Goal: Task Accomplishment & Management: Manage account settings

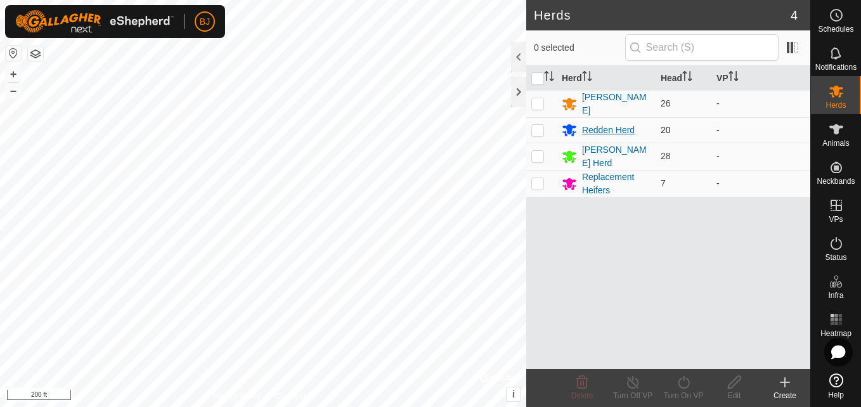
click at [606, 126] on div "Redden Herd" at bounding box center [608, 130] width 53 height 13
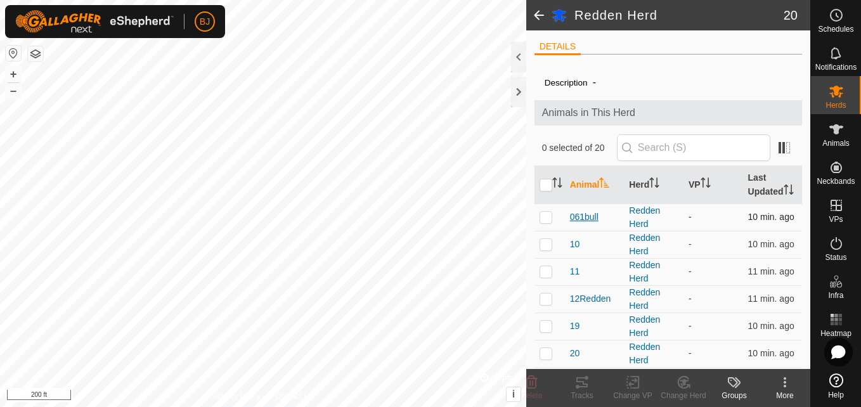
click at [580, 221] on span "061bull" at bounding box center [584, 216] width 29 height 13
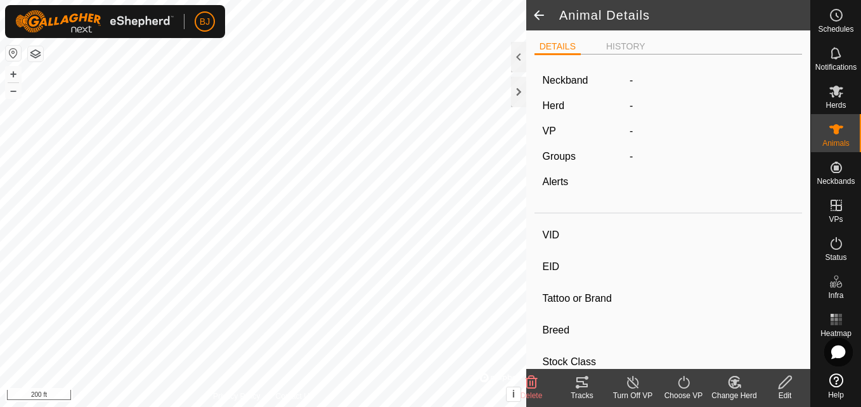
type input "061bull"
type input "-"
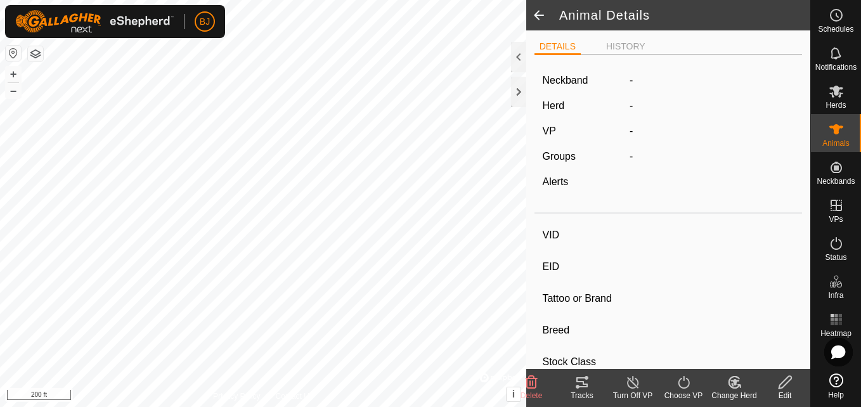
type input "0 kg"
type input "-"
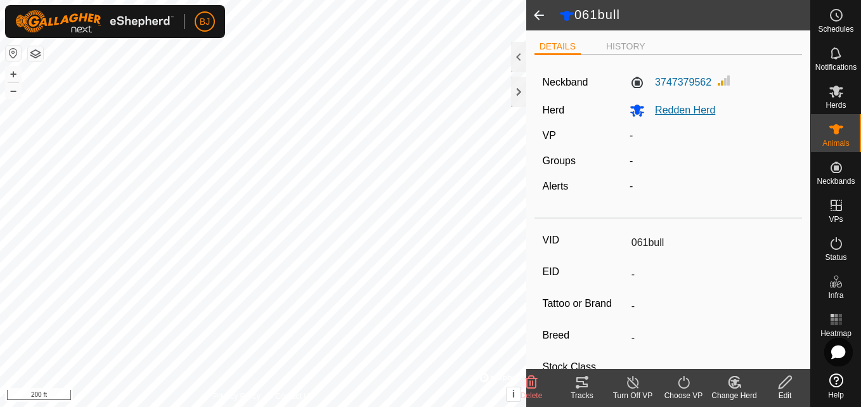
click at [634, 112] on icon at bounding box center [637, 111] width 14 height 12
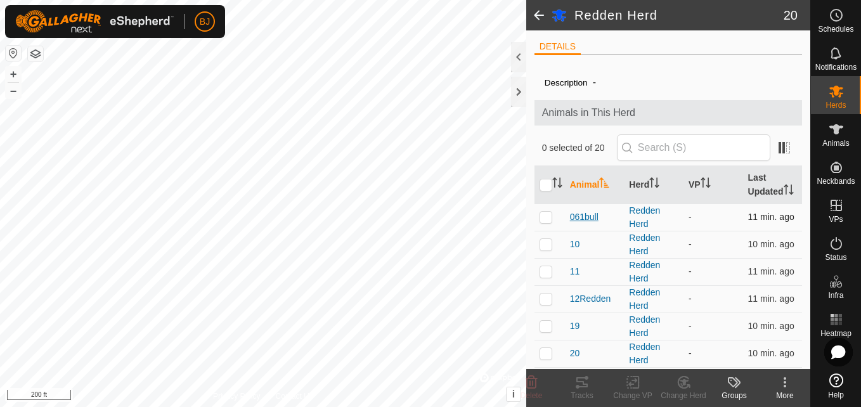
click at [578, 216] on span "061bull" at bounding box center [584, 216] width 29 height 13
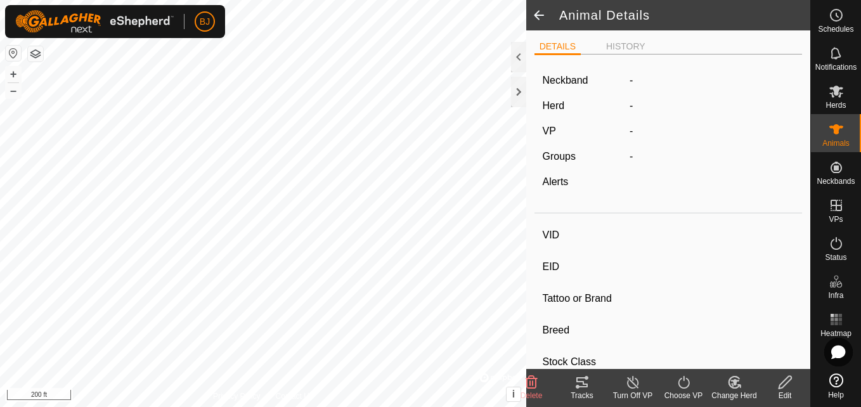
type input "061bull"
type input "-"
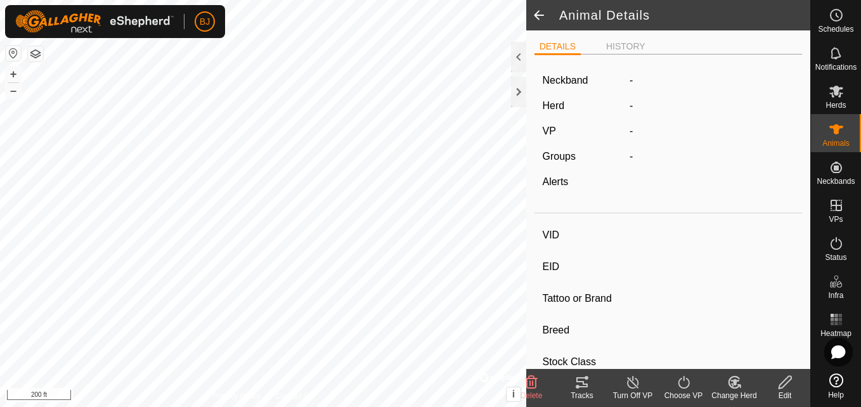
type input "0 kg"
type input "-"
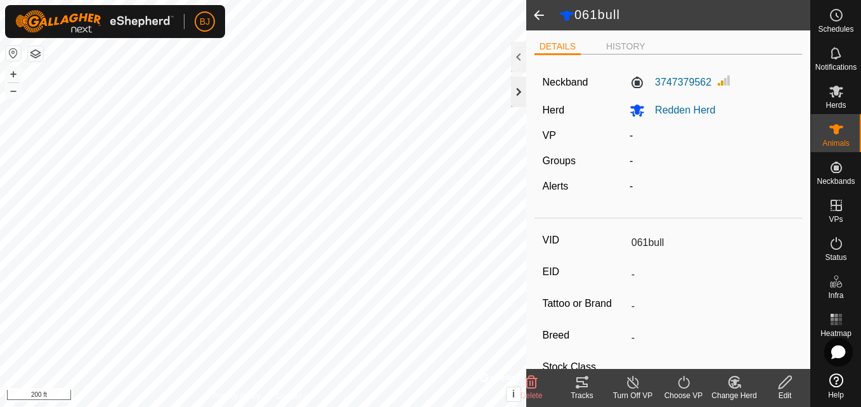
click at [521, 90] on div at bounding box center [518, 92] width 15 height 30
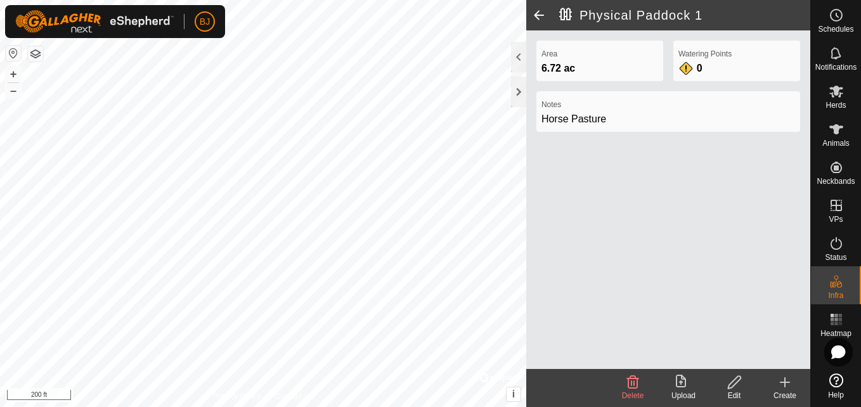
click at [537, 10] on span at bounding box center [538, 15] width 25 height 30
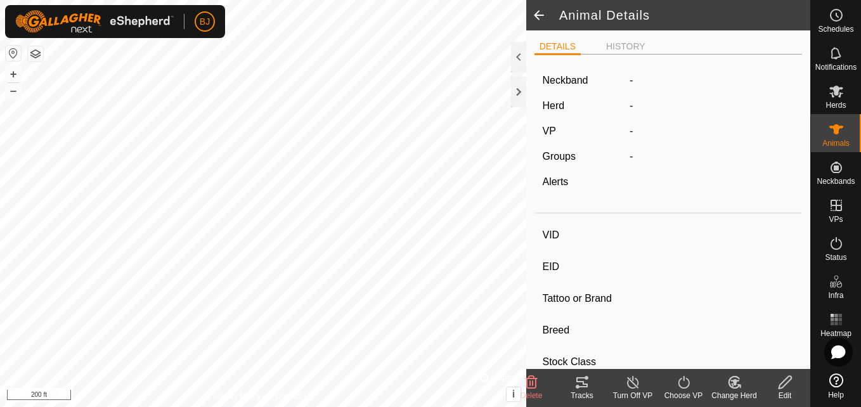
type input "061bull"
type input "-"
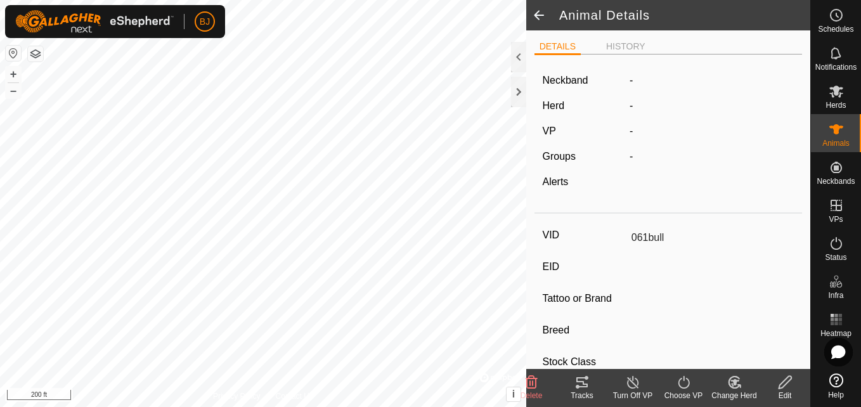
type input "0 kg"
type input "-"
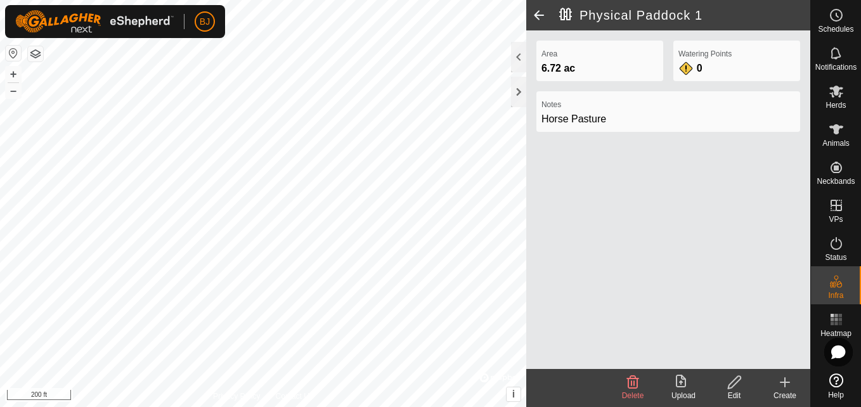
click at [633, 384] on icon at bounding box center [632, 382] width 15 height 15
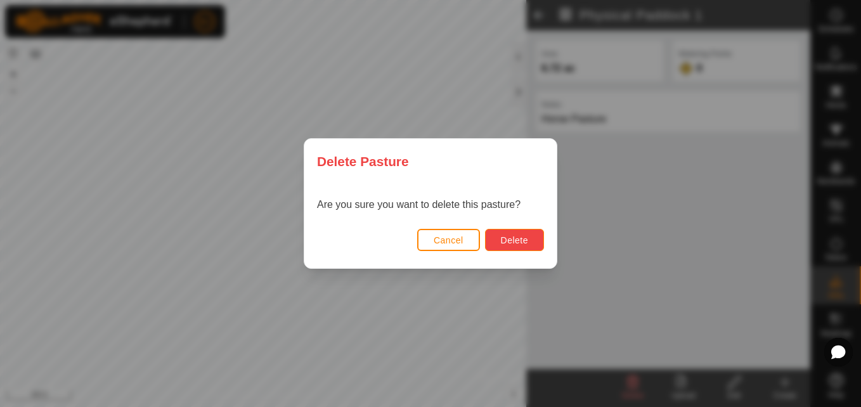
click at [502, 242] on span "Delete" at bounding box center [514, 240] width 27 height 10
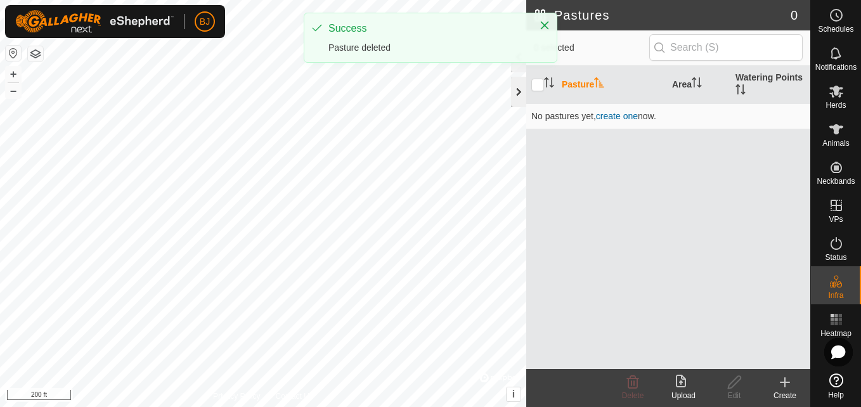
click at [519, 91] on div at bounding box center [518, 92] width 15 height 30
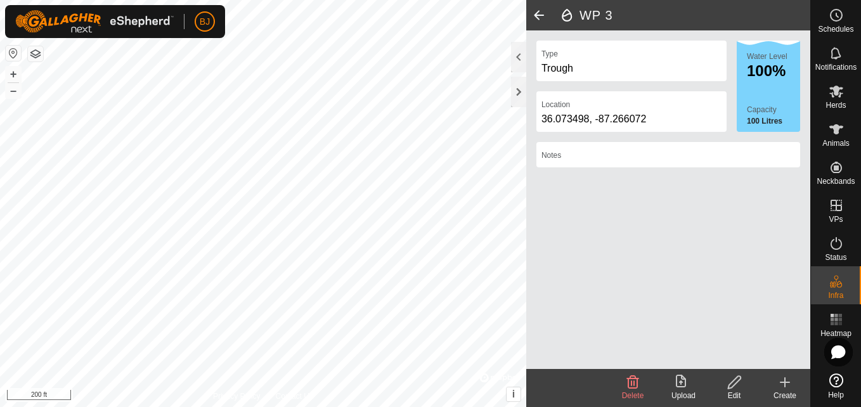
click at [631, 394] on span "Delete" at bounding box center [633, 395] width 22 height 9
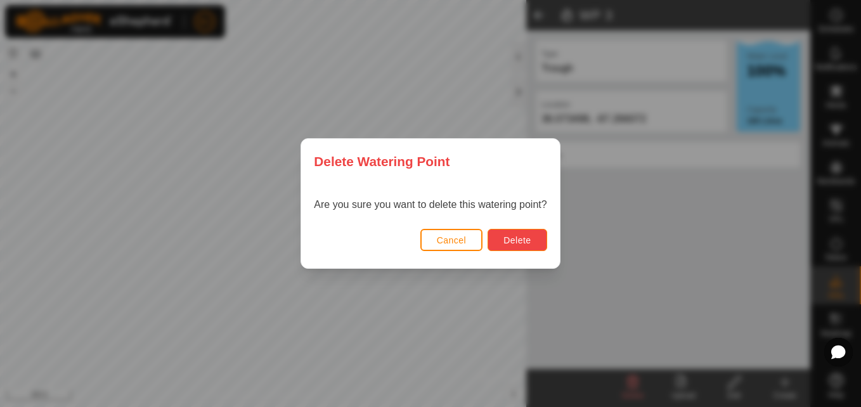
click at [507, 243] on span "Delete" at bounding box center [516, 240] width 27 height 10
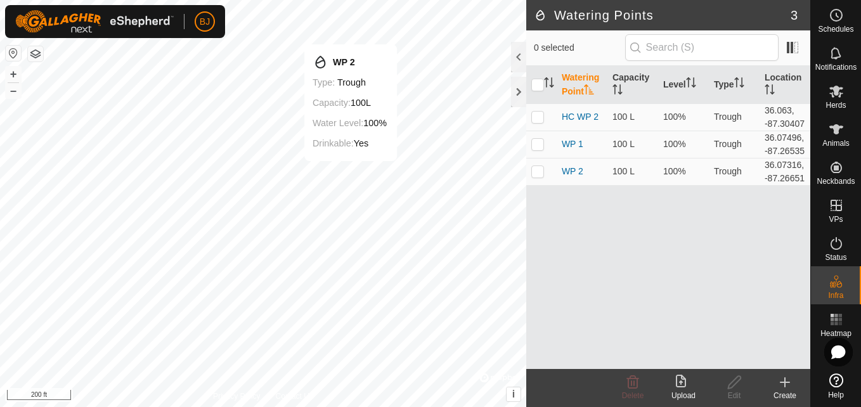
checkbox input "true"
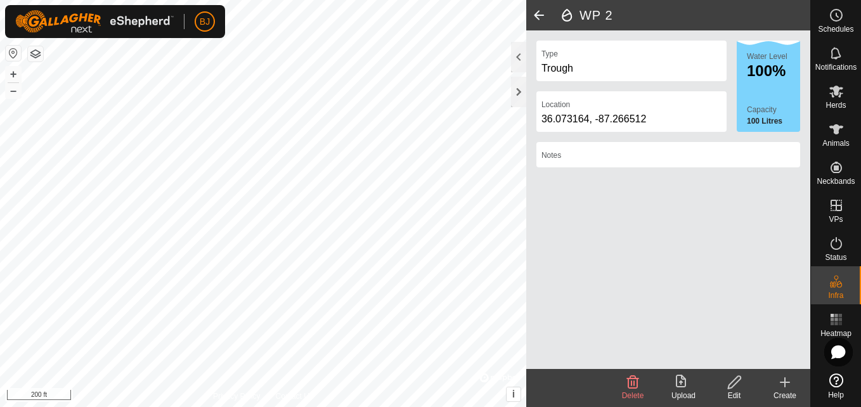
click at [629, 382] on icon at bounding box center [633, 382] width 12 height 13
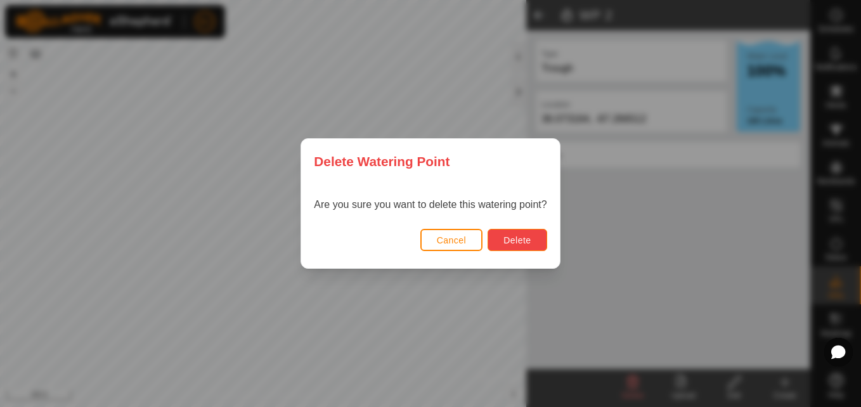
click at [515, 245] on span "Delete" at bounding box center [516, 240] width 27 height 10
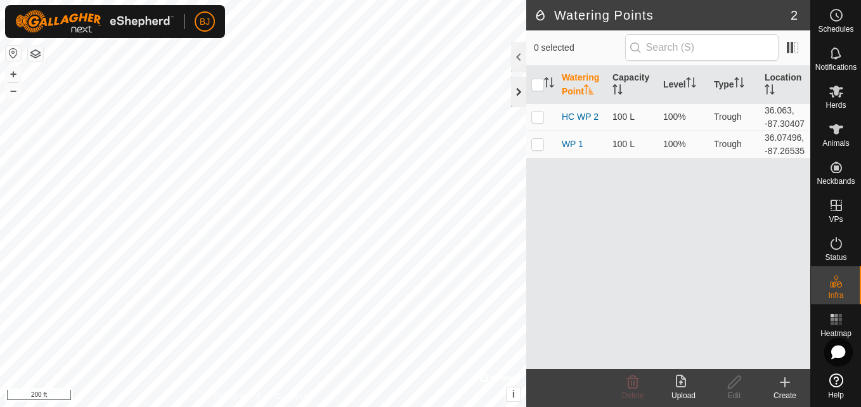
click at [517, 98] on div at bounding box center [518, 92] width 15 height 30
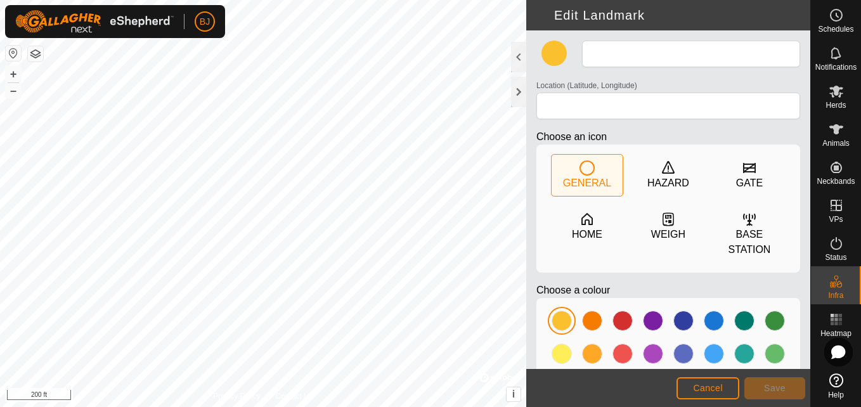
type input "Main Farm"
type input "36.072432, -87.266385"
click at [768, 311] on div at bounding box center [775, 321] width 20 height 20
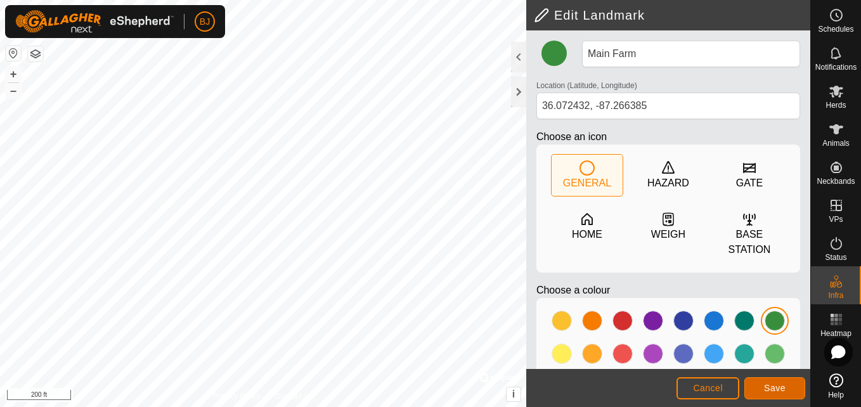
click at [775, 384] on span "Save" at bounding box center [775, 388] width 22 height 10
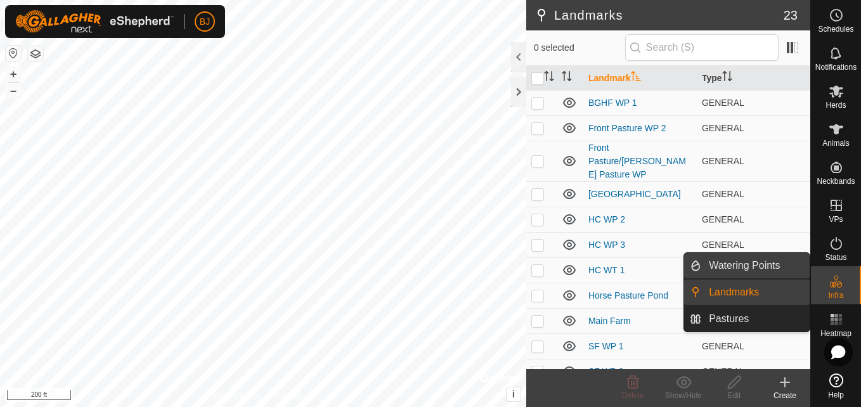
click at [787, 269] on link "Watering Points" at bounding box center [755, 265] width 108 height 25
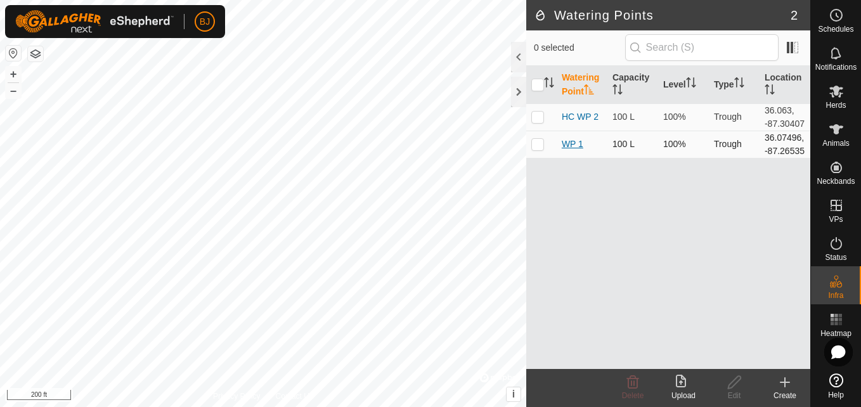
click at [564, 147] on link "WP 1" at bounding box center [573, 144] width 22 height 10
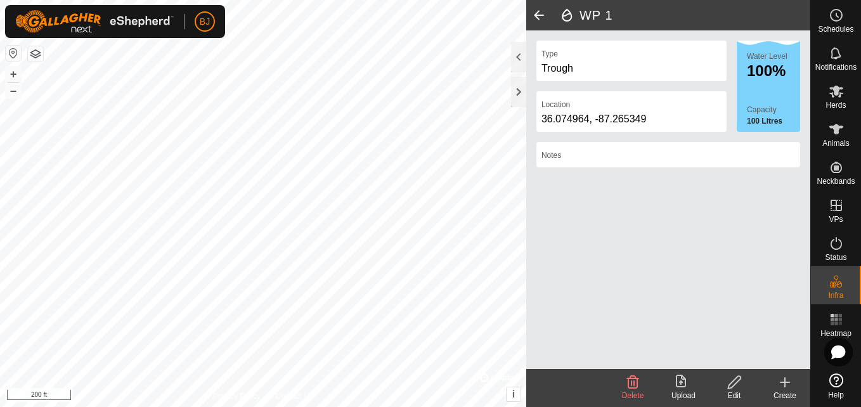
click at [631, 383] on icon at bounding box center [633, 382] width 12 height 13
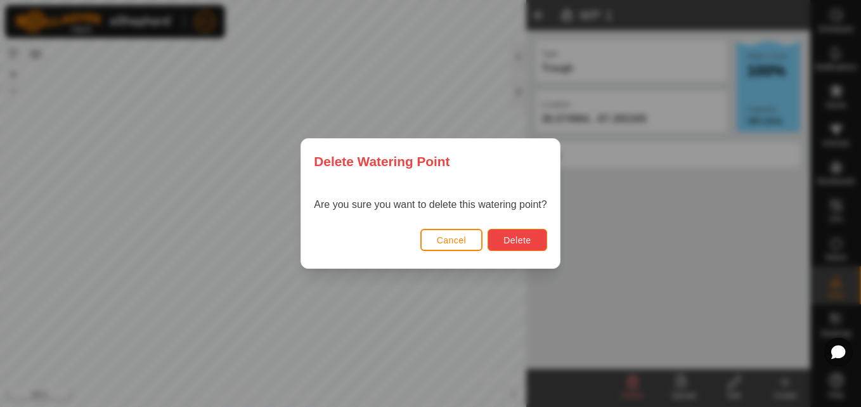
click at [516, 242] on span "Delete" at bounding box center [516, 240] width 27 height 10
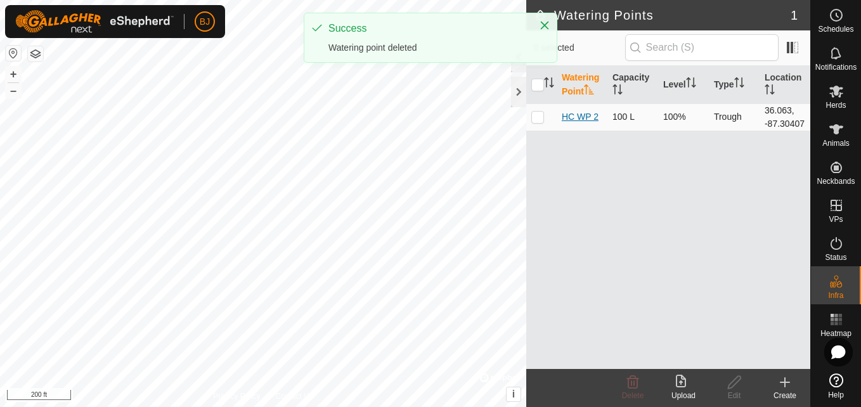
click at [569, 113] on link "HC WP 2" at bounding box center [580, 117] width 37 height 10
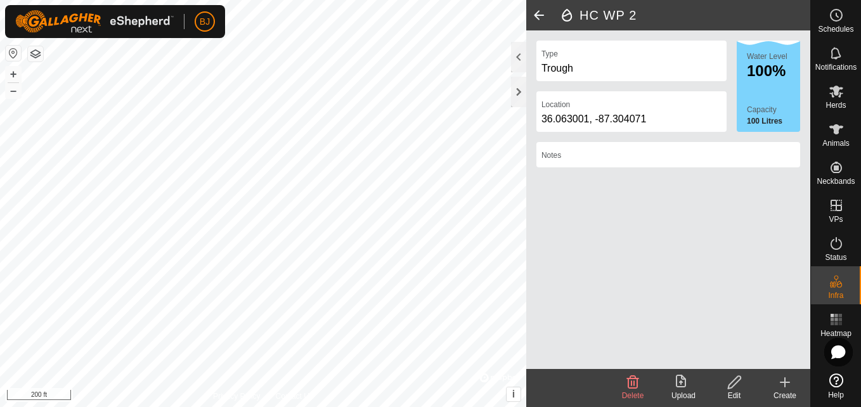
click at [538, 15] on span at bounding box center [538, 15] width 25 height 30
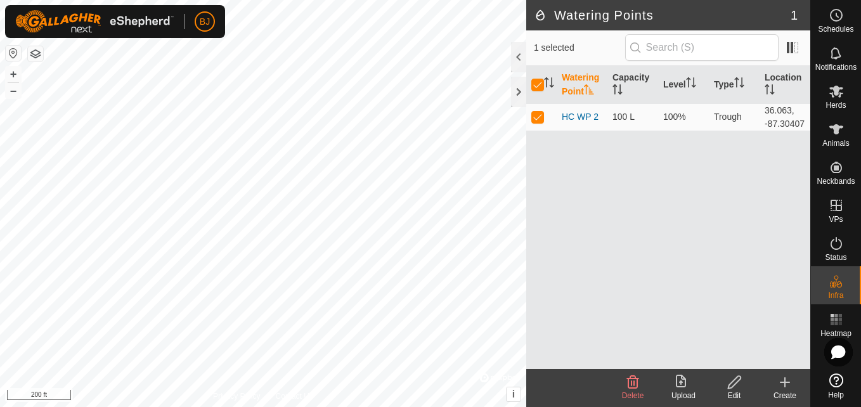
click at [788, 382] on icon at bounding box center [784, 382] width 9 height 0
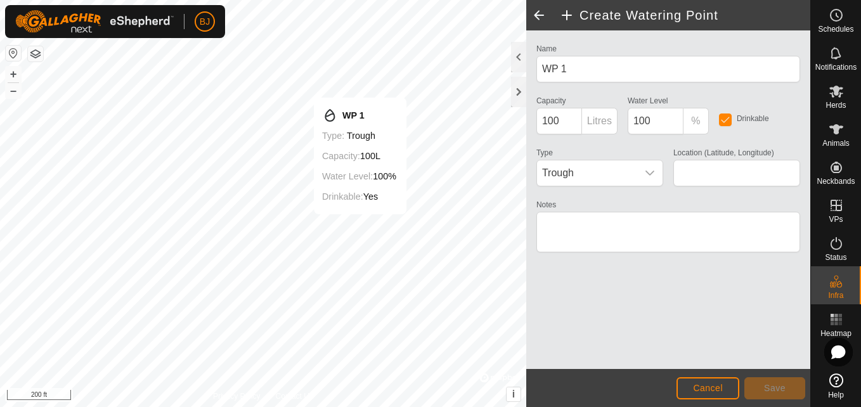
type input "36.074938, -87.265346"
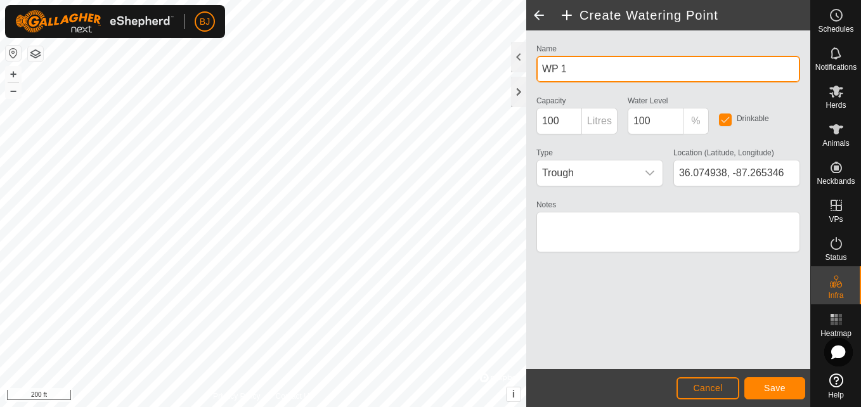
click at [574, 68] on input "WP 1" at bounding box center [668, 69] width 264 height 27
type input "W"
type input "Front Pasture [PERSON_NAME] Pasture WP"
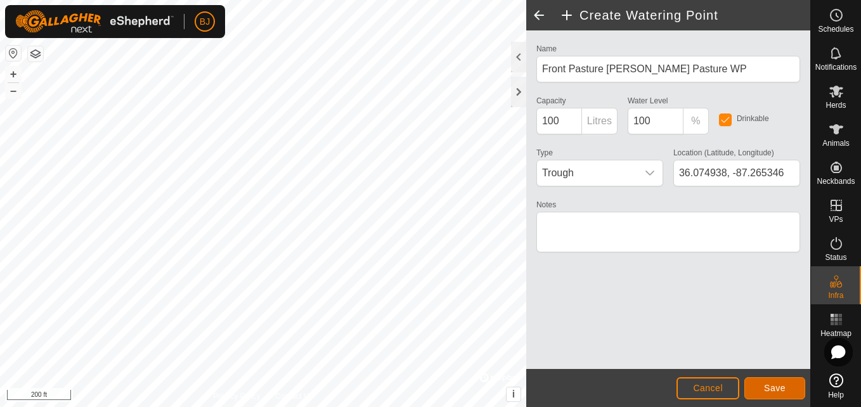
click at [763, 386] on button "Save" at bounding box center [774, 388] width 61 height 22
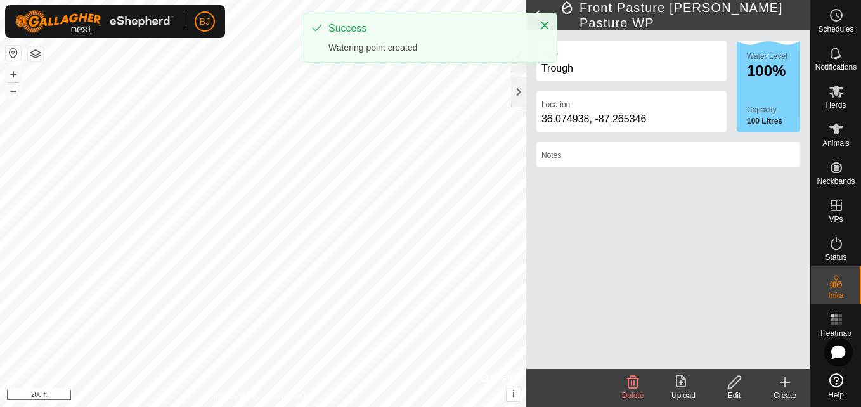
click at [358, 69] on div "Success Watering point created" at bounding box center [431, 43] width 254 height 60
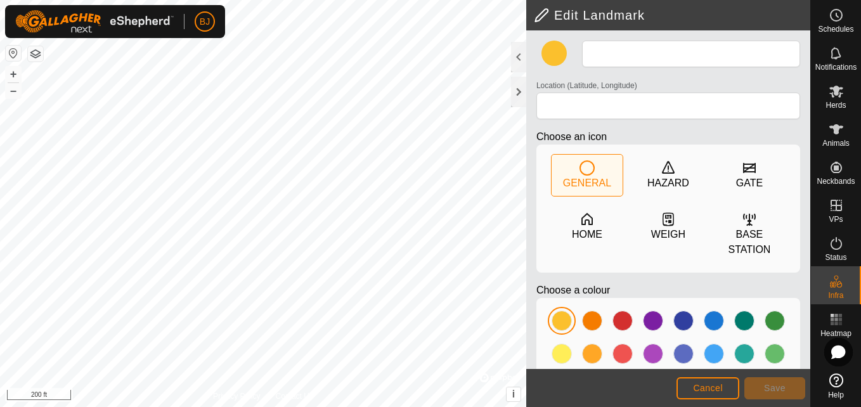
type input "Front Pasture/Trish Pasture WP"
type input "36.074919, -87.265355"
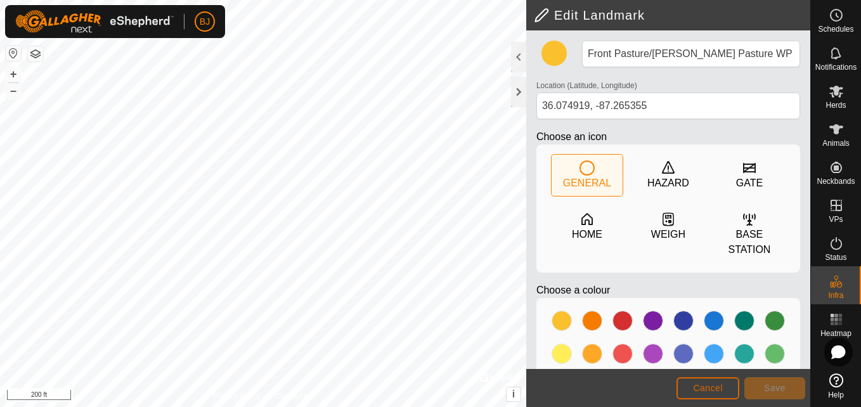
click at [689, 382] on button "Cancel" at bounding box center [707, 388] width 63 height 22
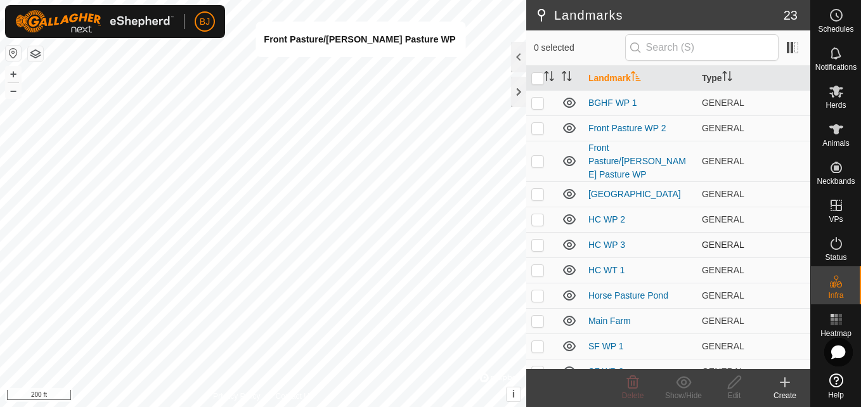
checkbox input "true"
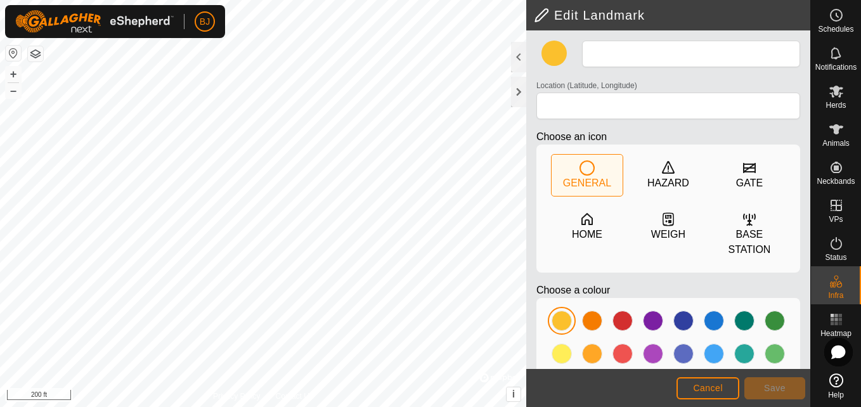
type input "Front Pasture/Trish Pasture WP"
type input "36.074919, -87.265355"
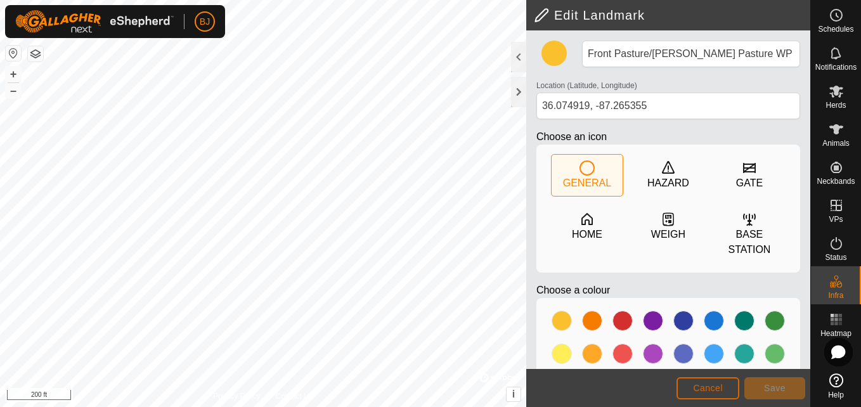
click at [695, 385] on span "Cancel" at bounding box center [708, 388] width 30 height 10
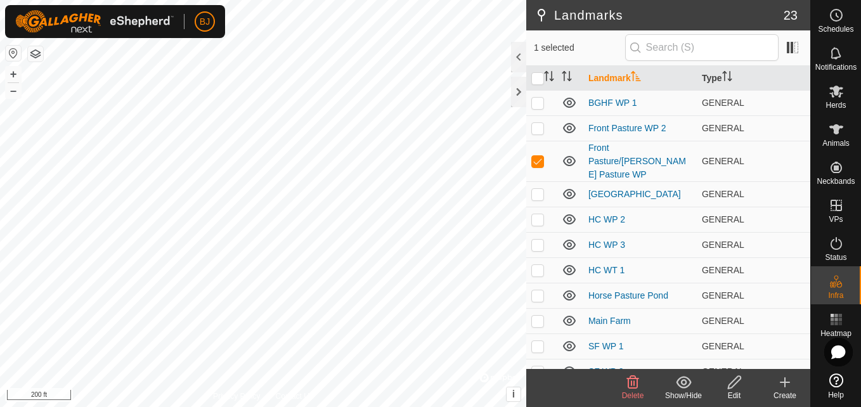
click at [632, 383] on icon at bounding box center [633, 382] width 12 height 13
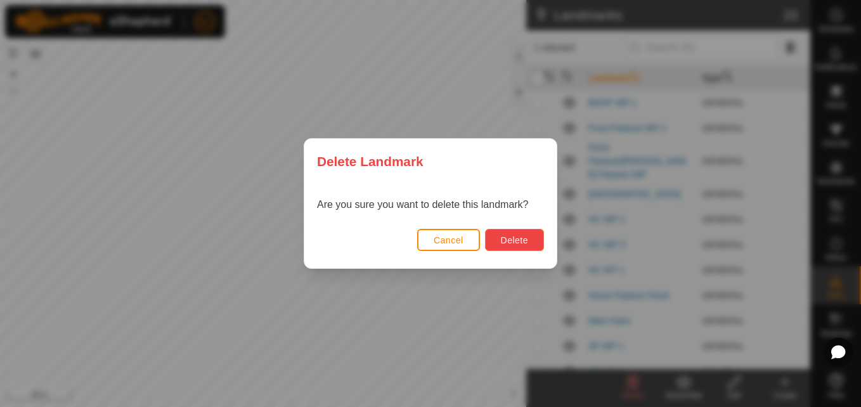
click at [506, 236] on span "Delete" at bounding box center [514, 240] width 27 height 10
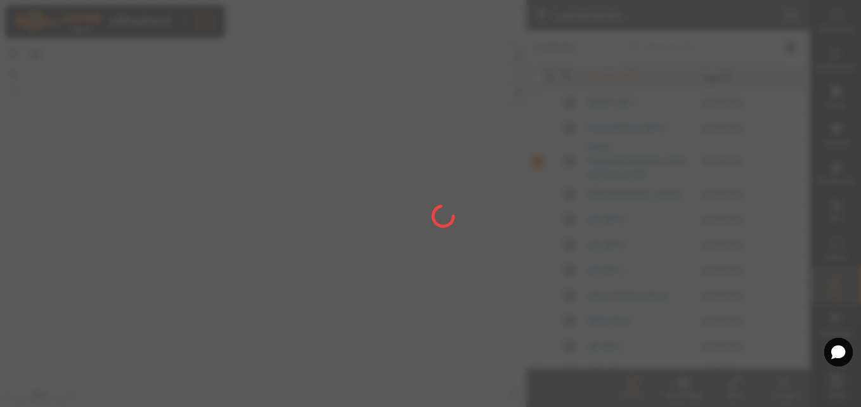
checkbox input "false"
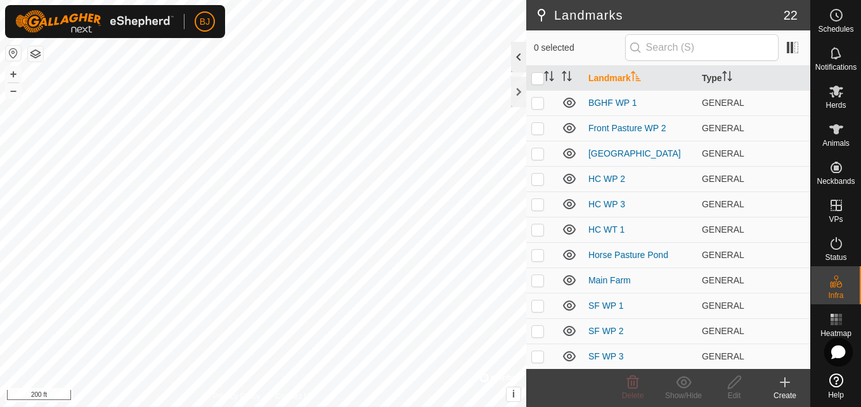
click at [516, 59] on div at bounding box center [518, 57] width 15 height 30
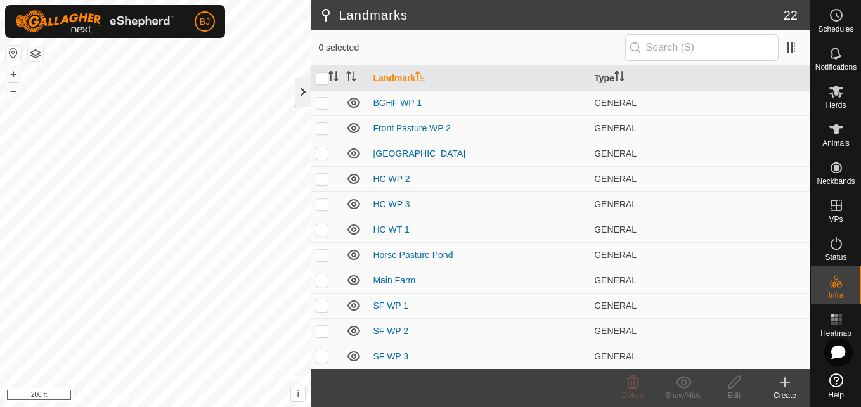
click at [306, 85] on div at bounding box center [302, 92] width 15 height 30
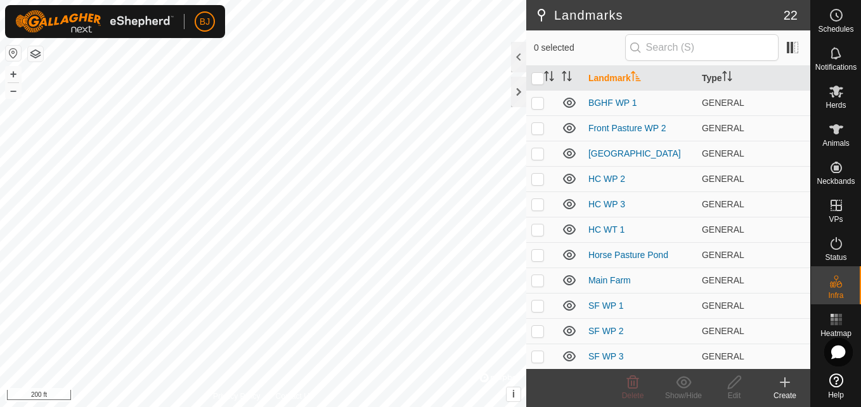
click at [785, 387] on icon at bounding box center [785, 382] width 0 height 9
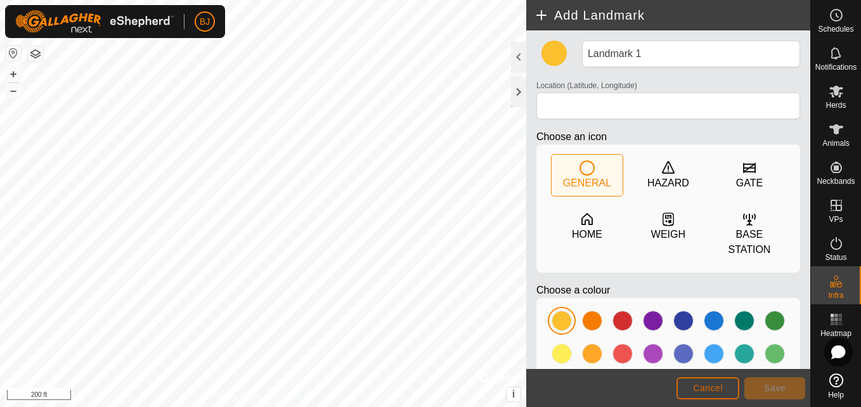
click at [723, 384] on button "Cancel" at bounding box center [707, 388] width 63 height 22
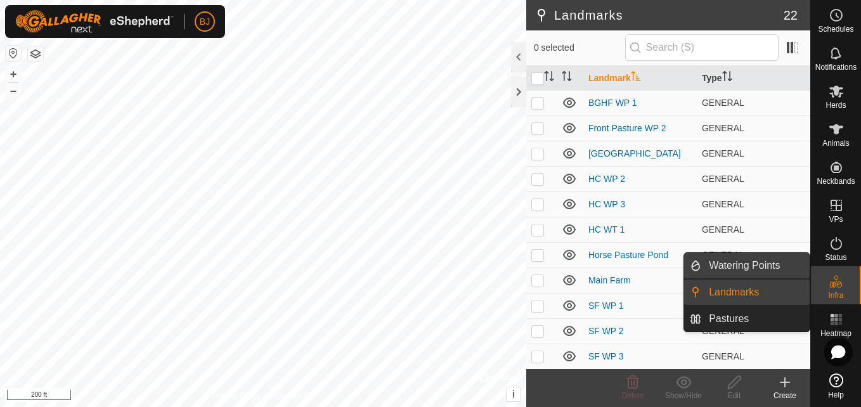
click at [774, 269] on link "Watering Points" at bounding box center [755, 265] width 108 height 25
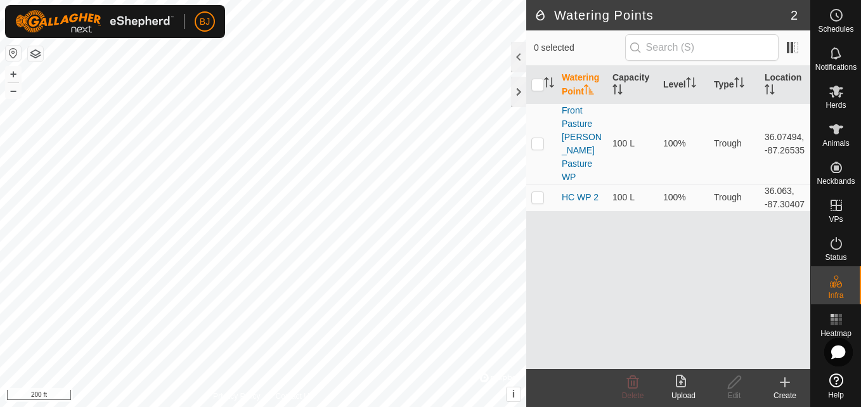
click at [785, 386] on icon at bounding box center [785, 382] width 0 height 9
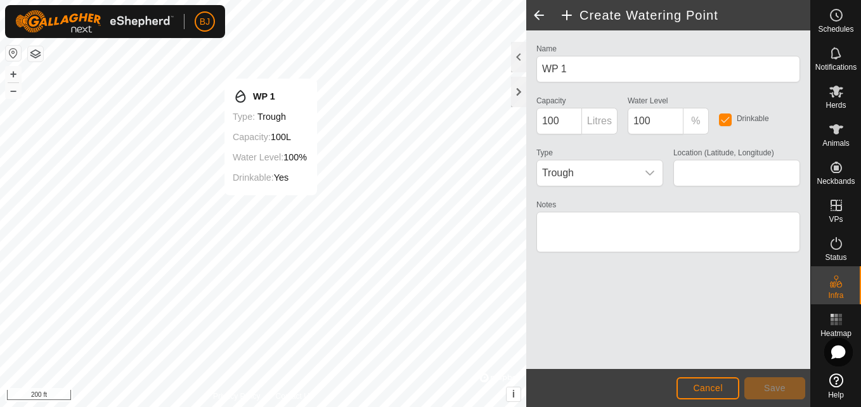
type input "36.073882, -87.266296"
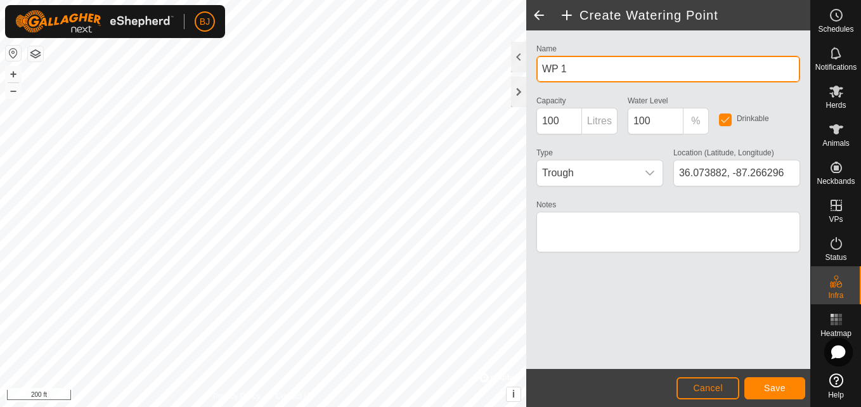
click at [577, 68] on input "WP 1" at bounding box center [668, 69] width 264 height 27
type input "W"
type input "front pasture wp 2"
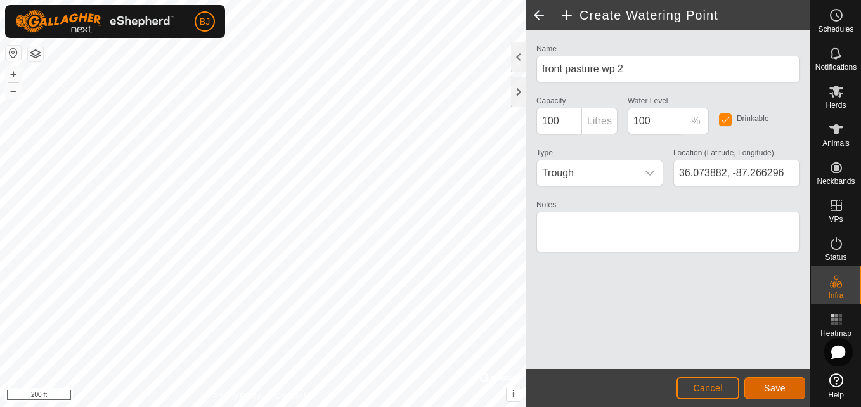
click at [777, 392] on span "Save" at bounding box center [775, 388] width 22 height 10
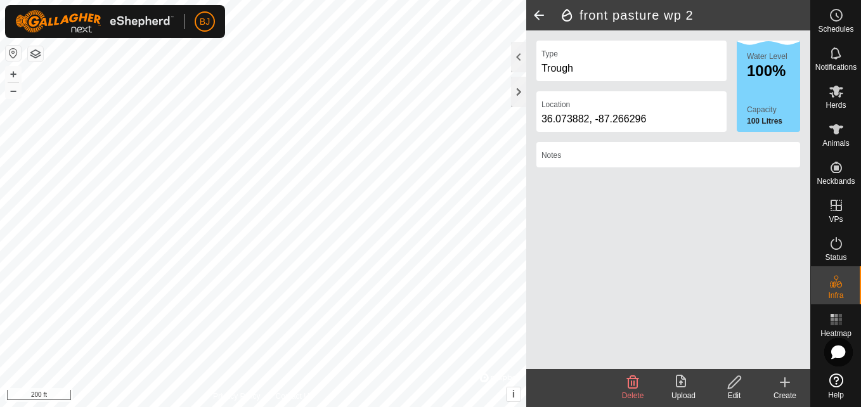
click at [536, 16] on span at bounding box center [538, 15] width 25 height 30
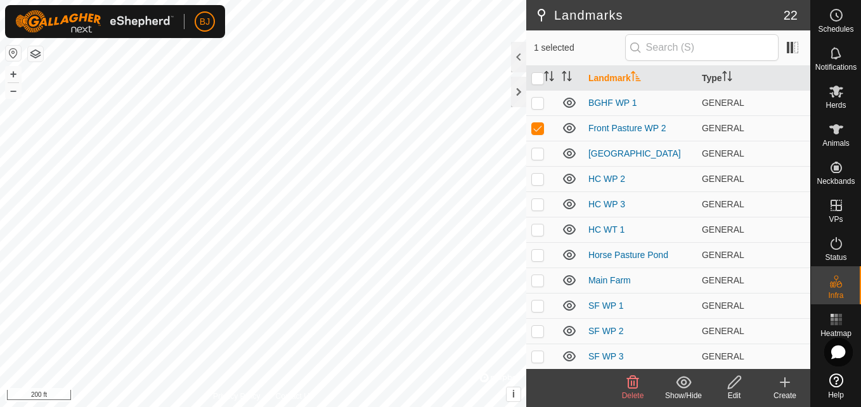
click at [637, 386] on icon at bounding box center [633, 382] width 12 height 13
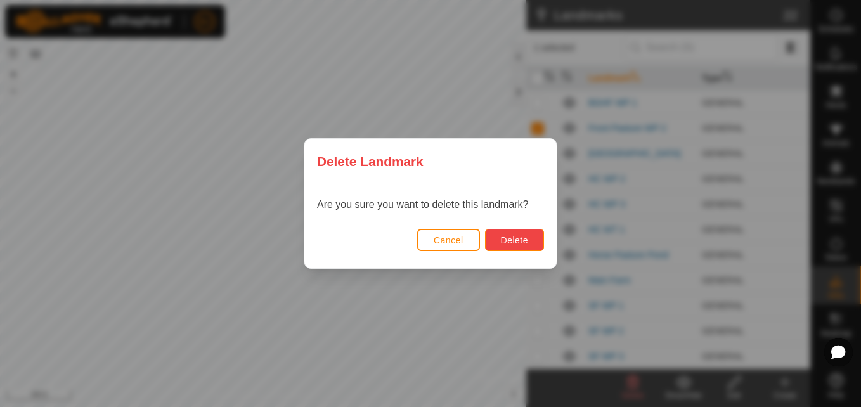
click at [519, 245] on span "Delete" at bounding box center [514, 240] width 27 height 10
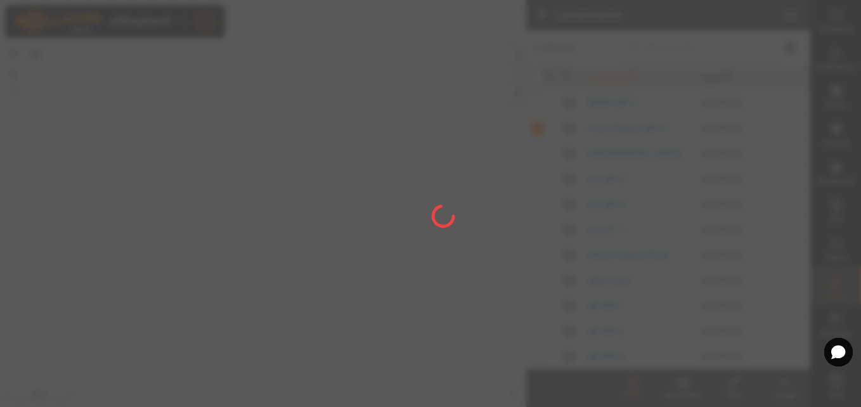
checkbox input "false"
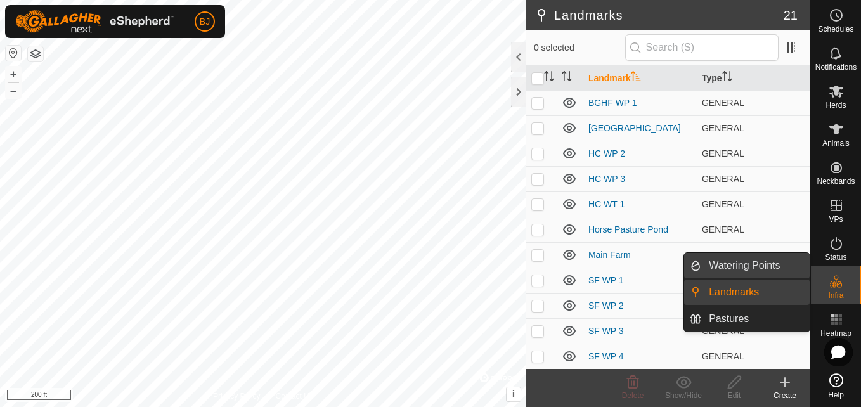
click at [795, 272] on link "Watering Points" at bounding box center [755, 265] width 108 height 25
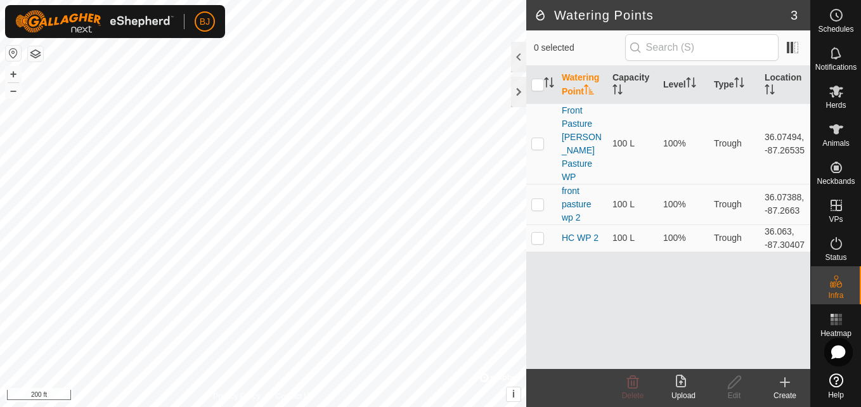
click at [785, 384] on icon at bounding box center [785, 382] width 0 height 9
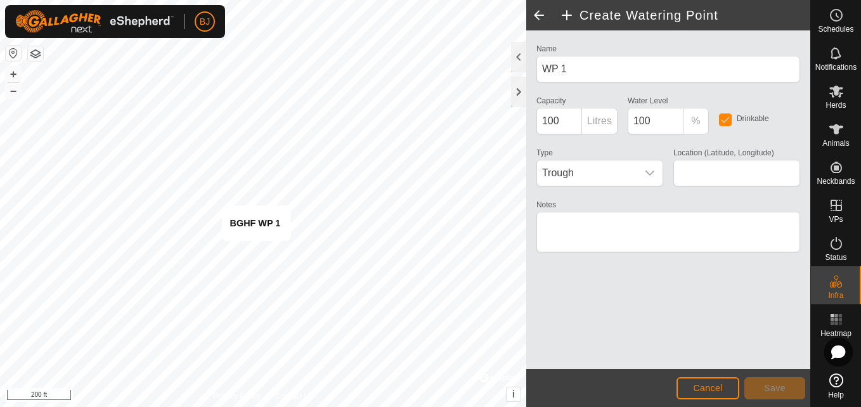
type input "36.073227, -87.266525"
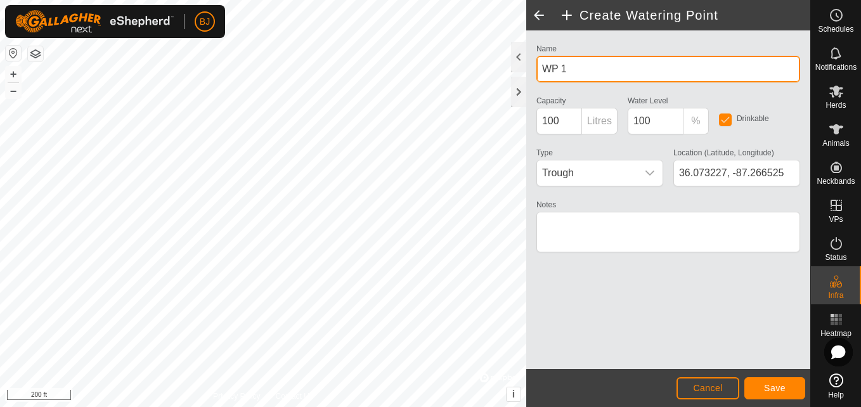
click at [578, 74] on input "WP 1" at bounding box center [668, 69] width 264 height 27
type input "W"
type input "front pasture wp 1"
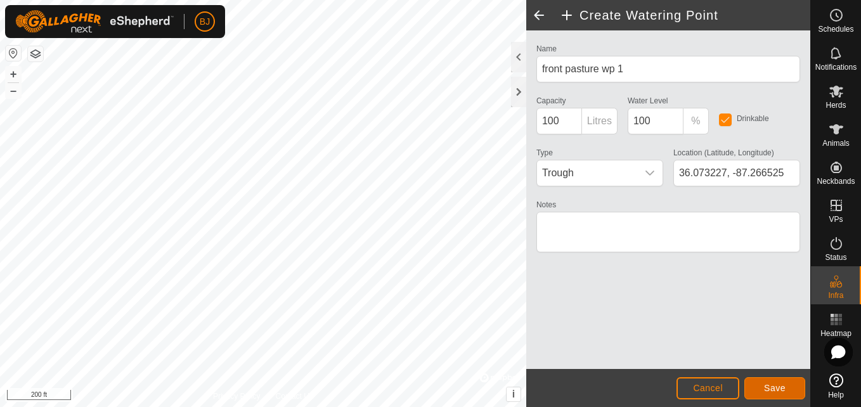
click at [758, 387] on button "Save" at bounding box center [774, 388] width 61 height 22
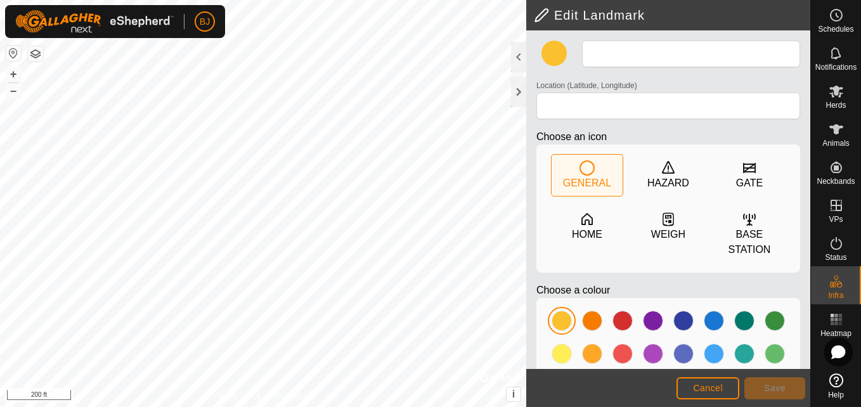
type input "BGHF WP 1"
type input "36.073203, -87.266522"
click at [695, 385] on span "Cancel" at bounding box center [708, 388] width 30 height 10
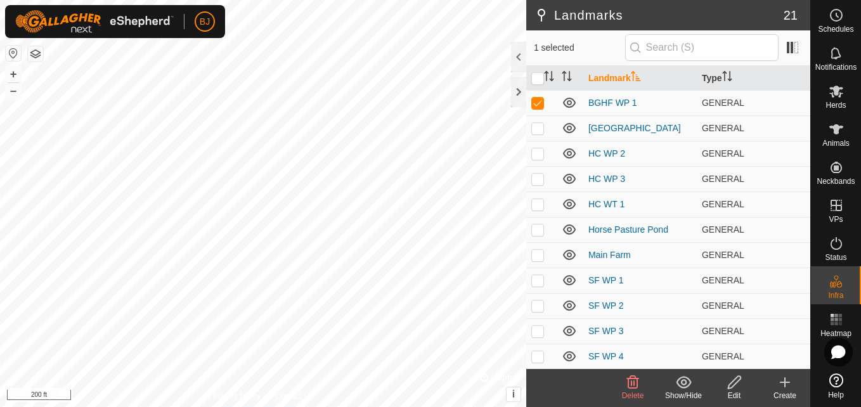
click at [634, 384] on icon at bounding box center [633, 382] width 12 height 13
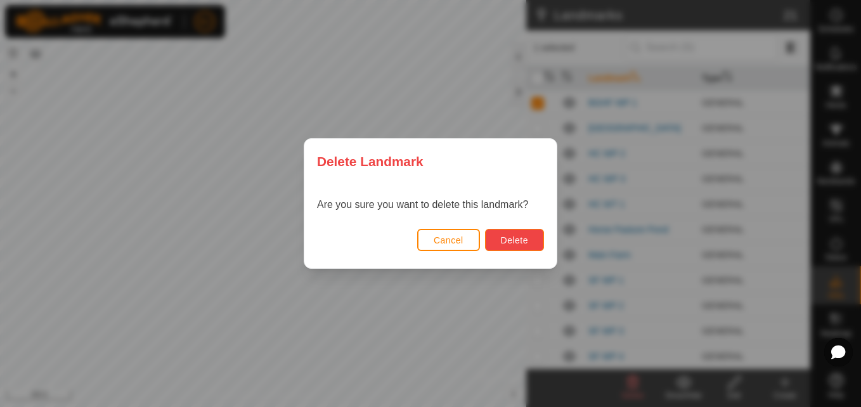
click at [518, 240] on span "Delete" at bounding box center [514, 240] width 27 height 10
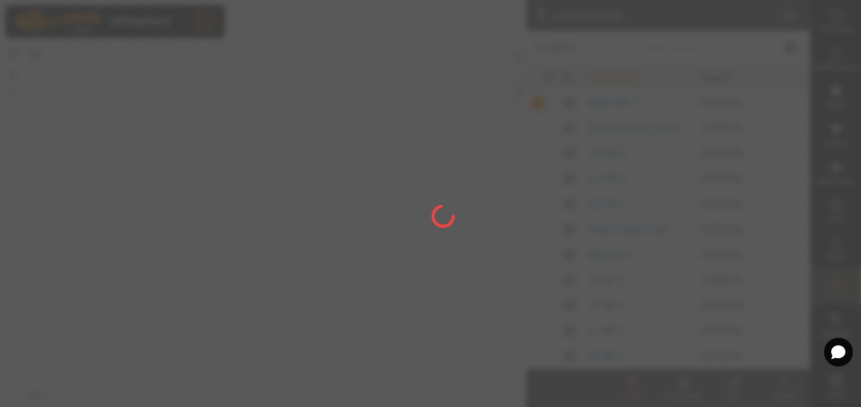
checkbox input "false"
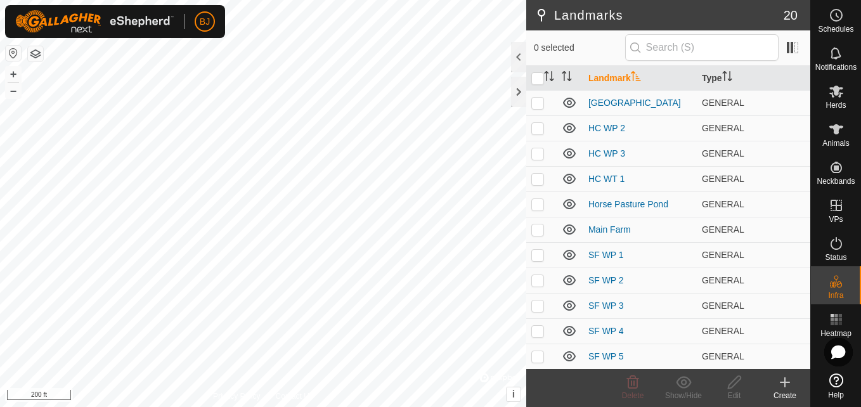
click at [634, 86] on div "Landmarks 20 0 selected Landmark Type Hall Cemetery GENERAL HC WP 2 GENERAL HC …" at bounding box center [405, 203] width 810 height 407
click at [786, 392] on div "Create" at bounding box center [785, 395] width 51 height 11
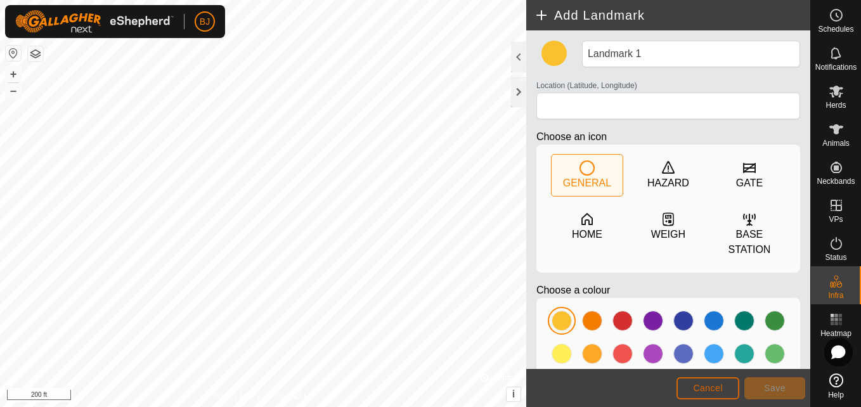
click at [685, 395] on button "Cancel" at bounding box center [707, 388] width 63 height 22
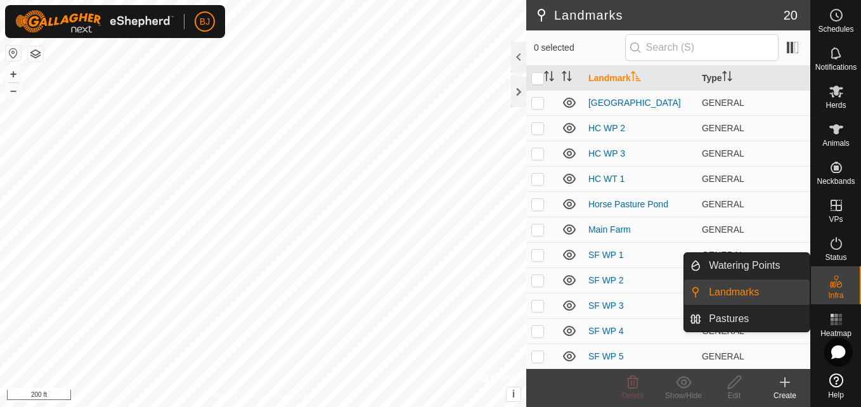
click at [831, 281] on icon at bounding box center [836, 281] width 15 height 15
click at [798, 272] on link "Watering Points" at bounding box center [755, 265] width 108 height 25
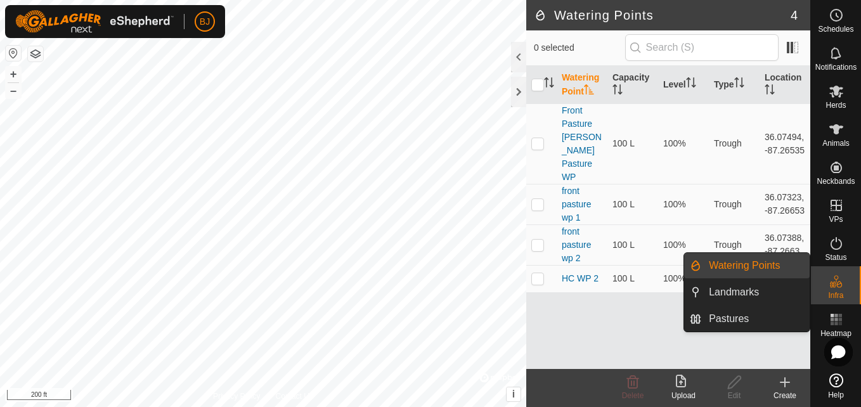
click at [798, 272] on link "Watering Points" at bounding box center [755, 265] width 108 height 25
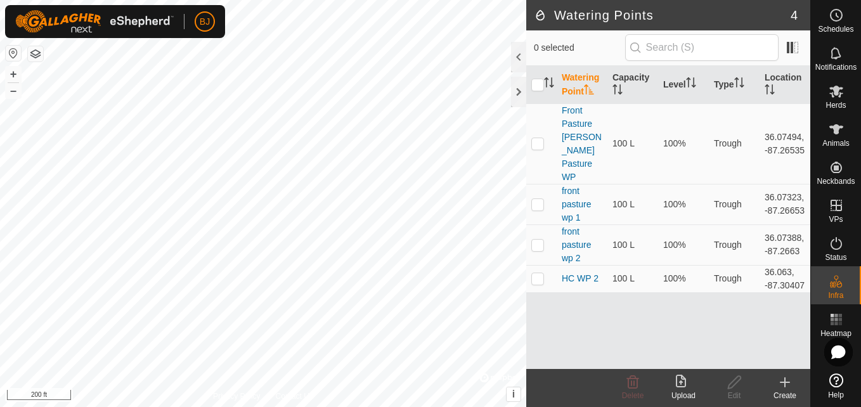
click at [787, 389] on icon at bounding box center [784, 382] width 15 height 15
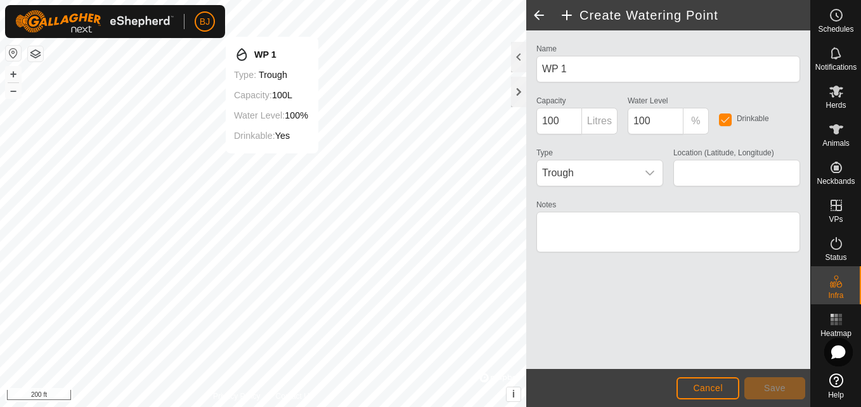
type input "36.072531, -87.268806"
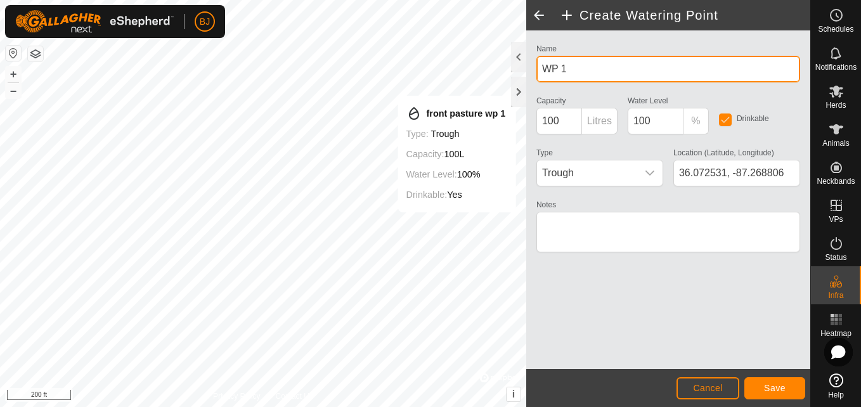
click at [579, 61] on input "WP 1" at bounding box center [668, 69] width 264 height 27
type input "W"
type input "horse pasture pond"
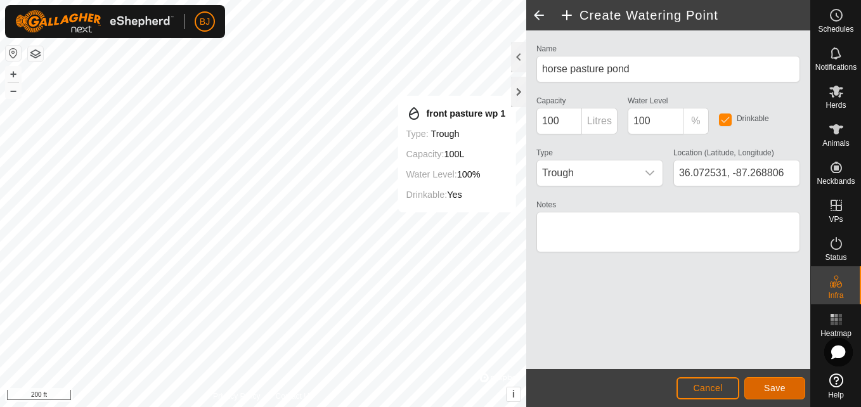
click at [765, 395] on button "Save" at bounding box center [774, 388] width 61 height 22
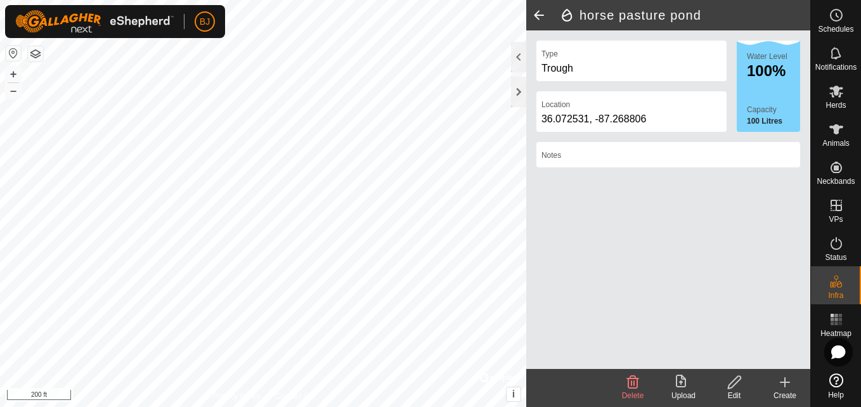
click at [535, 13] on span at bounding box center [538, 15] width 25 height 30
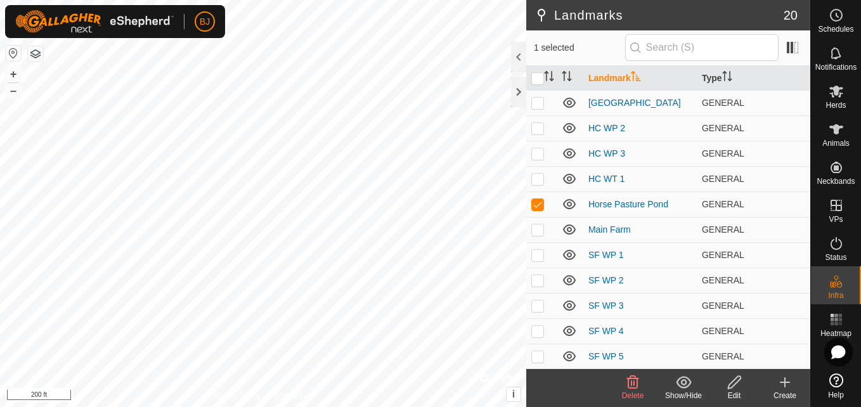
click at [633, 383] on icon at bounding box center [633, 382] width 12 height 13
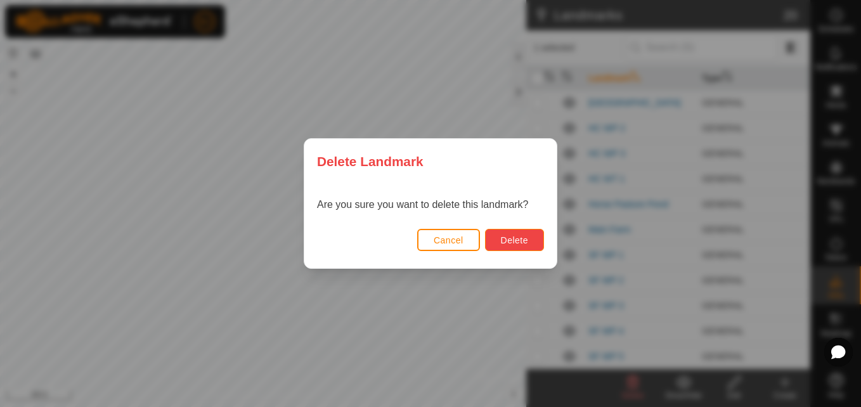
click at [522, 247] on button "Delete" at bounding box center [514, 240] width 59 height 22
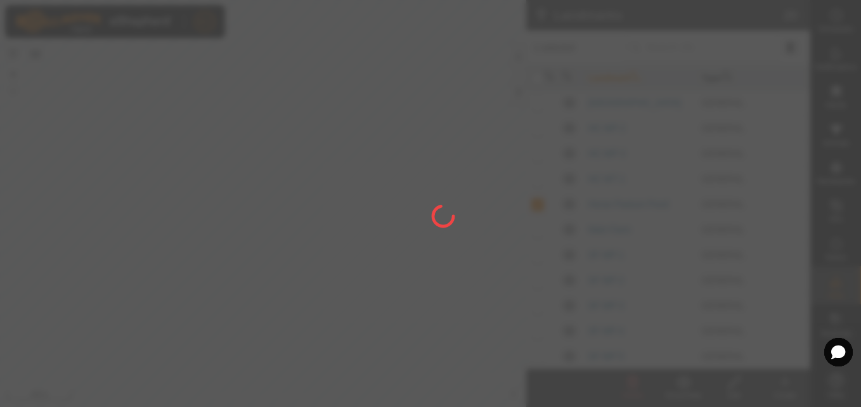
checkbox input "false"
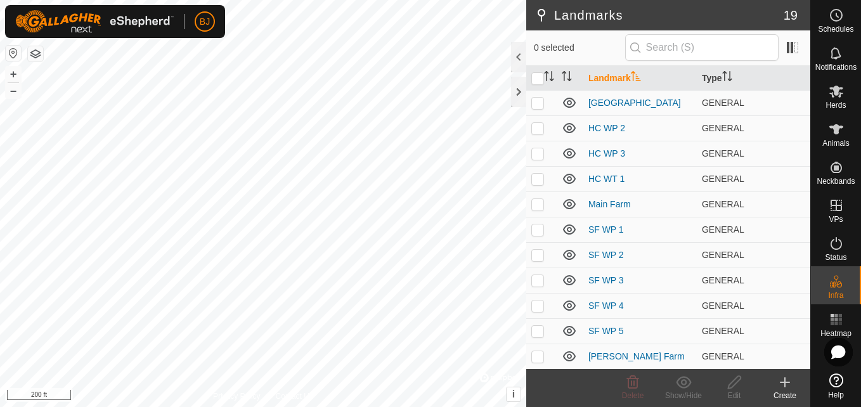
click at [176, 0] on html "BJ Schedules Notifications Herds Animals Neckbands VPs Status Infra Heatmap Hel…" at bounding box center [430, 203] width 861 height 407
click at [176, 25] on div "BJ Schedules Notifications Herds Animals Neckbands VPs Status Infra Heatmap Hel…" at bounding box center [430, 203] width 861 height 407
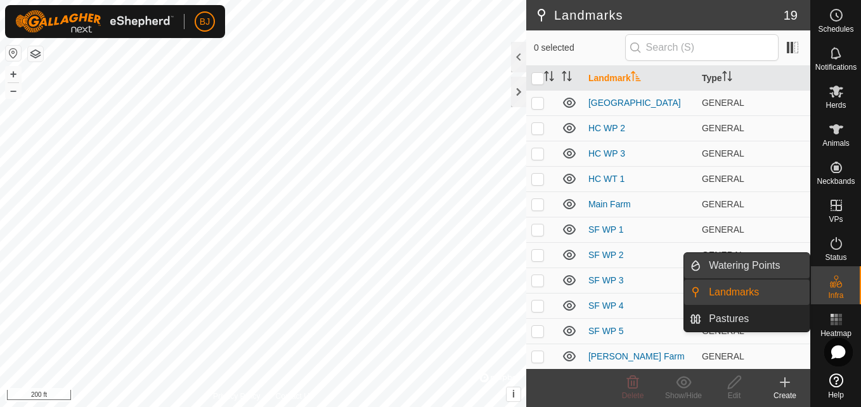
click at [765, 273] on link "Watering Points" at bounding box center [755, 265] width 108 height 25
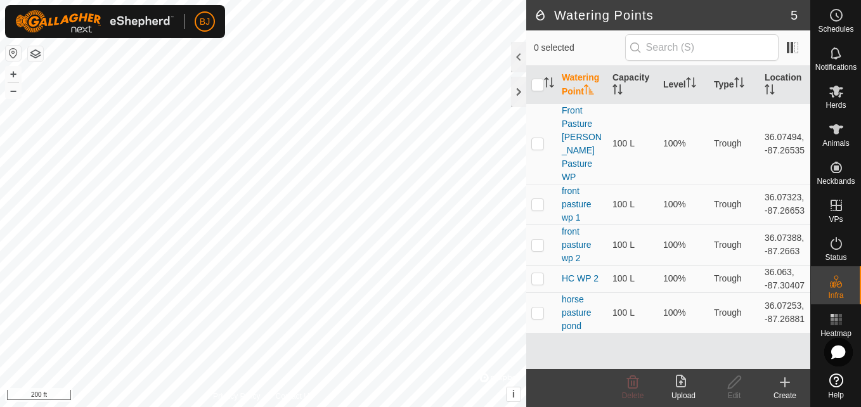
click at [785, 385] on icon at bounding box center [785, 382] width 0 height 9
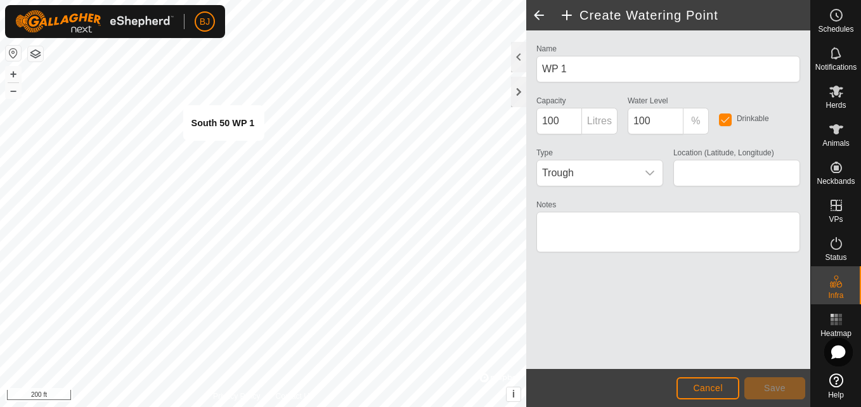
type input "36.068302, -87.265456"
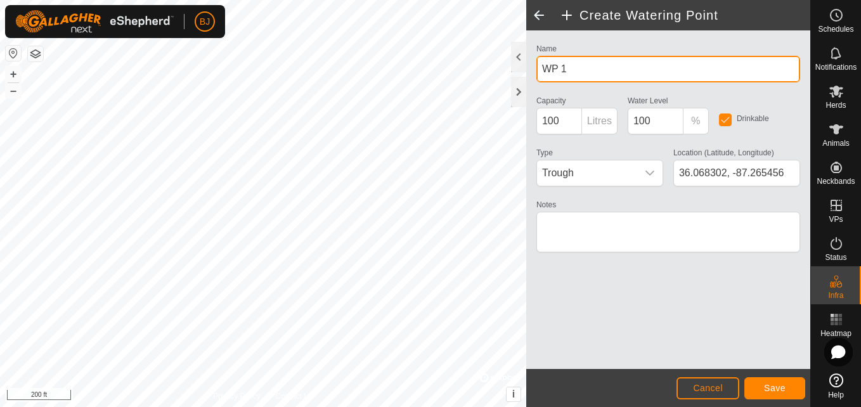
click at [585, 75] on input "WP 1" at bounding box center [668, 69] width 264 height 27
type input "W"
type input "south 50 wp 1"
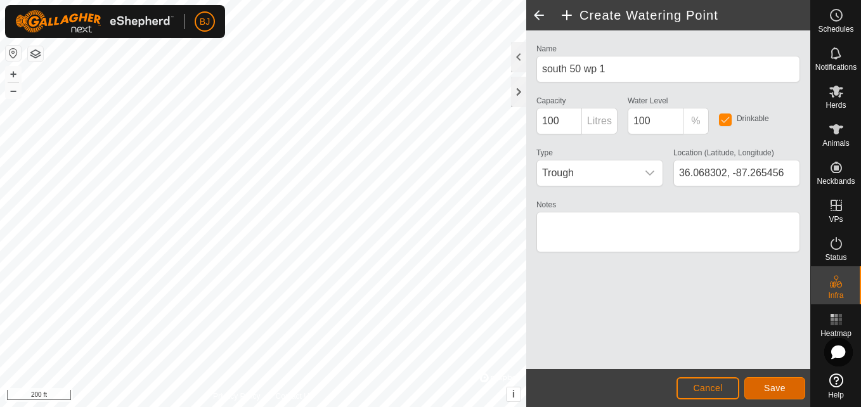
click at [761, 394] on button "Save" at bounding box center [774, 388] width 61 height 22
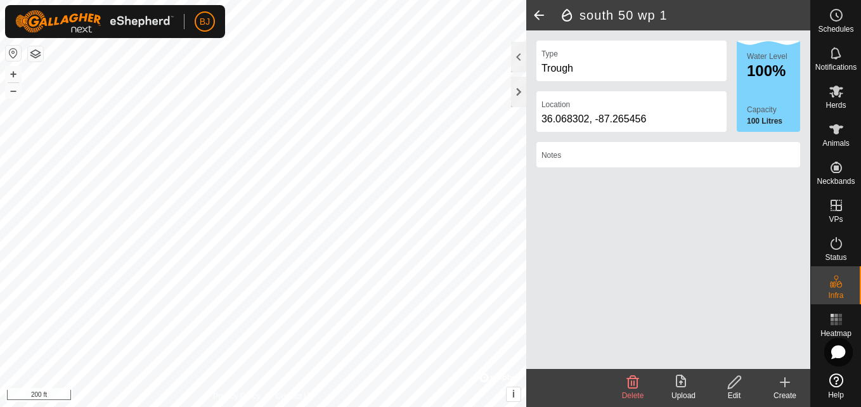
click at [791, 384] on icon at bounding box center [784, 382] width 15 height 15
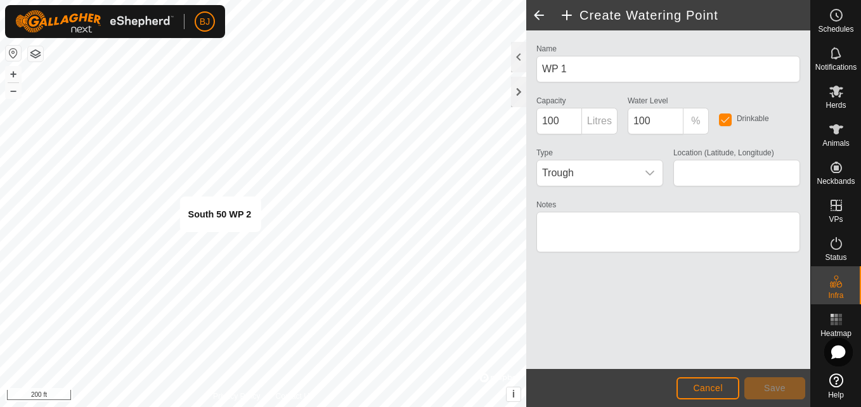
type input "36.067518, -87.265489"
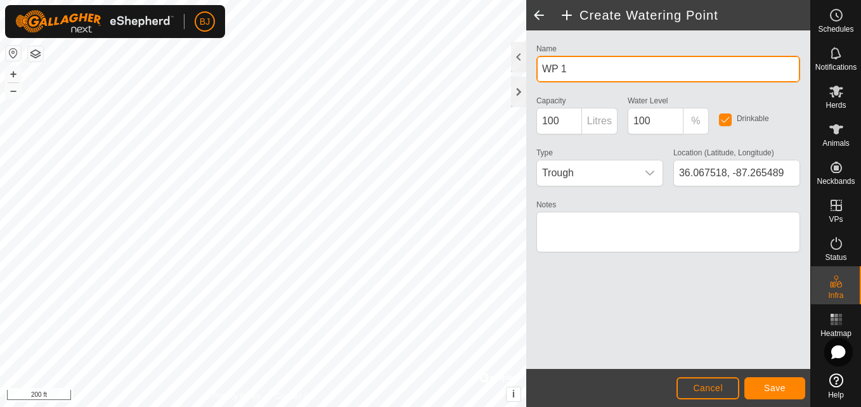
click at [576, 68] on input "WP 1" at bounding box center [668, 69] width 264 height 27
type input "W"
type input "south 50 wp 2"
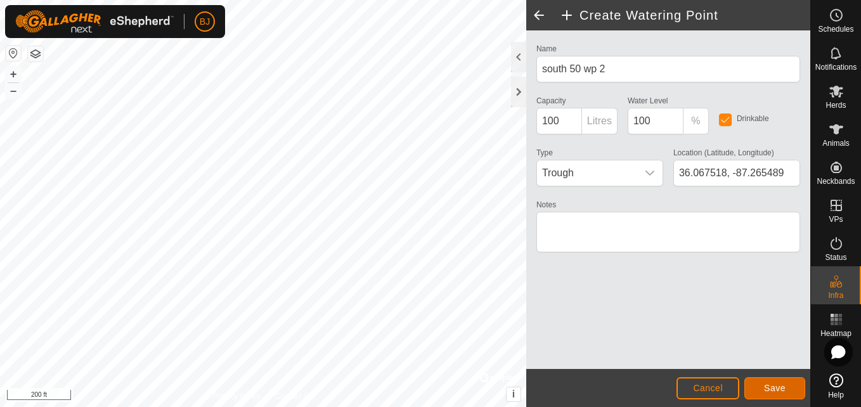
click at [757, 384] on button "Save" at bounding box center [774, 388] width 61 height 22
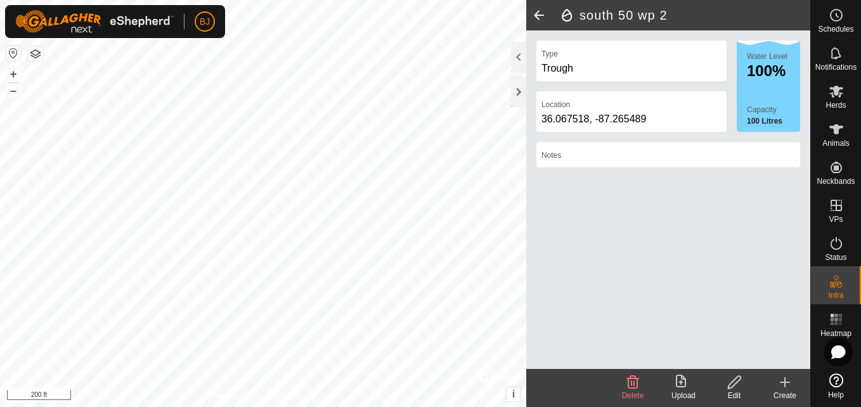
click at [791, 387] on icon at bounding box center [784, 382] width 15 height 15
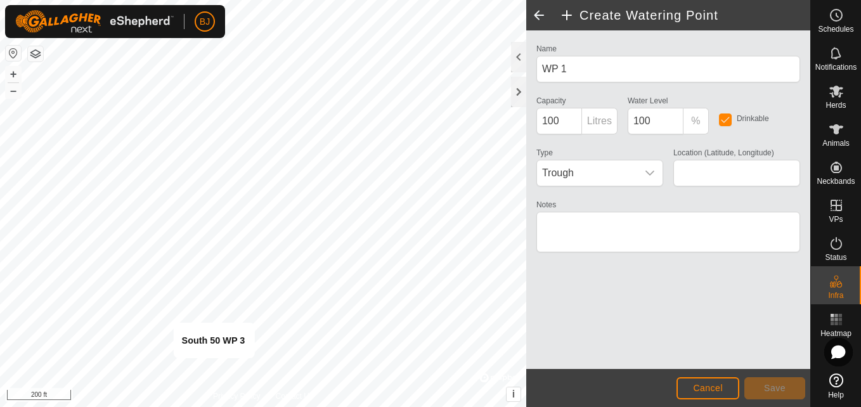
type input "36.066435, -87.265557"
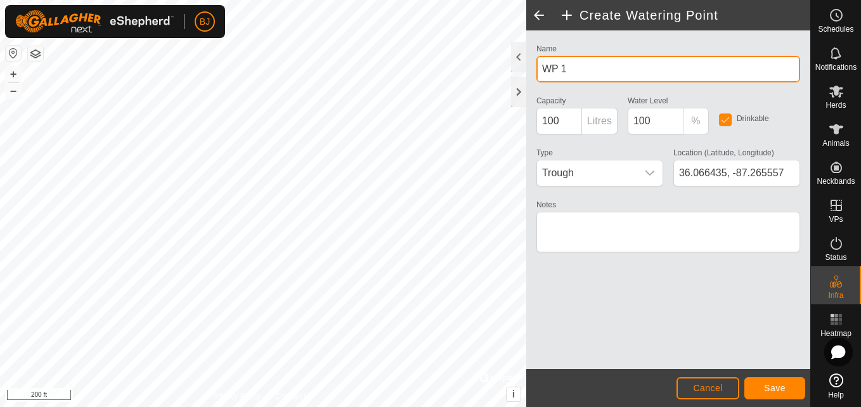
click at [572, 79] on input "WP 1" at bounding box center [668, 69] width 264 height 27
type input "W"
type input "south 50 wp 3"
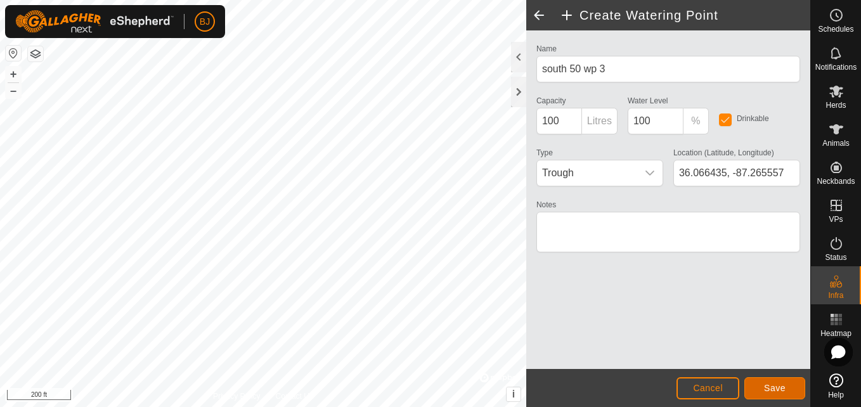
click at [758, 382] on button "Save" at bounding box center [774, 388] width 61 height 22
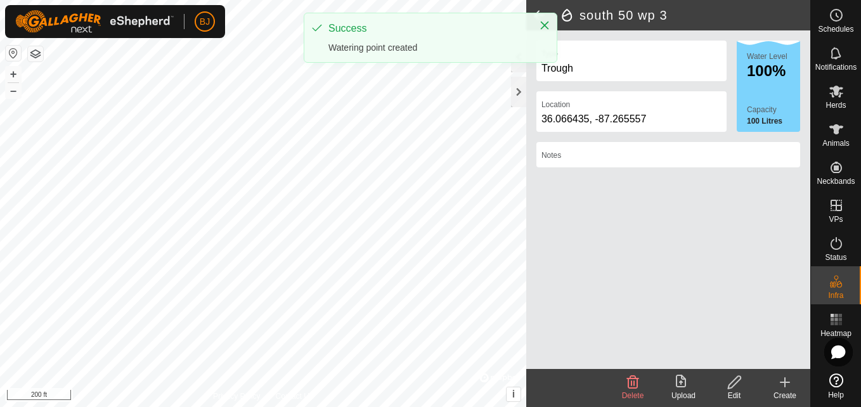
click at [790, 384] on icon at bounding box center [784, 382] width 15 height 15
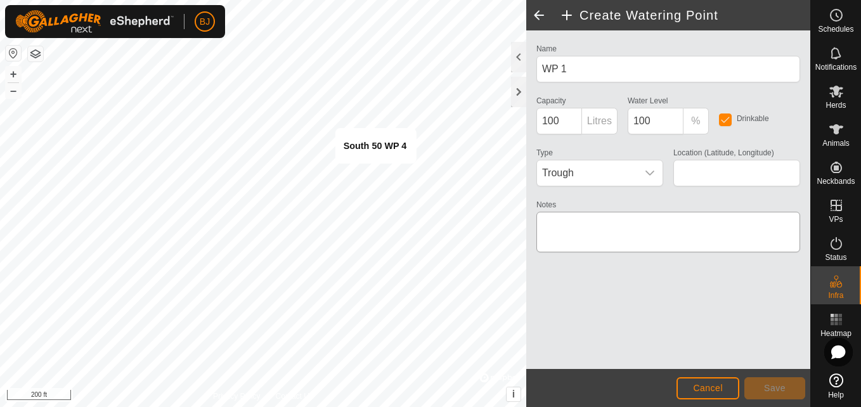
type input "36.068106, -87.263839"
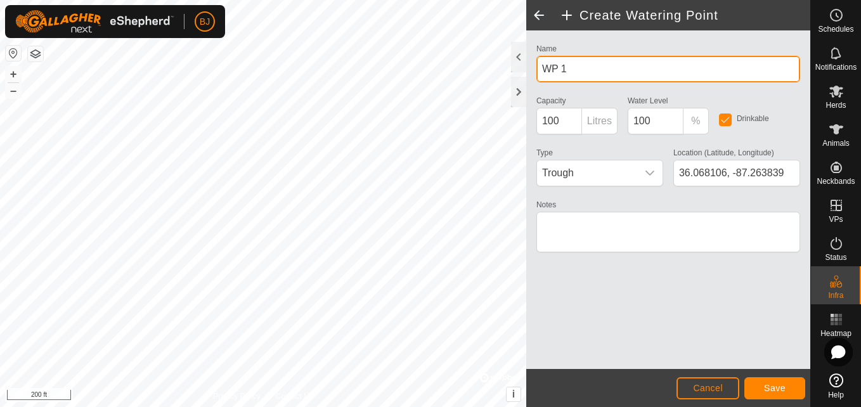
click at [577, 72] on input "WP 1" at bounding box center [668, 69] width 264 height 27
type input "W"
type input "south 50 wp 4"
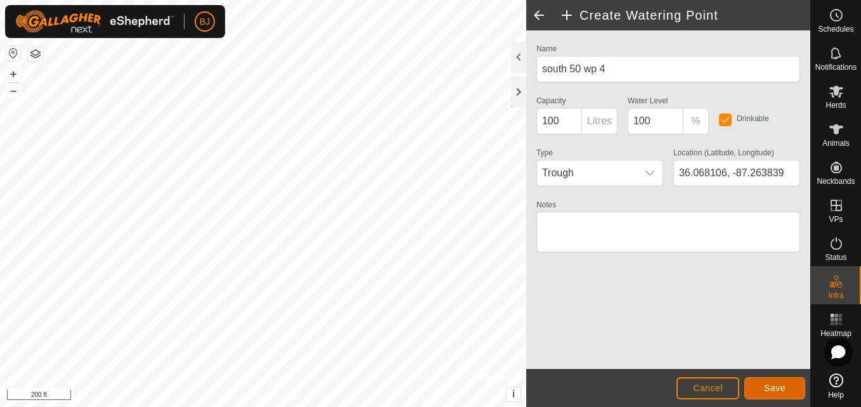
click at [768, 385] on span "Save" at bounding box center [775, 388] width 22 height 10
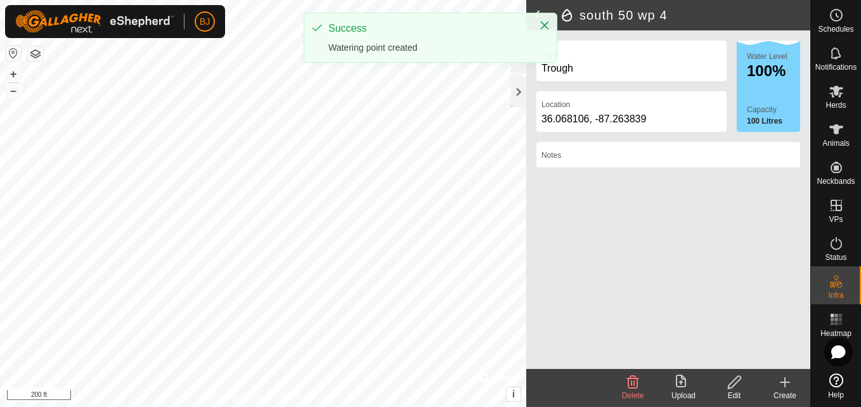
click at [783, 387] on icon at bounding box center [784, 382] width 15 height 15
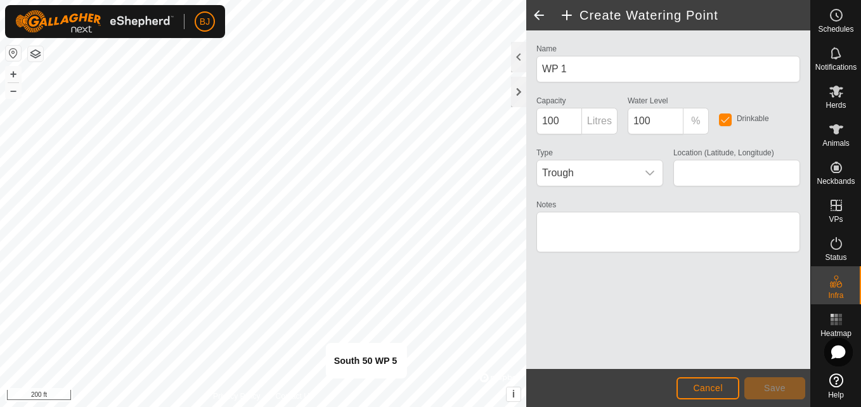
type input "36.066261, -87.263940"
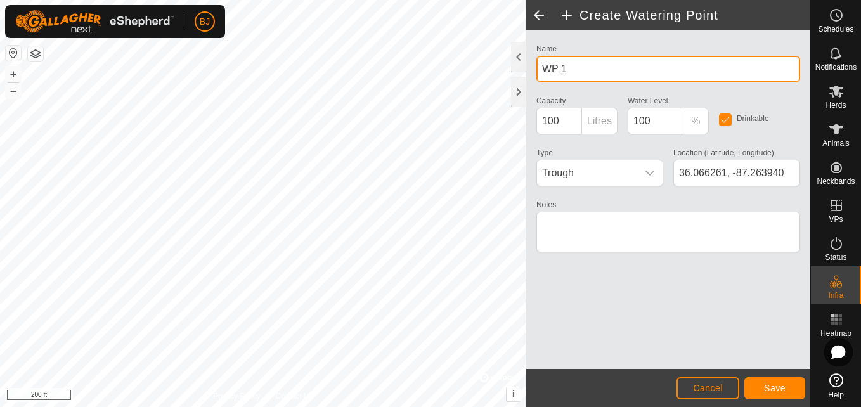
click at [573, 68] on input "WP 1" at bounding box center [668, 69] width 264 height 27
type input "W"
type input "south 50 wp 5"
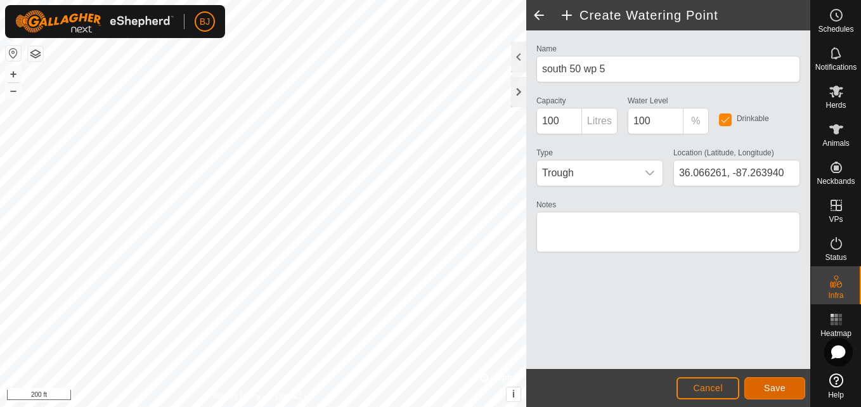
click at [770, 381] on button "Save" at bounding box center [774, 388] width 61 height 22
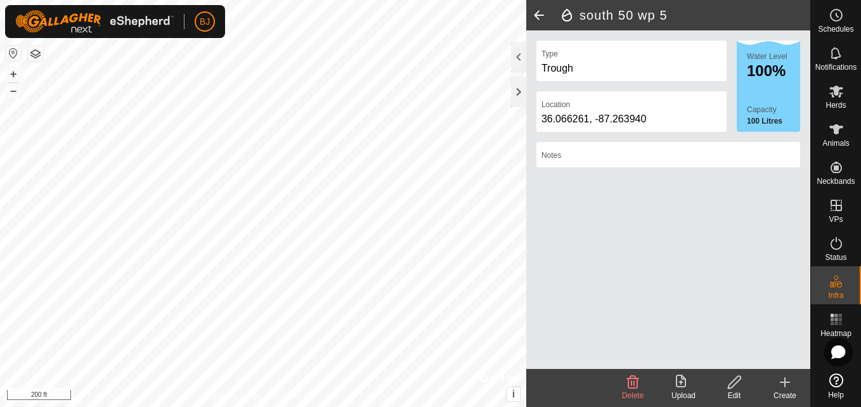
click at [780, 385] on icon at bounding box center [784, 382] width 15 height 15
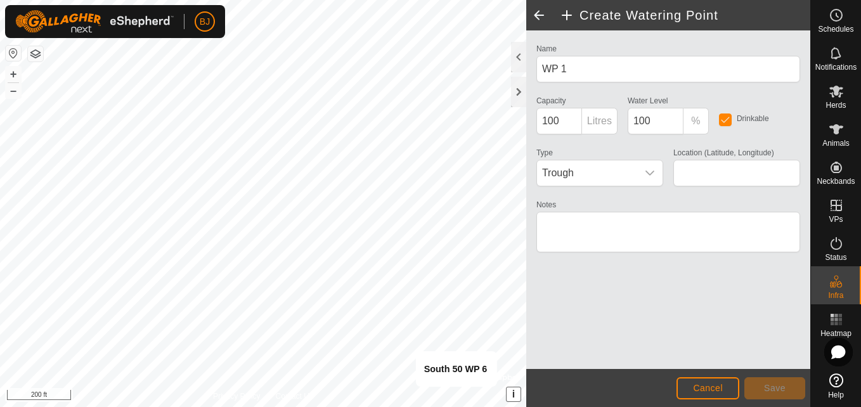
type input "36.066190, -87.262984"
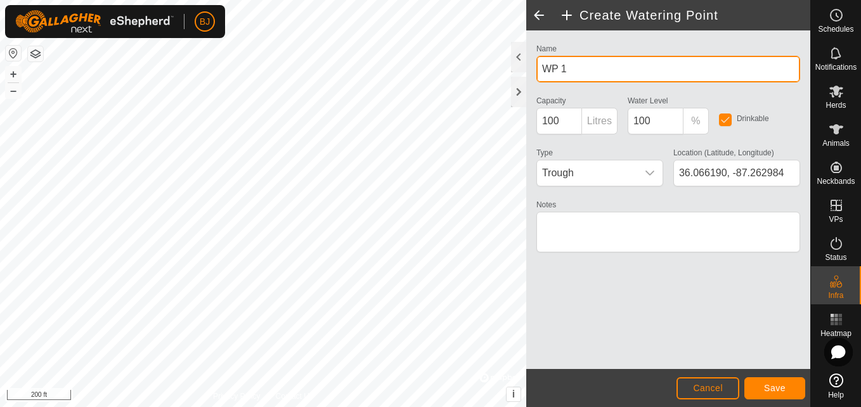
click at [657, 70] on input "WP 1" at bounding box center [668, 69] width 264 height 27
type input "W"
type input "south 50 wp 6"
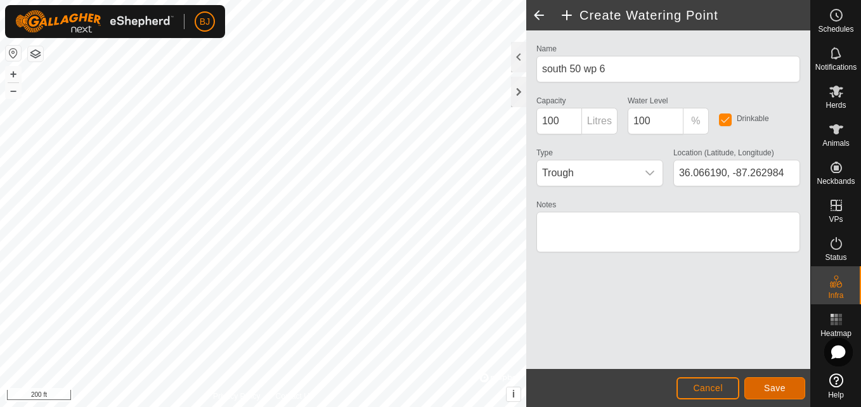
click at [768, 388] on span "Save" at bounding box center [775, 388] width 22 height 10
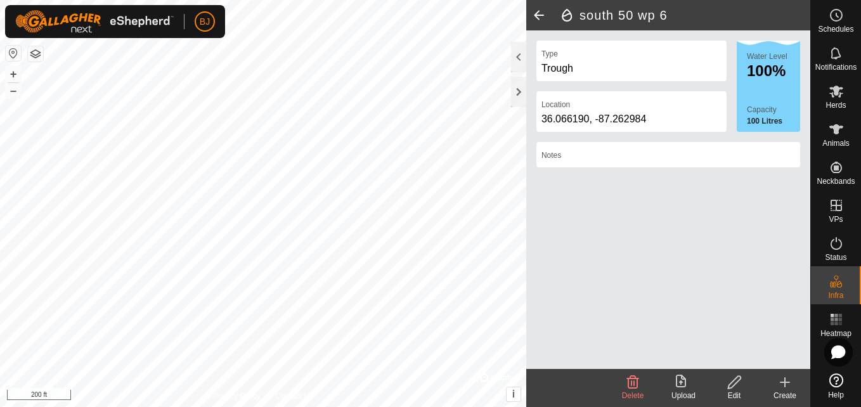
click at [782, 386] on icon at bounding box center [784, 382] width 15 height 15
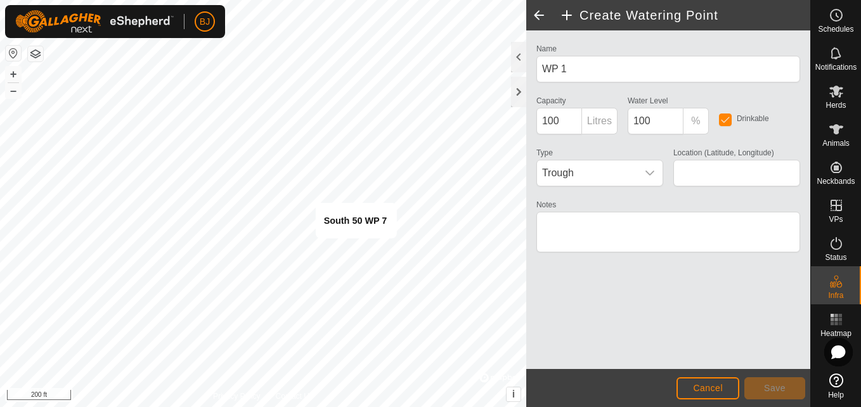
type input "36.066103, -87.261980"
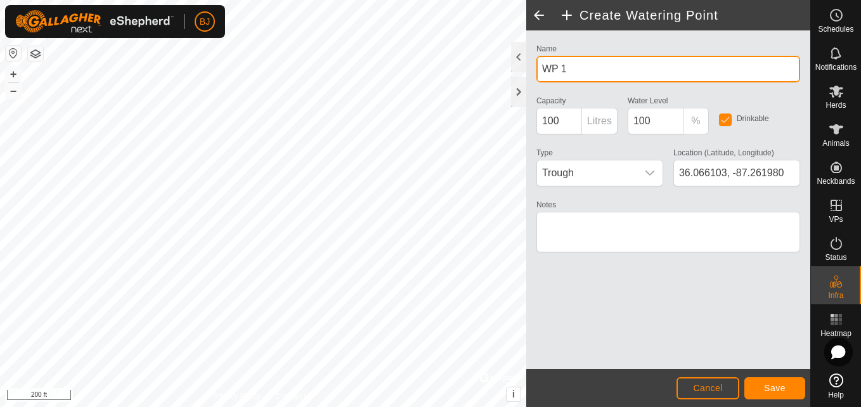
click at [571, 67] on input "WP 1" at bounding box center [668, 69] width 264 height 27
type input "W"
type input "south 50 wp 7"
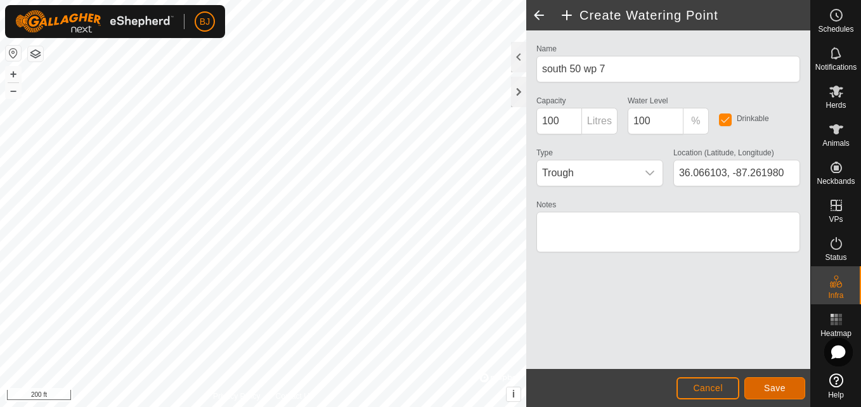
click at [756, 390] on button "Save" at bounding box center [774, 388] width 61 height 22
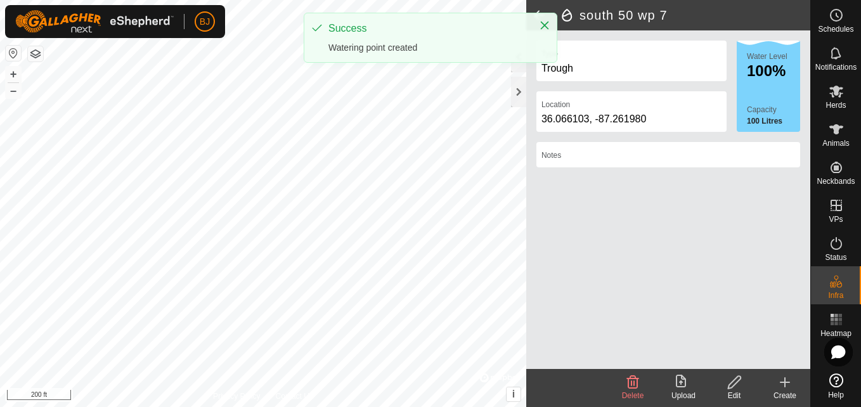
click at [784, 387] on icon at bounding box center [784, 382] width 15 height 15
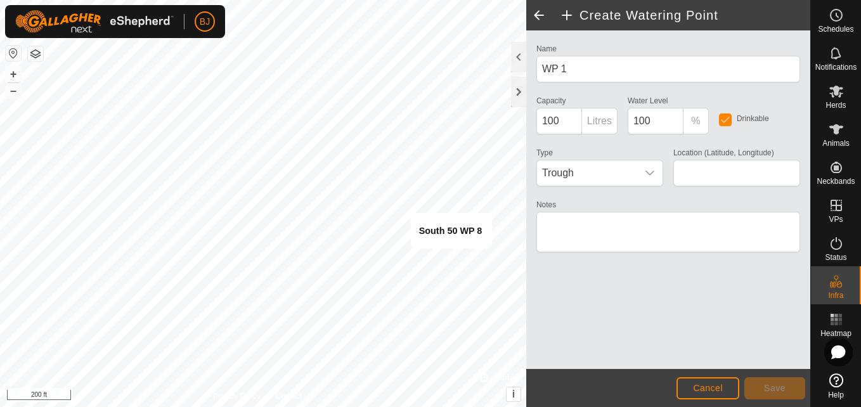
type input "36.066016, -87.260970"
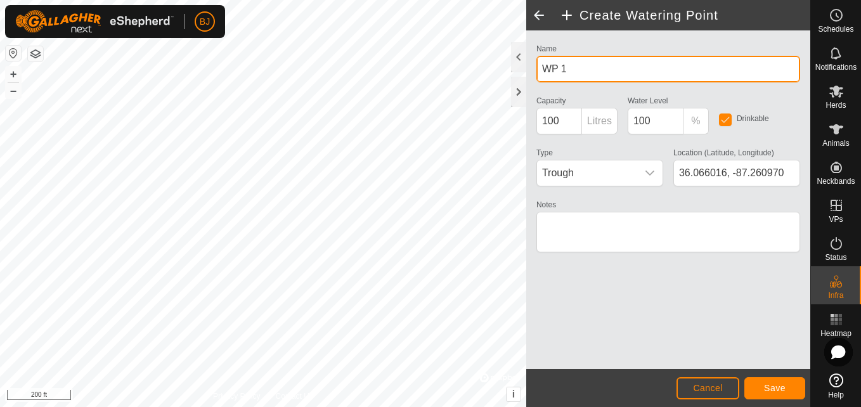
click at [575, 68] on input "WP 1" at bounding box center [668, 69] width 264 height 27
type input "W"
type input "south 50 wp 8"
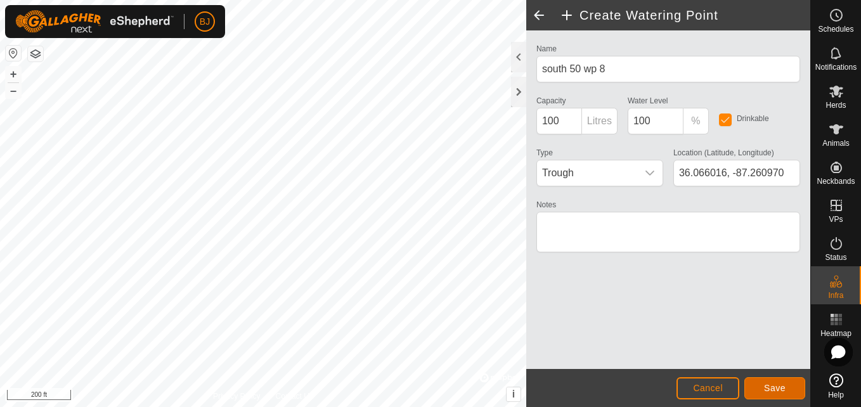
click at [753, 387] on button "Save" at bounding box center [774, 388] width 61 height 22
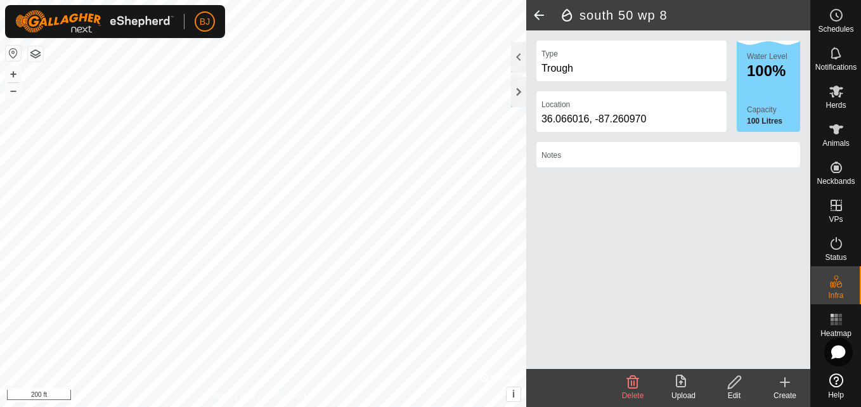
click at [534, 16] on span at bounding box center [538, 15] width 25 height 30
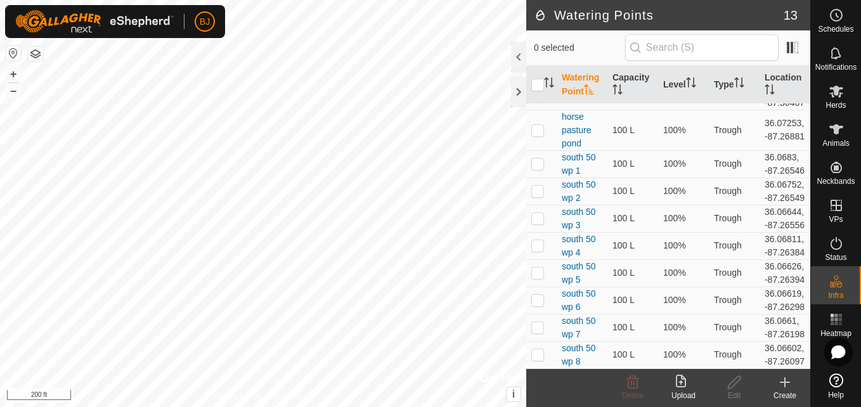
scroll to position [396, 0]
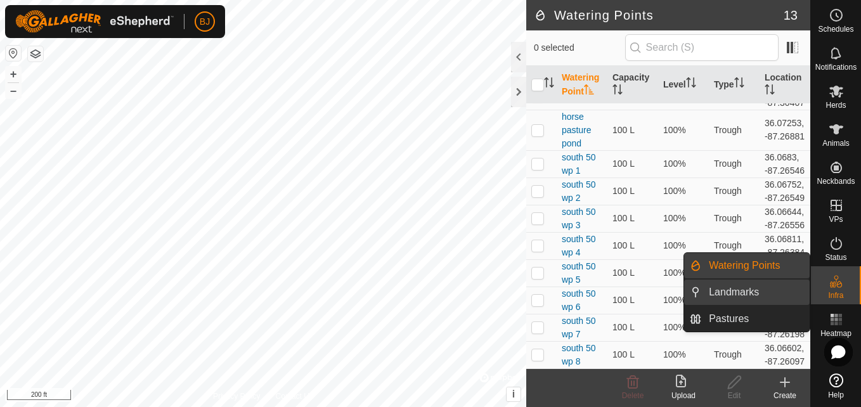
click at [787, 293] on link "Landmarks" at bounding box center [755, 292] width 108 height 25
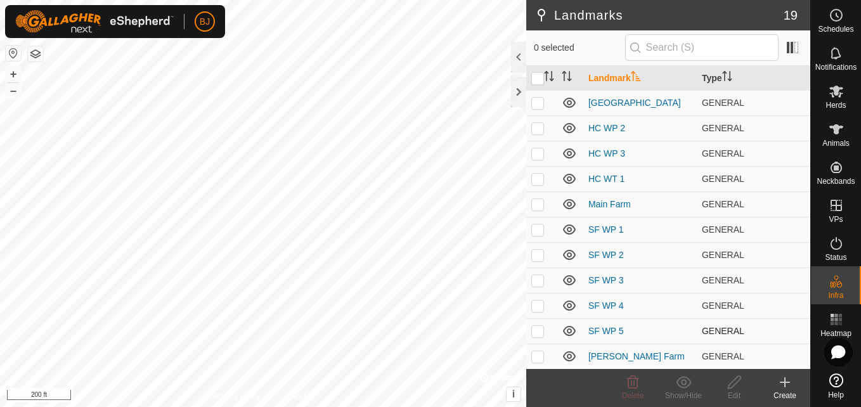
click at [537, 331] on p-checkbox at bounding box center [537, 331] width 13 height 10
checkbox input "true"
click at [534, 307] on p-checkbox at bounding box center [537, 306] width 13 height 10
checkbox input "true"
click at [539, 283] on p-checkbox at bounding box center [537, 280] width 13 height 10
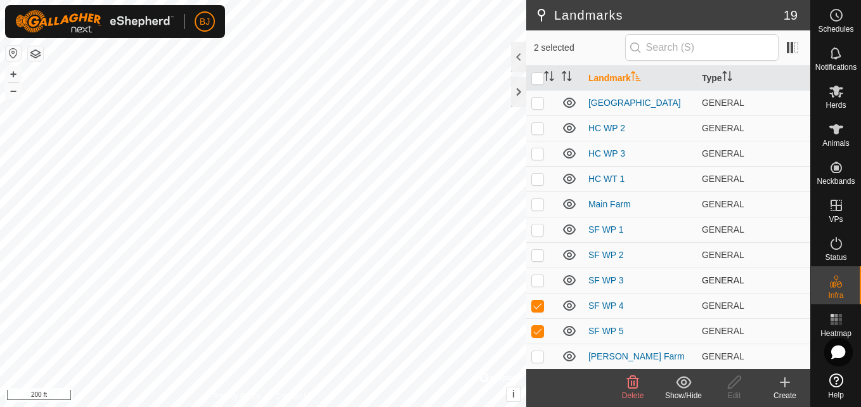
checkbox input "true"
click at [536, 255] on p-checkbox at bounding box center [537, 255] width 13 height 10
checkbox input "true"
click at [537, 232] on p-checkbox at bounding box center [537, 229] width 13 height 10
checkbox input "true"
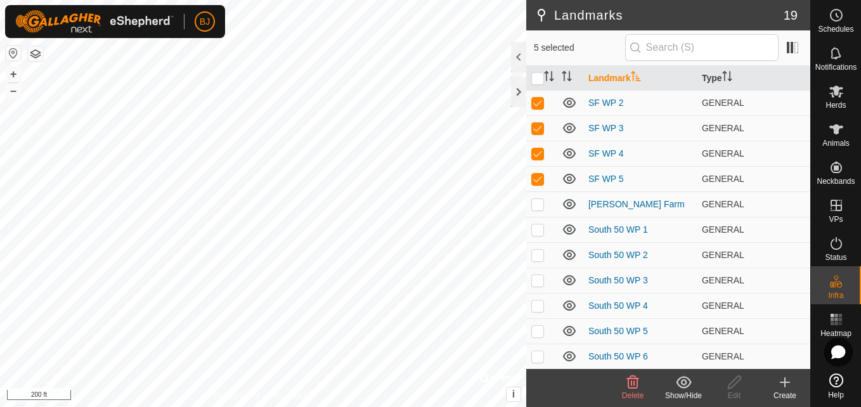
scroll to position [204, 0]
click at [534, 356] on p-checkbox at bounding box center [537, 356] width 13 height 10
checkbox input "true"
click at [538, 333] on p-checkbox at bounding box center [537, 330] width 13 height 10
checkbox input "true"
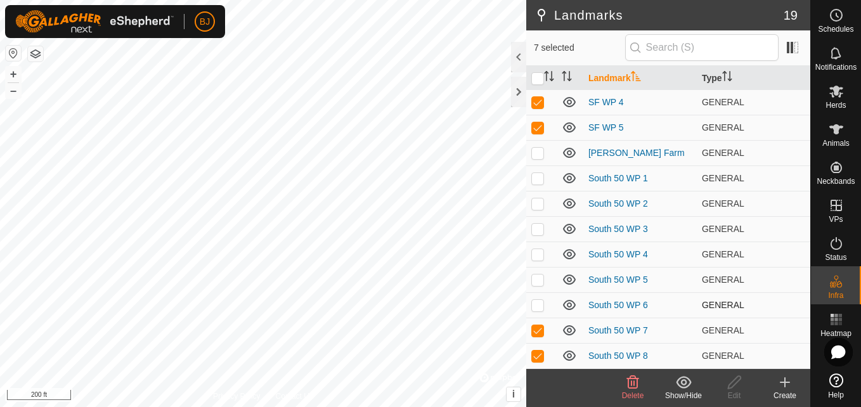
click at [534, 300] on p-checkbox at bounding box center [537, 305] width 13 height 10
checkbox input "true"
click at [534, 286] on td at bounding box center [541, 279] width 30 height 25
checkbox input "true"
click at [536, 251] on p-checkbox at bounding box center [537, 254] width 13 height 10
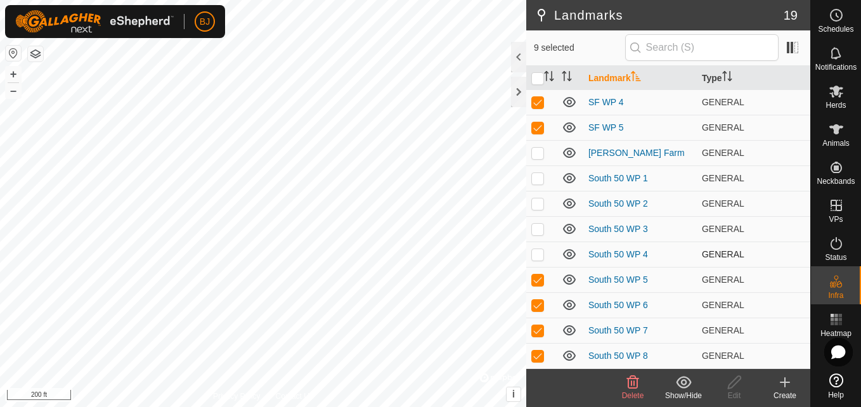
checkbox input "true"
click at [536, 230] on p-checkbox at bounding box center [537, 229] width 13 height 10
checkbox input "true"
click at [538, 199] on p-checkbox at bounding box center [537, 203] width 13 height 10
checkbox input "true"
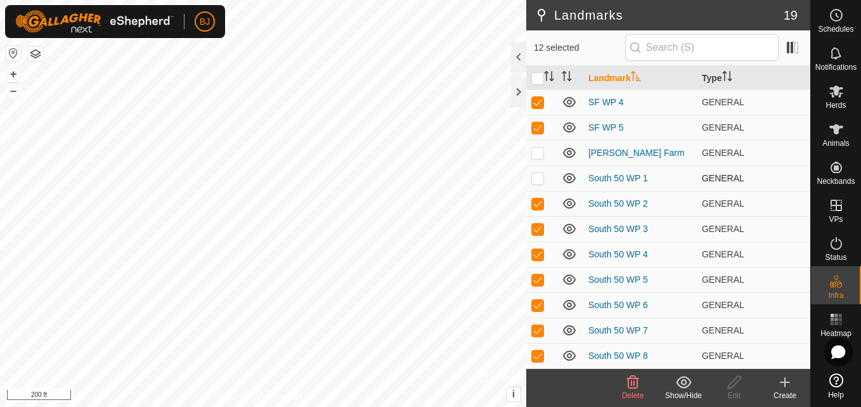
click at [537, 176] on p-checkbox at bounding box center [537, 178] width 13 height 10
checkbox input "true"
click at [630, 382] on icon at bounding box center [632, 382] width 15 height 15
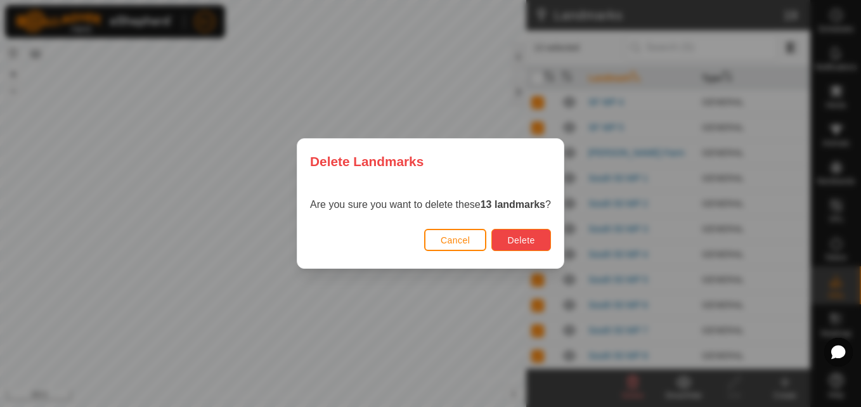
click at [530, 246] on button "Delete" at bounding box center [520, 240] width 59 height 22
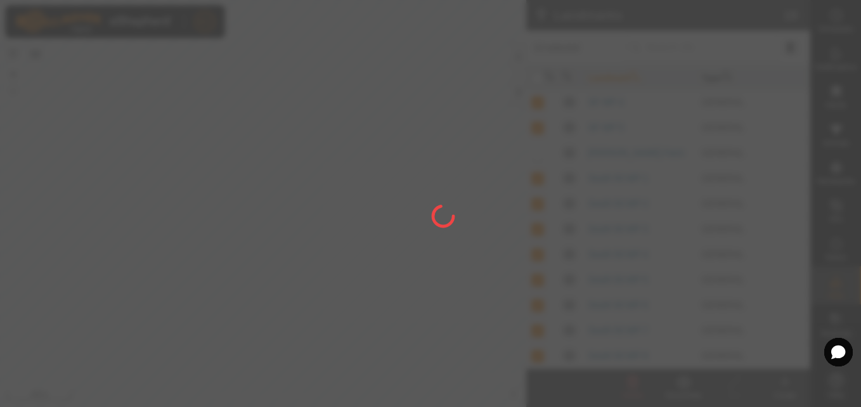
checkbox input "false"
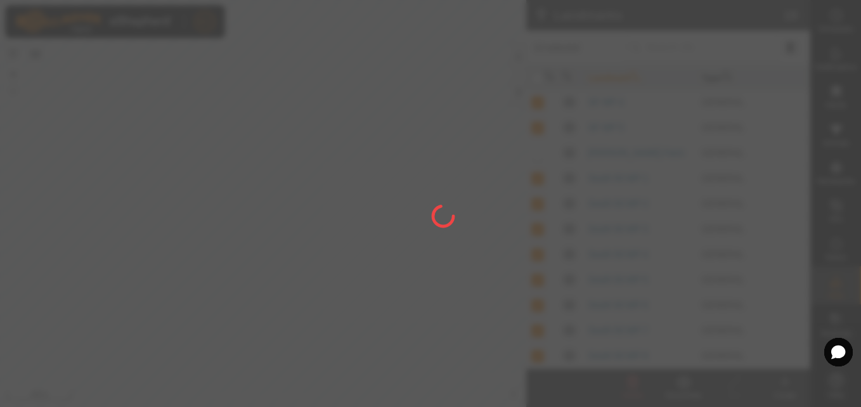
checkbox input "false"
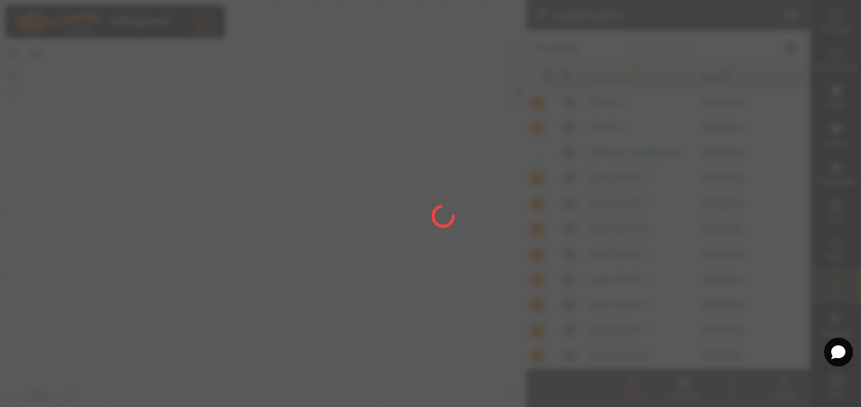
checkbox input "false"
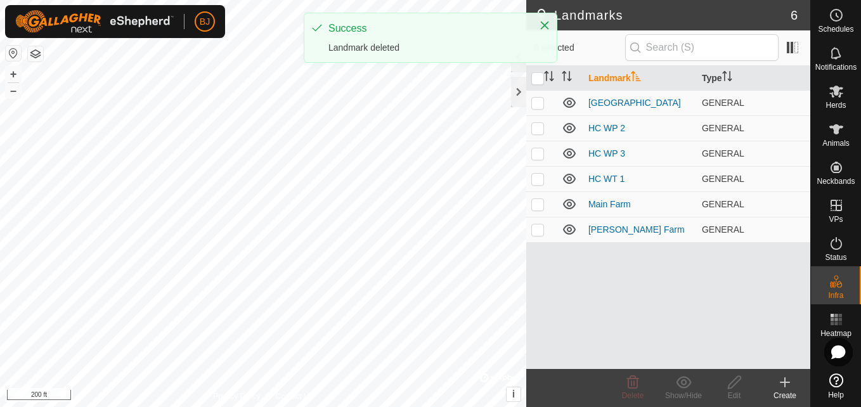
scroll to position [0, 0]
click at [530, 246] on div "Landmark Type Hall Cemetery GENERAL HC WP 2 GENERAL HC WP 3 GENERAL HC WT 1 GEN…" at bounding box center [668, 217] width 284 height 303
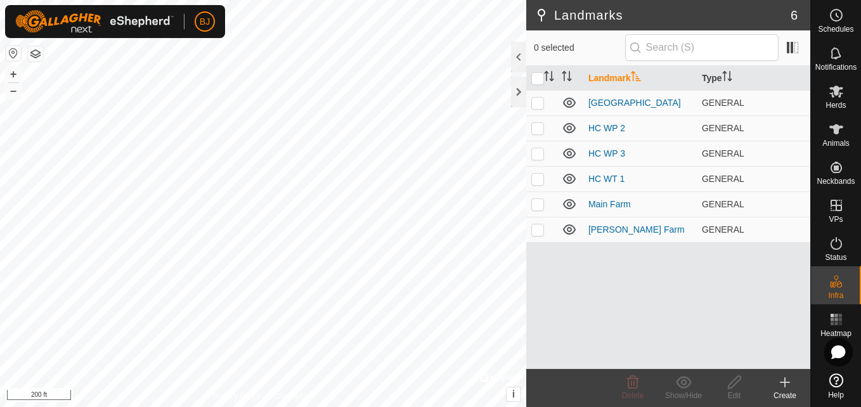
click at [576, 387] on div "Landmarks 6 0 selected Landmark Type Hall Cemetery GENERAL HC WP 2 GENERAL HC W…" at bounding box center [405, 203] width 810 height 407
click at [610, 231] on link "[PERSON_NAME] Farm" at bounding box center [636, 229] width 96 height 10
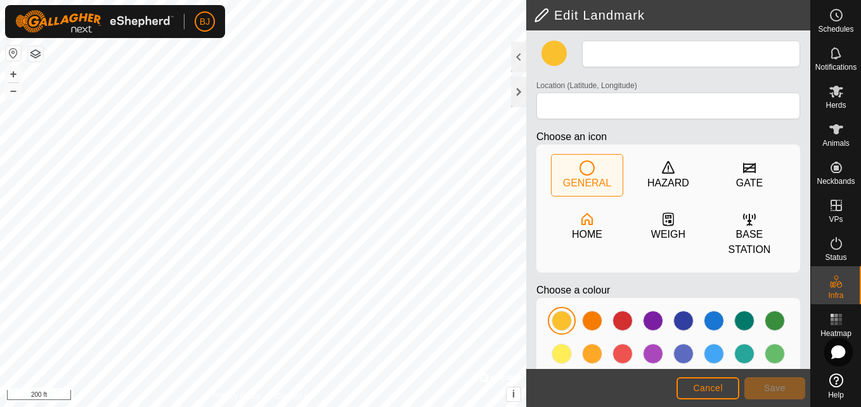
type input "[PERSON_NAME] Farm"
type input "35.978231, -87.351284"
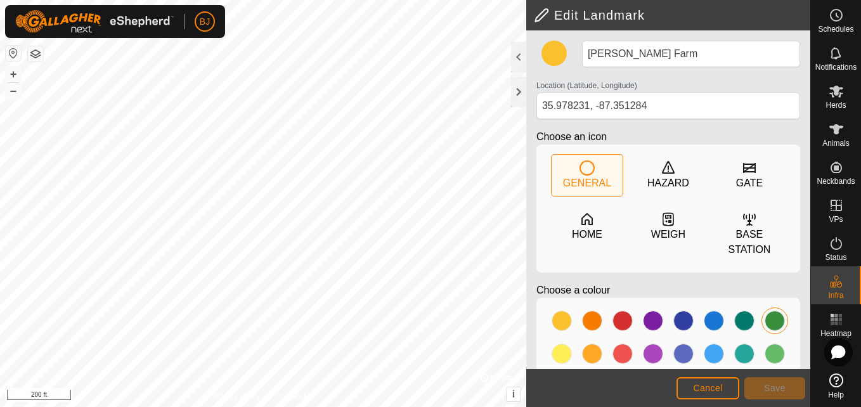
click at [776, 312] on div at bounding box center [774, 320] width 25 height 25
click at [756, 392] on button "Save" at bounding box center [774, 388] width 61 height 22
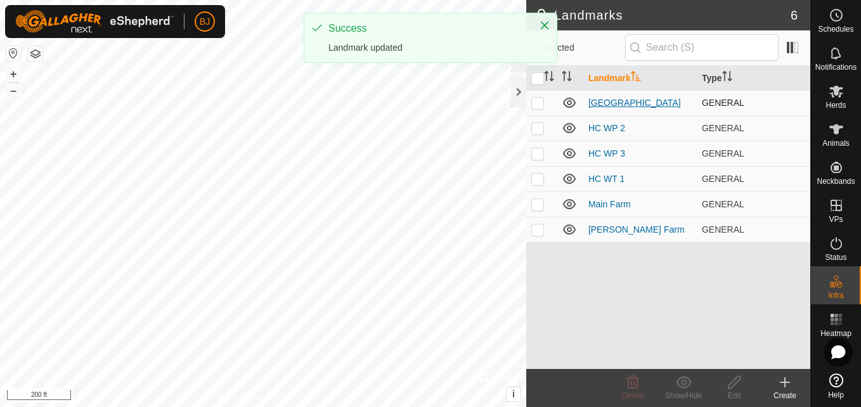
click at [602, 106] on link "[GEOGRAPHIC_DATA]" at bounding box center [634, 103] width 93 height 10
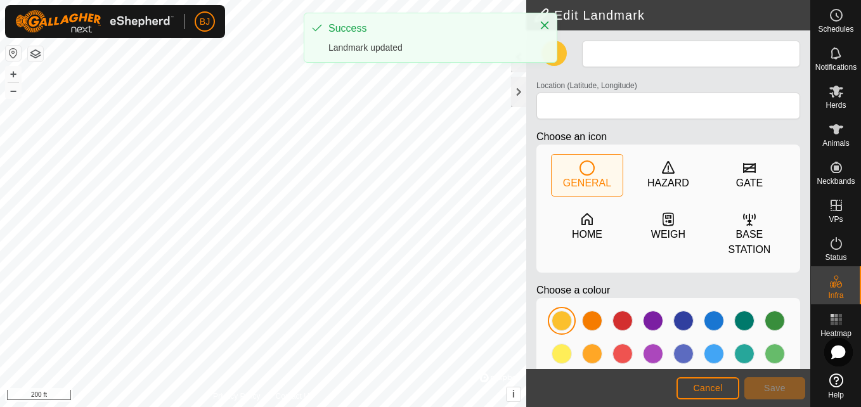
type input "[GEOGRAPHIC_DATA]"
type input "36.063848, -87.302496"
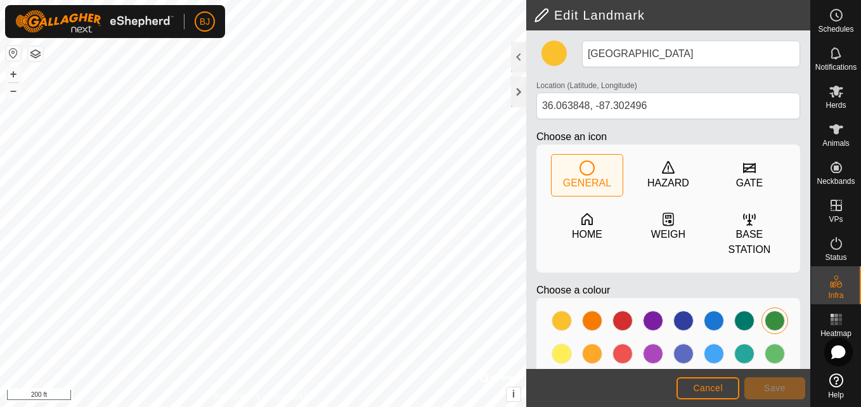
click at [770, 311] on div at bounding box center [775, 321] width 20 height 20
click at [765, 391] on span "Save" at bounding box center [775, 388] width 22 height 10
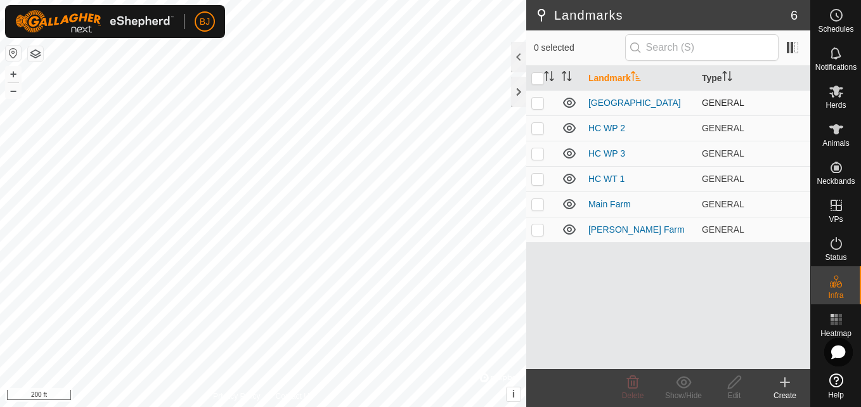
click at [567, 103] on icon at bounding box center [569, 103] width 13 height 10
click at [567, 103] on icon at bounding box center [569, 102] width 15 height 15
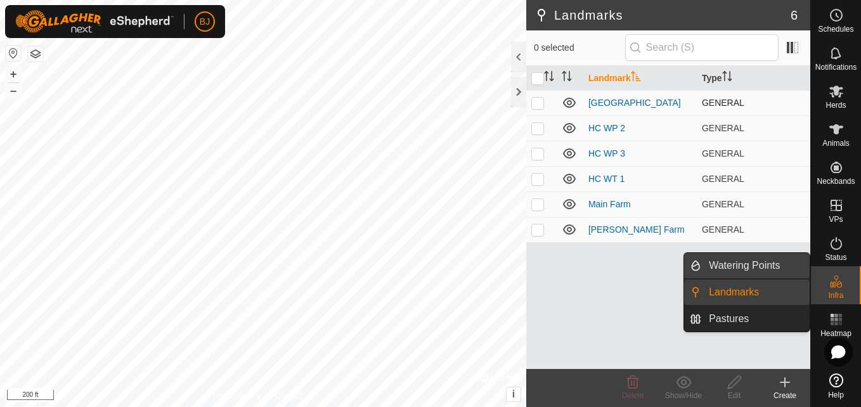
click at [766, 269] on link "Watering Points" at bounding box center [755, 265] width 108 height 25
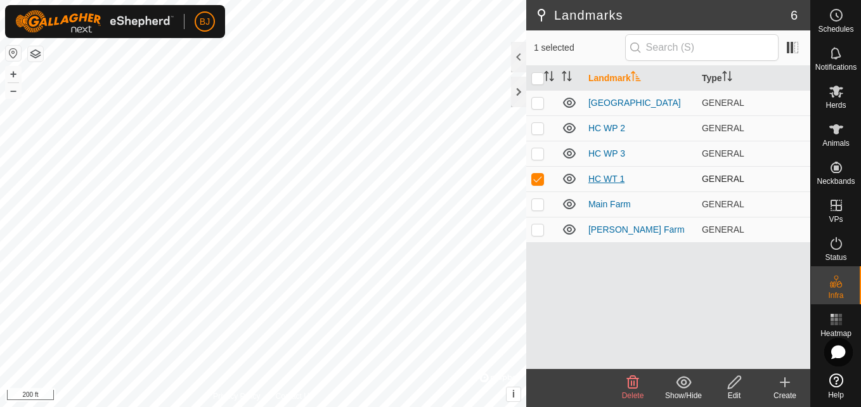
click at [599, 178] on link "HC WT 1" at bounding box center [606, 179] width 36 height 10
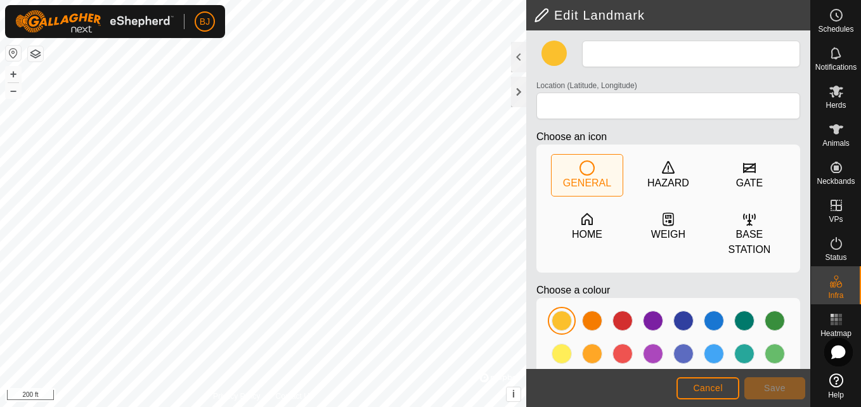
type input "HC WT 1"
type input "36.062971, -87.304070"
click at [559, 311] on div at bounding box center [562, 321] width 20 height 20
click at [768, 389] on span "Save" at bounding box center [775, 388] width 22 height 10
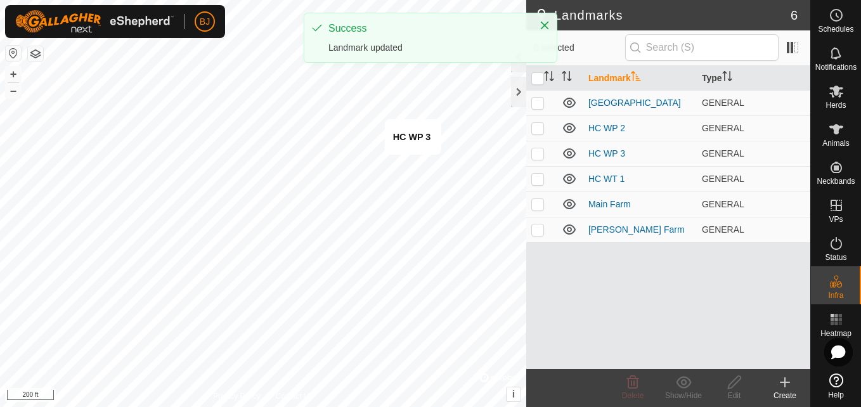
checkbox input "true"
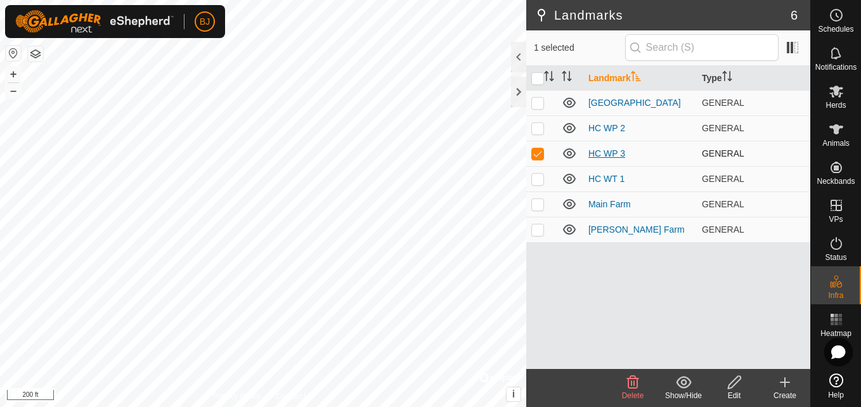
click at [600, 153] on link "HC WP 3" at bounding box center [606, 153] width 37 height 10
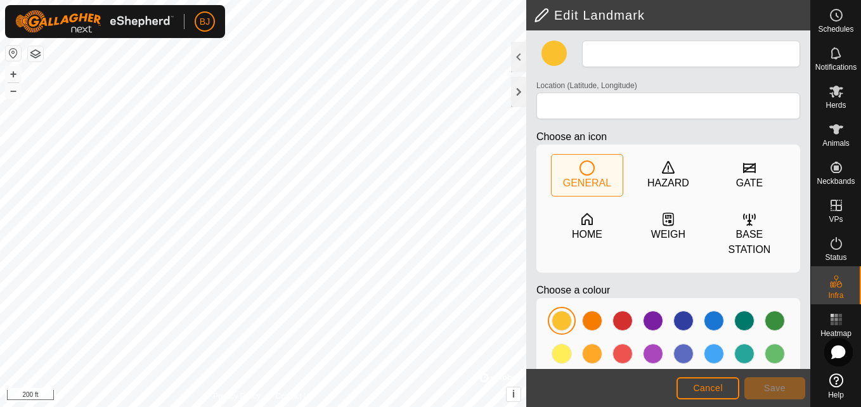
type input "HC WP 3"
type input "36.063998, -87.301119"
click at [566, 311] on div at bounding box center [562, 321] width 20 height 20
click at [753, 386] on button "Save" at bounding box center [774, 388] width 61 height 22
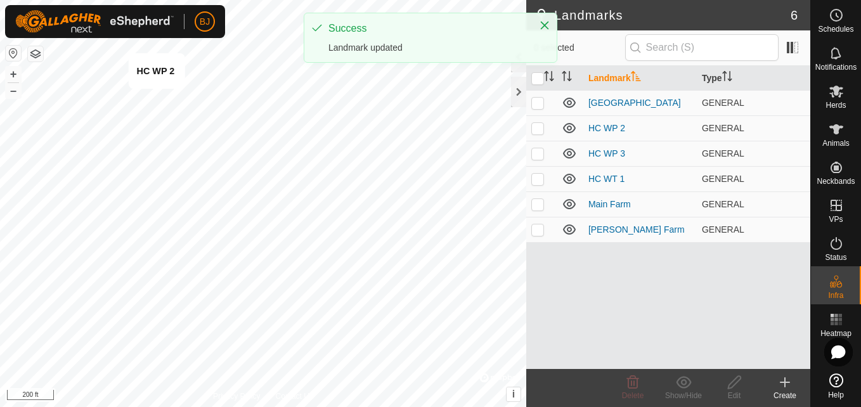
checkbox input "true"
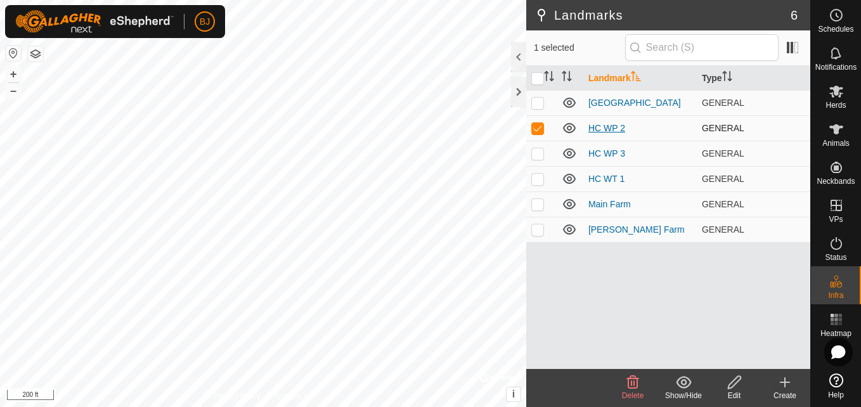
click at [613, 126] on link "HC WP 2" at bounding box center [606, 128] width 37 height 10
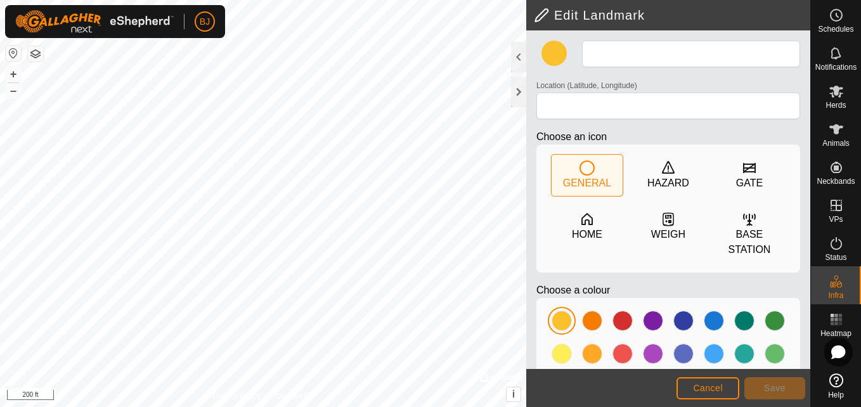
type input "HC WP 2"
type input "36.064759, -87.304881"
click at [564, 311] on div at bounding box center [562, 321] width 20 height 20
click at [784, 390] on span "Save" at bounding box center [775, 388] width 22 height 10
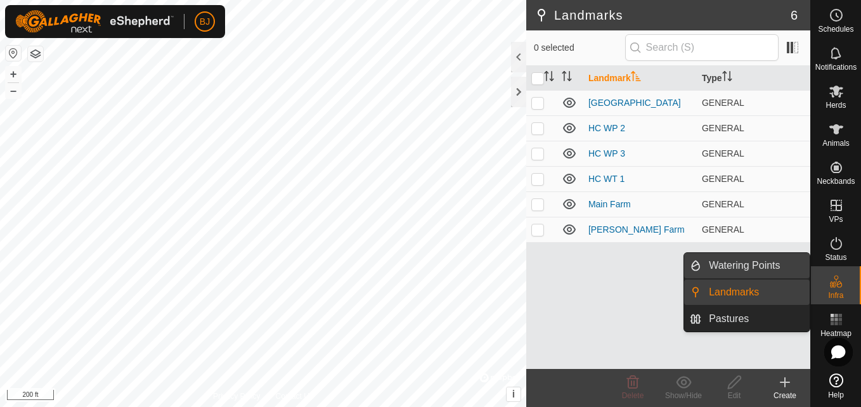
click at [752, 274] on link "Watering Points" at bounding box center [755, 265] width 108 height 25
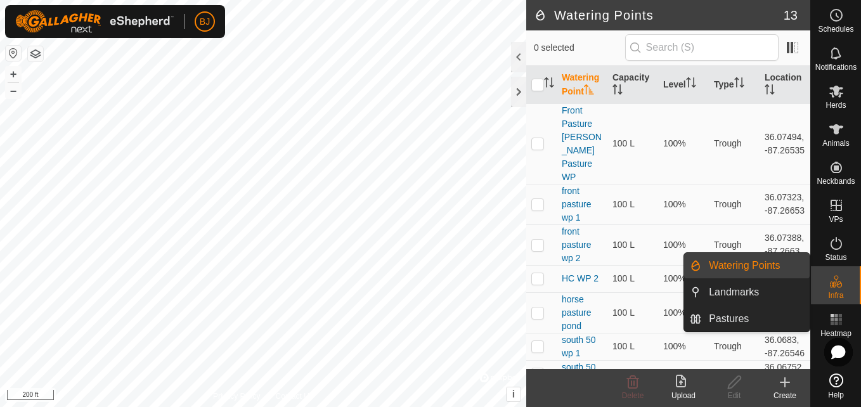
click at [740, 261] on link "Watering Points" at bounding box center [755, 265] width 108 height 25
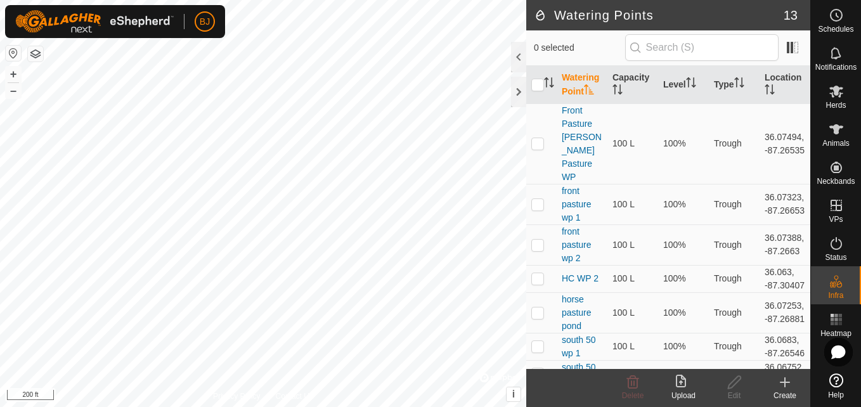
click at [782, 380] on icon at bounding box center [784, 382] width 15 height 15
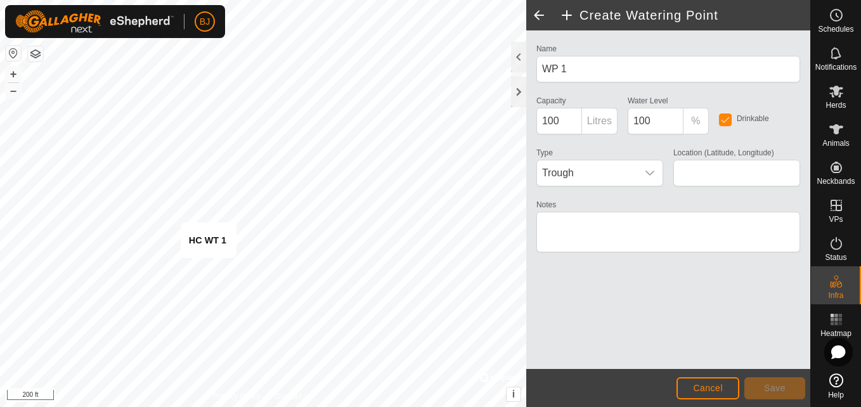
type input "36.062976, -87.304058"
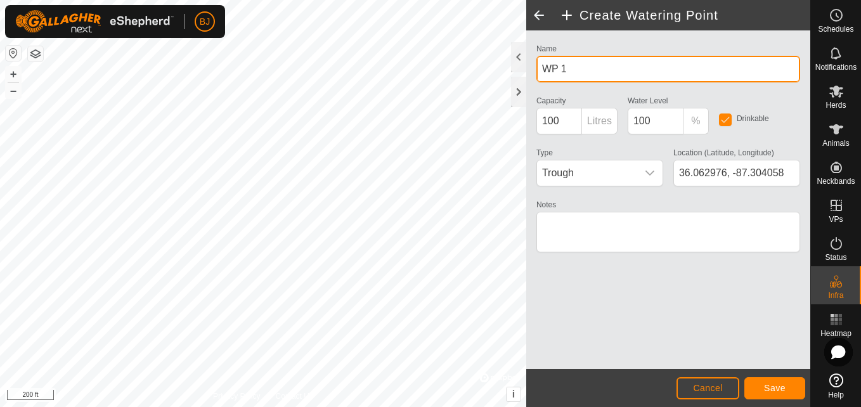
click at [584, 69] on input "WP 1" at bounding box center [668, 69] width 264 height 27
type input "W"
type input "hc wp1"
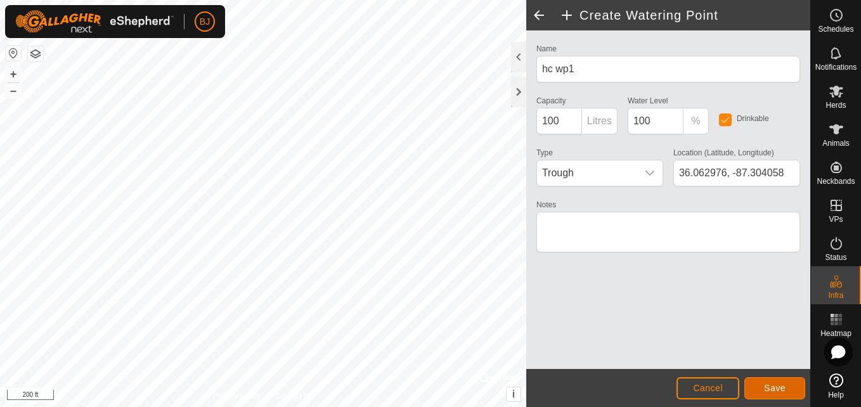
click at [765, 386] on span "Save" at bounding box center [775, 388] width 22 height 10
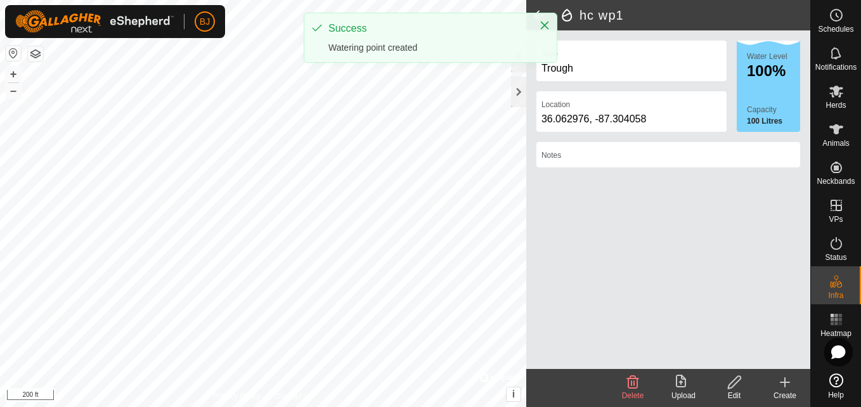
click at [788, 392] on div "Create" at bounding box center [785, 395] width 51 height 11
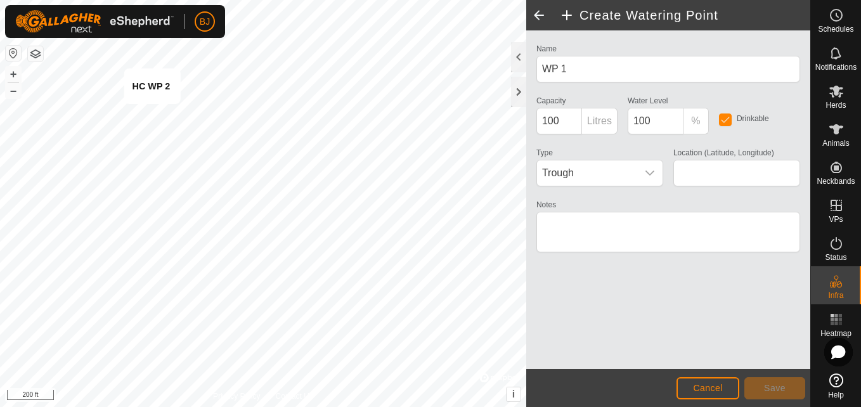
type input "36.064767, -87.304869"
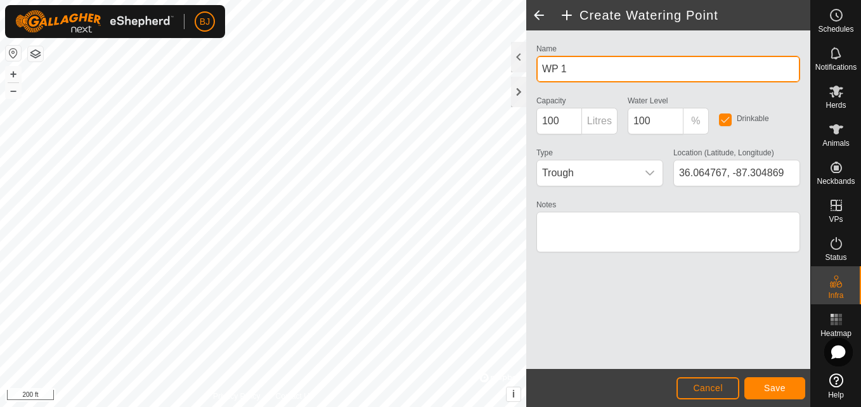
click at [569, 72] on input "WP 1" at bounding box center [668, 69] width 264 height 27
type input "W"
type input "hc wp 2"
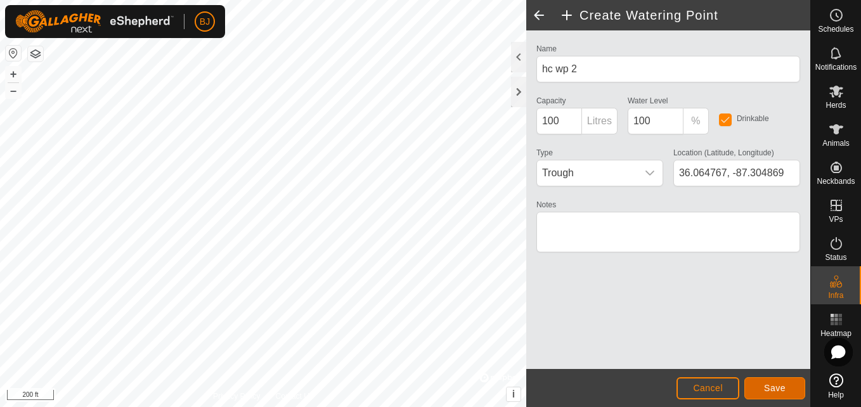
click at [765, 378] on button "Save" at bounding box center [774, 388] width 61 height 22
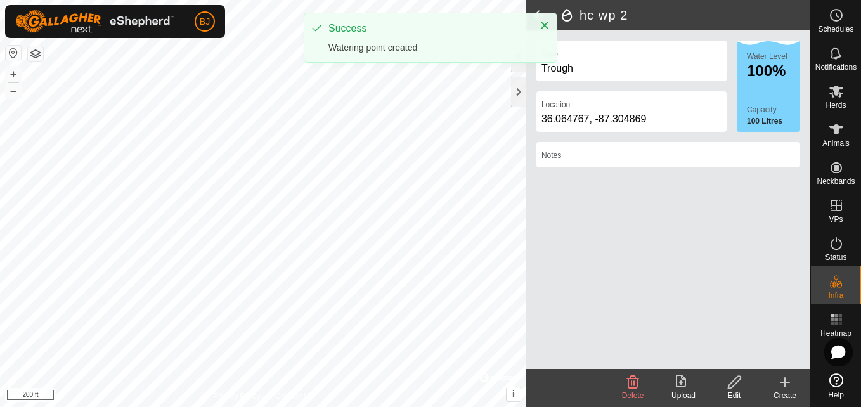
click at [782, 382] on icon at bounding box center [784, 382] width 9 height 0
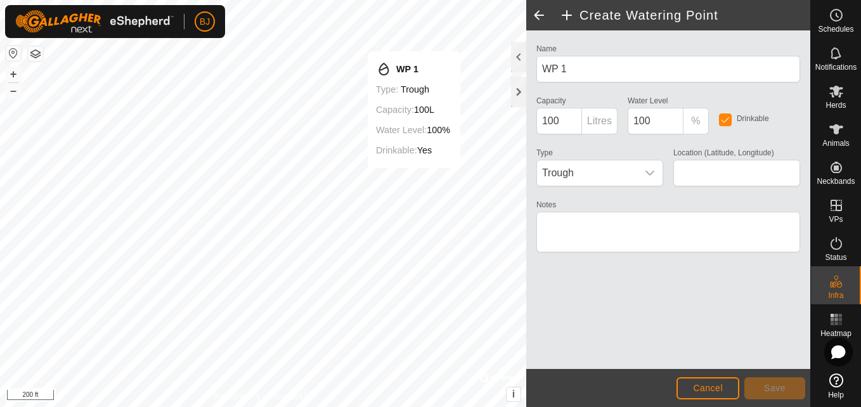
type input "36.064023, -87.301105"
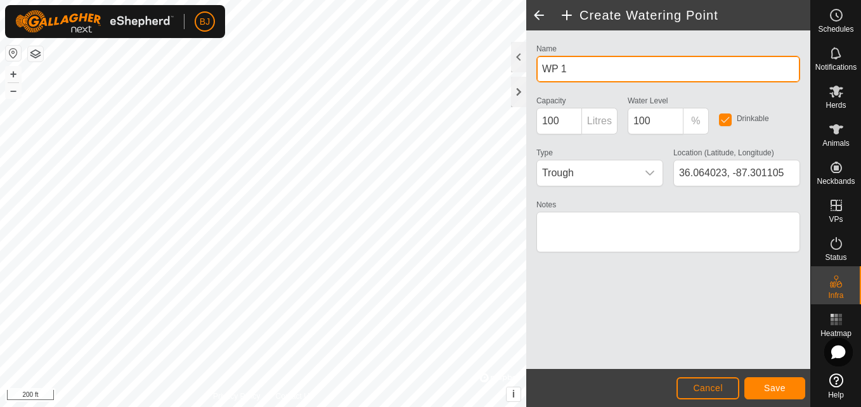
click at [574, 70] on input "WP 1" at bounding box center [668, 69] width 264 height 27
type input "W"
type input "hc wp 3"
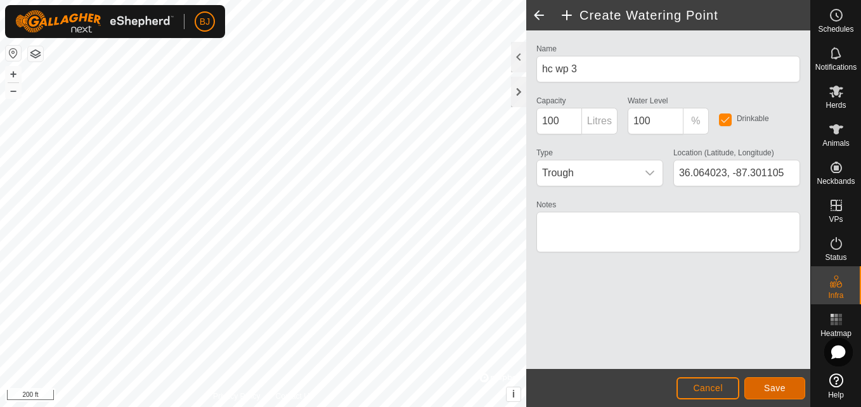
click at [764, 385] on button "Save" at bounding box center [774, 388] width 61 height 22
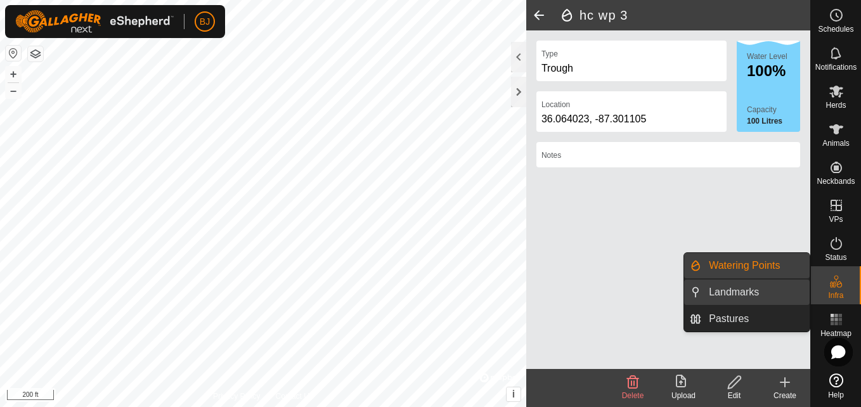
click at [746, 296] on link "Landmarks" at bounding box center [755, 292] width 108 height 25
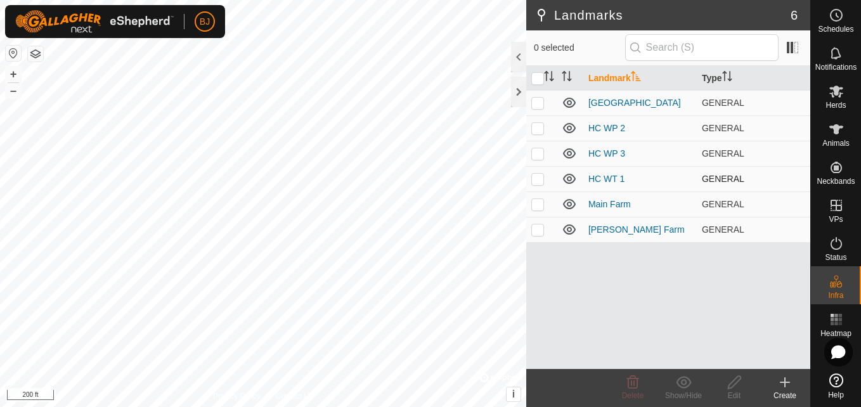
click at [533, 183] on p-checkbox at bounding box center [537, 179] width 13 height 10
checkbox input "true"
click at [538, 157] on p-checkbox at bounding box center [537, 153] width 13 height 10
checkbox input "true"
click at [536, 130] on p-checkbox at bounding box center [537, 128] width 13 height 10
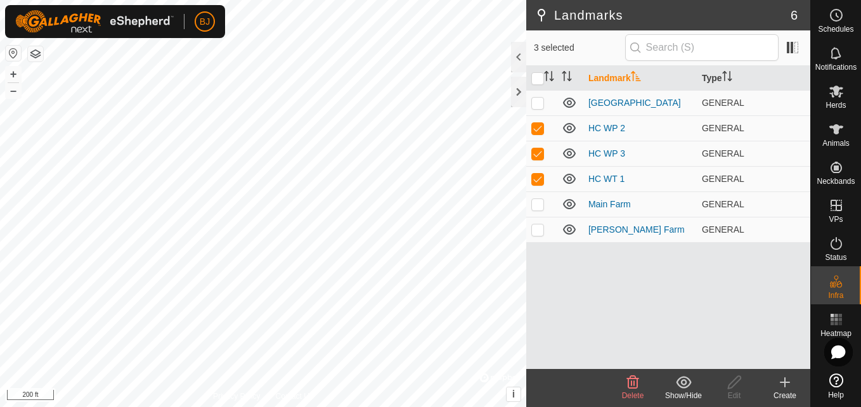
click at [629, 386] on icon at bounding box center [633, 382] width 12 height 13
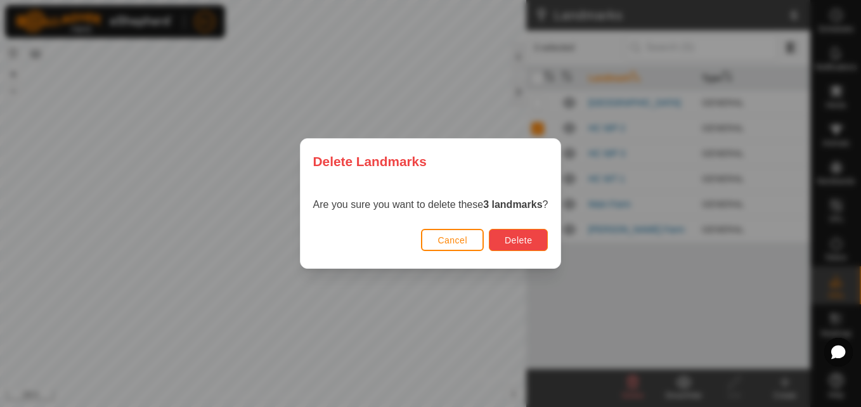
click at [533, 241] on button "Delete" at bounding box center [518, 240] width 59 height 22
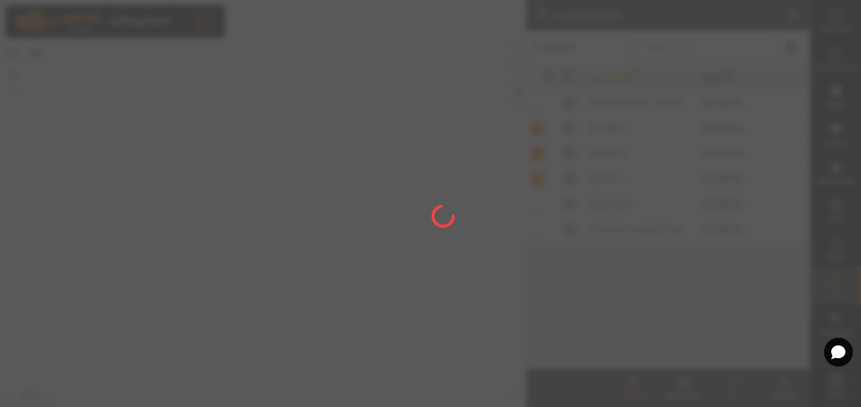
checkbox input "false"
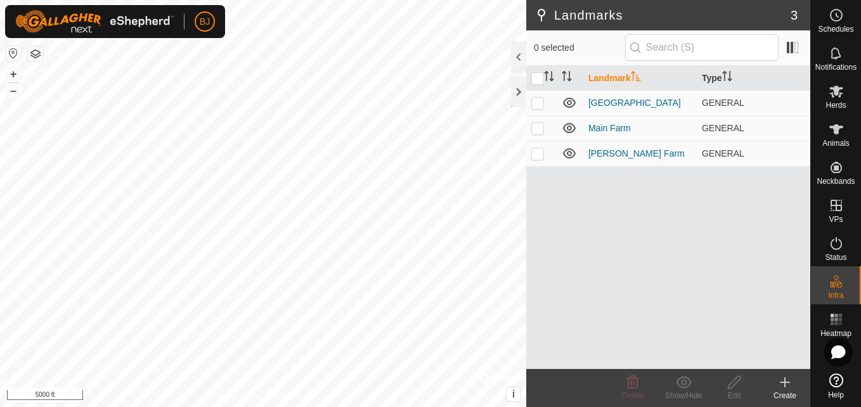
click at [266, 0] on html "BJ Schedules Notifications Herds Animals Neckbands VPs Status Infra Heatmap Hel…" at bounding box center [430, 203] width 861 height 407
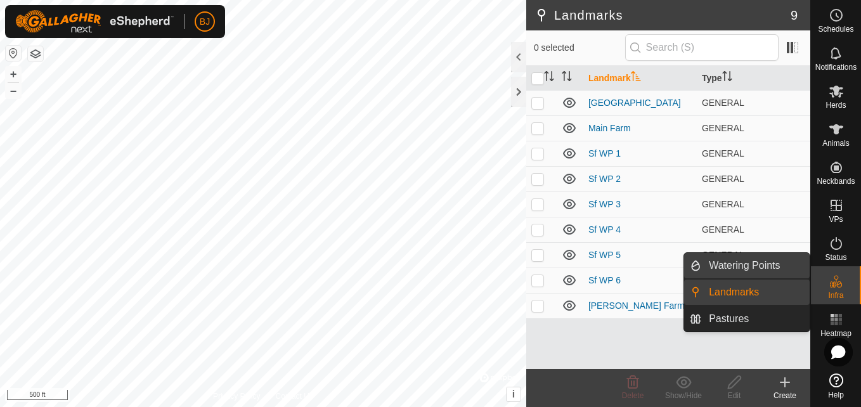
click at [765, 263] on link "Watering Points" at bounding box center [755, 265] width 108 height 25
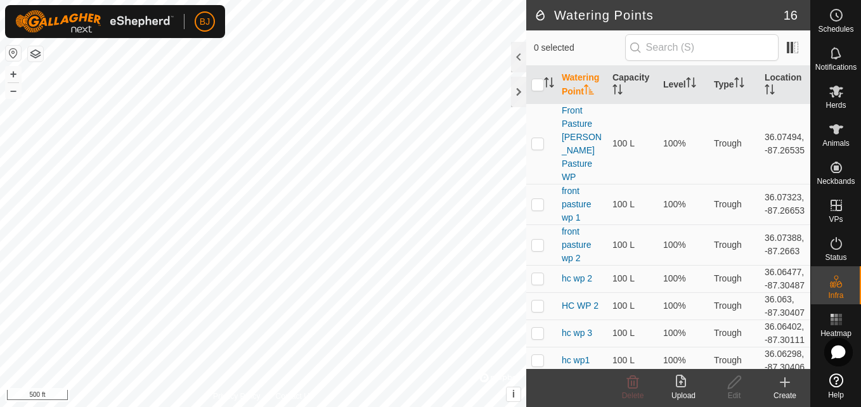
click at [789, 392] on div "Create" at bounding box center [785, 395] width 51 height 11
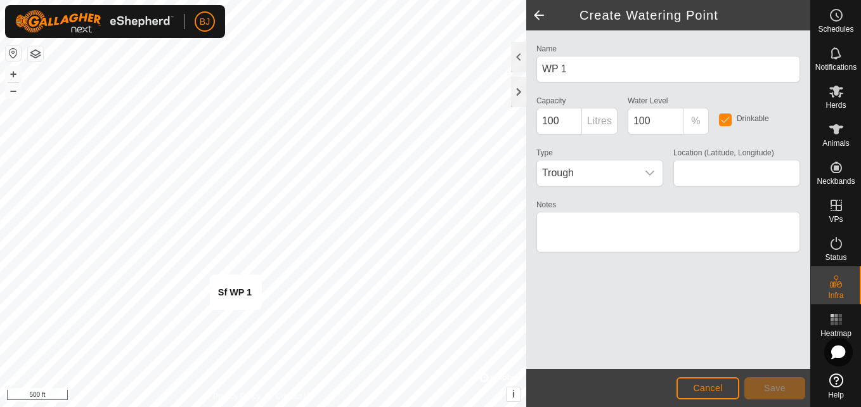
type input "35.975832, -87.351787"
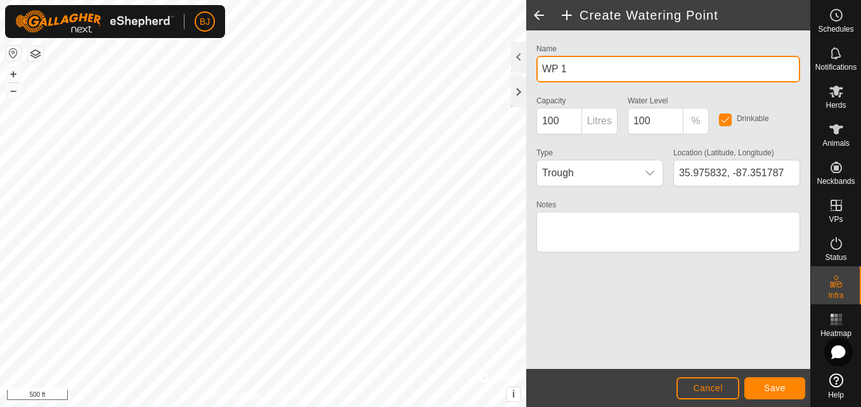
click at [591, 63] on input "WP 1" at bounding box center [668, 69] width 264 height 27
type input "W"
type input "sf wp 1"
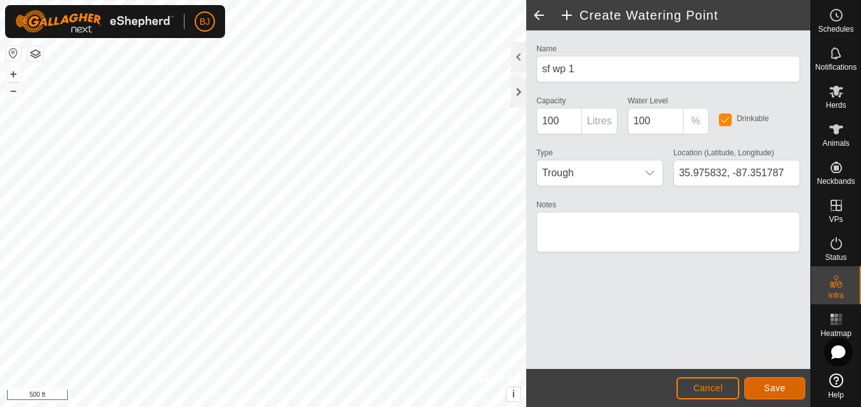
click at [764, 380] on button "Save" at bounding box center [774, 388] width 61 height 22
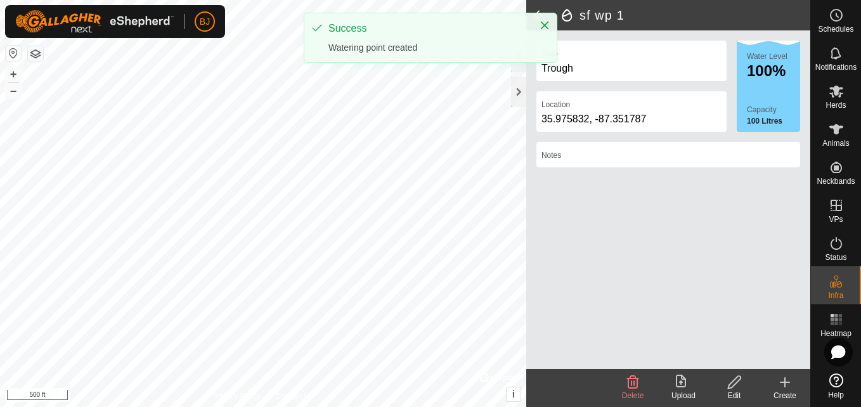
click at [790, 385] on icon at bounding box center [784, 382] width 15 height 15
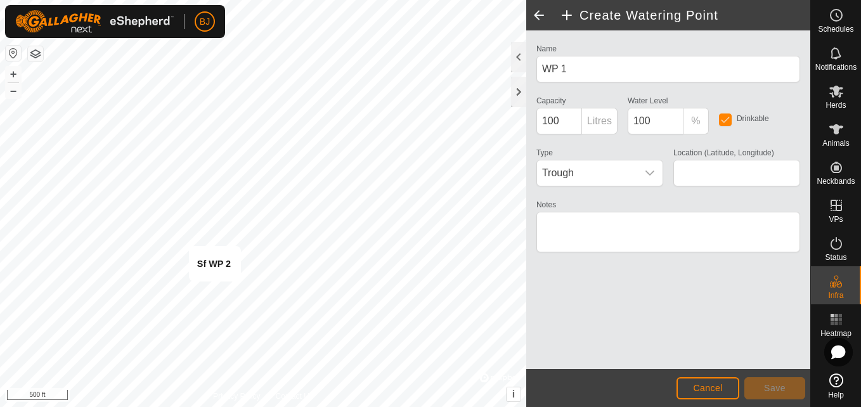
type input "35.976477, -87.352372"
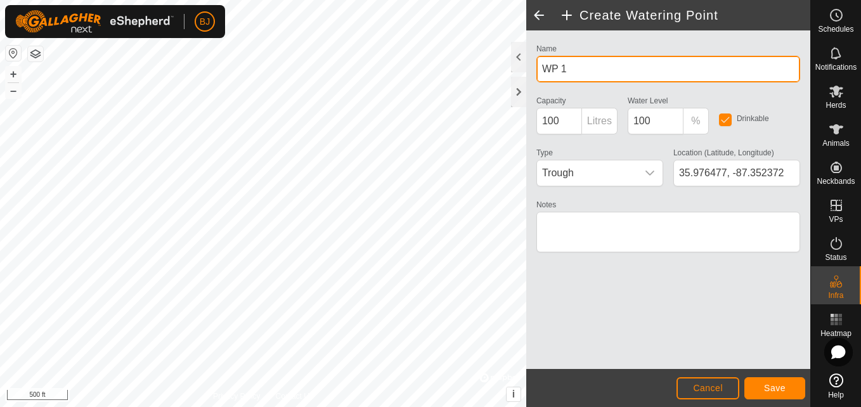
click at [580, 71] on input "WP 1" at bounding box center [668, 69] width 264 height 27
type input "W"
type input "sf wp 2"
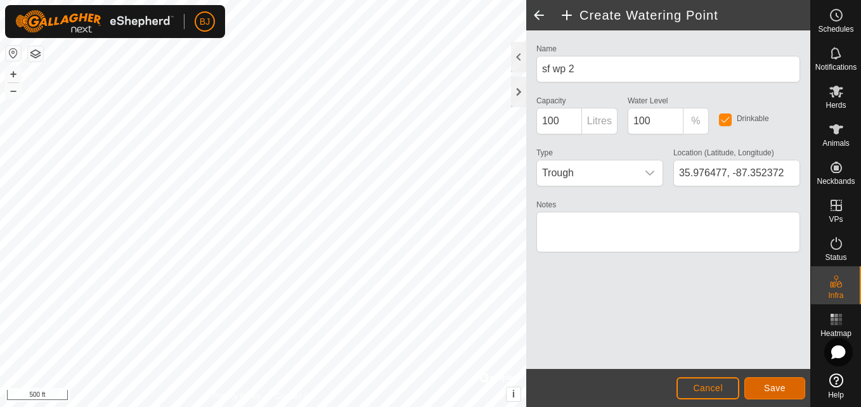
click at [770, 383] on span "Save" at bounding box center [775, 388] width 22 height 10
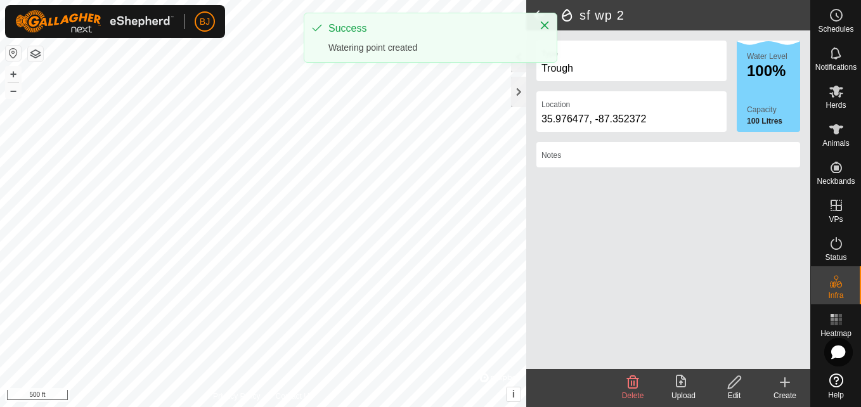
click at [788, 384] on icon at bounding box center [784, 382] width 15 height 15
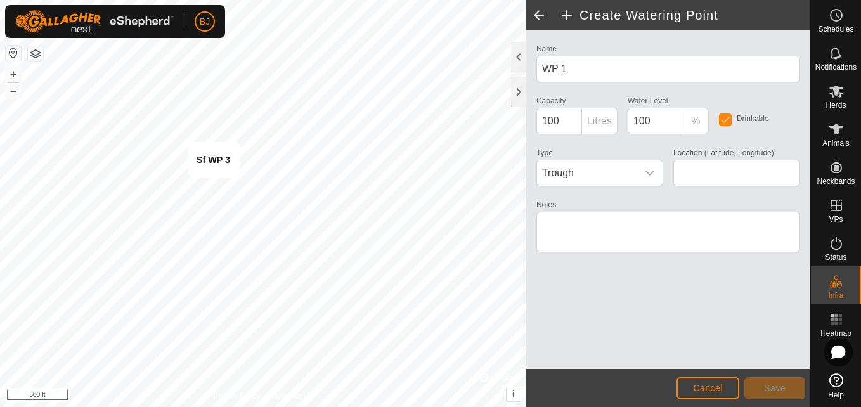
type input "35.978828, -87.352389"
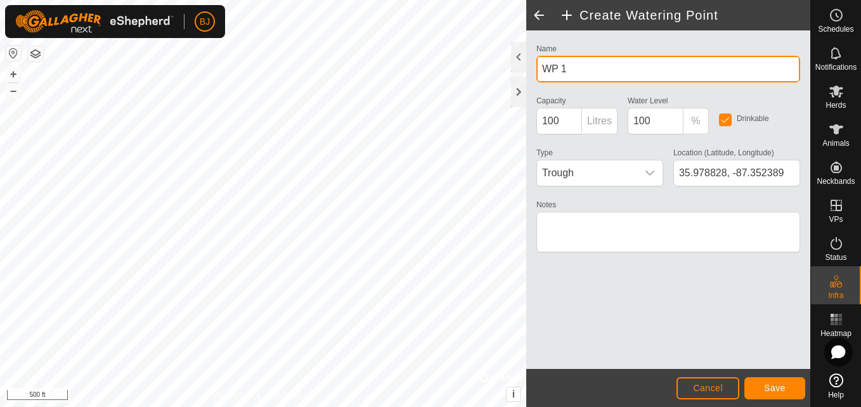
click at [591, 73] on input "WP 1" at bounding box center [668, 69] width 264 height 27
type input "W"
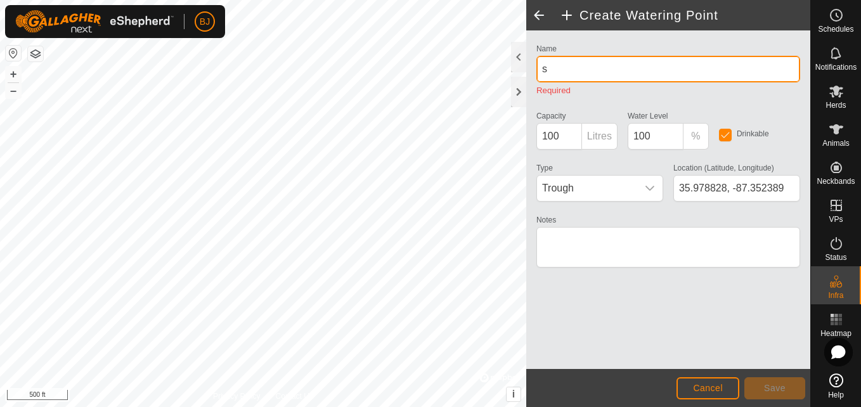
click at [591, 73] on input "s" at bounding box center [668, 69] width 264 height 27
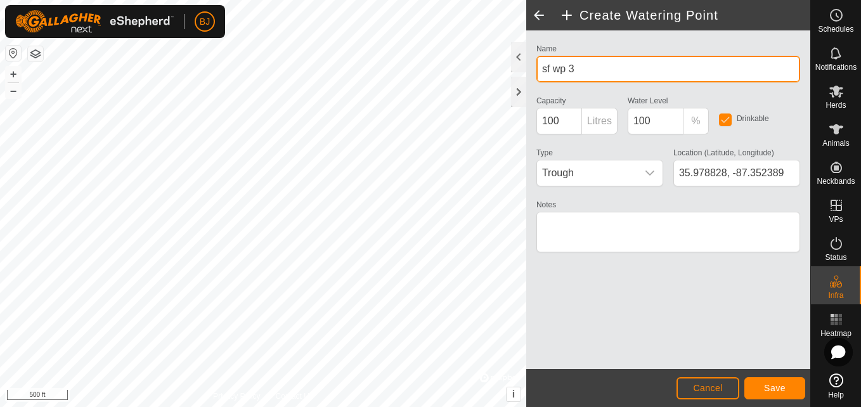
type input "sf wp 3"
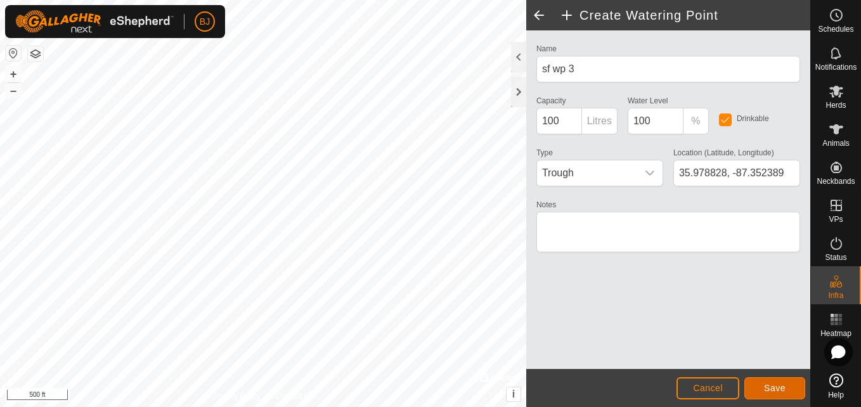
click at [756, 385] on button "Save" at bounding box center [774, 388] width 61 height 22
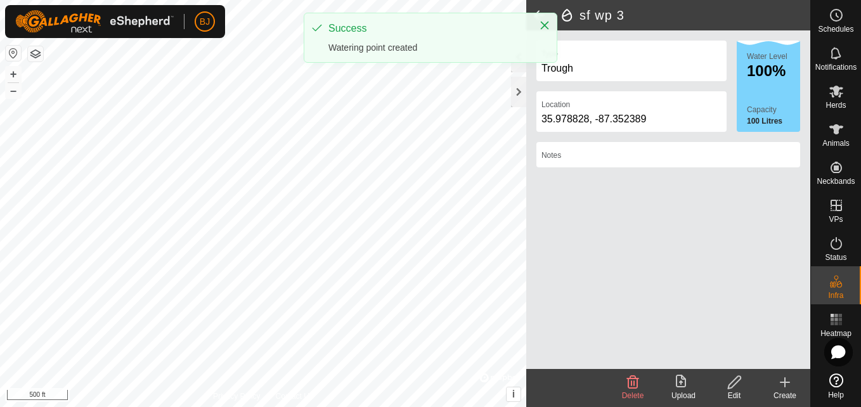
click at [785, 384] on icon at bounding box center [785, 382] width 0 height 9
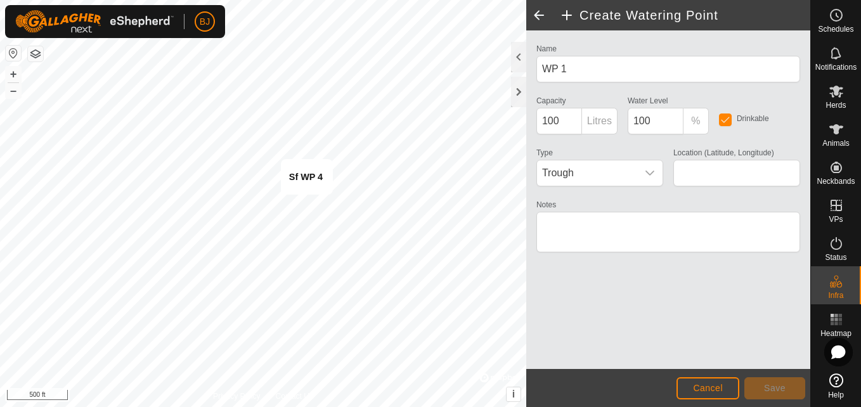
type input "35.978441, -87.349803"
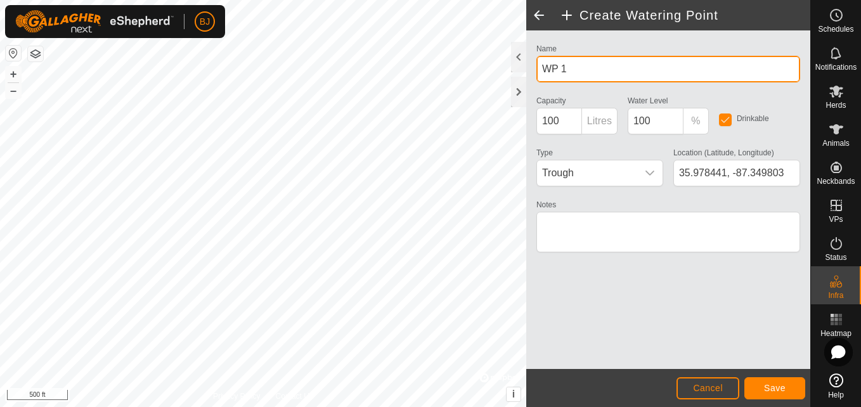
click at [574, 70] on input "WP 1" at bounding box center [668, 69] width 264 height 27
type input "W"
type input "sf wp 4"
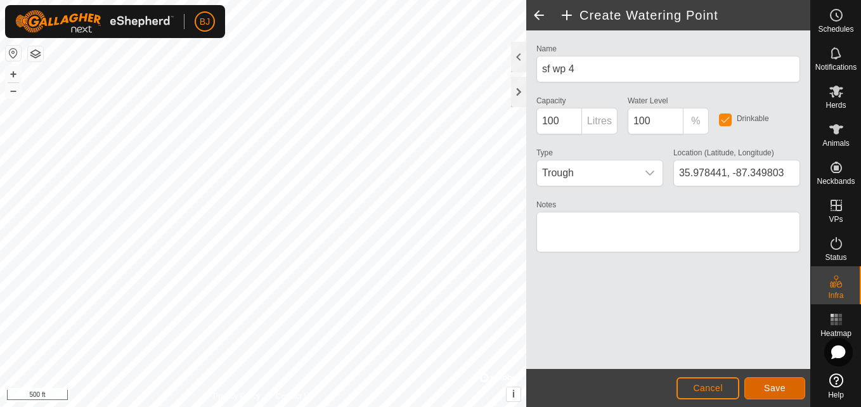
click at [758, 392] on button "Save" at bounding box center [774, 388] width 61 height 22
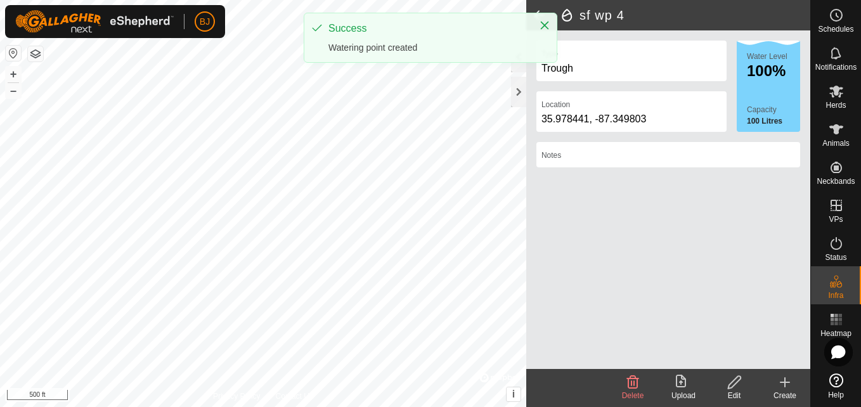
click at [782, 386] on icon at bounding box center [784, 382] width 15 height 15
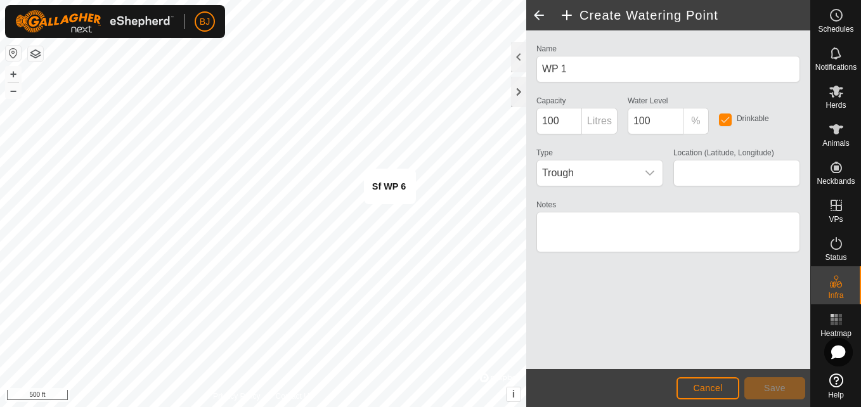
type input "35.978226, -87.347483"
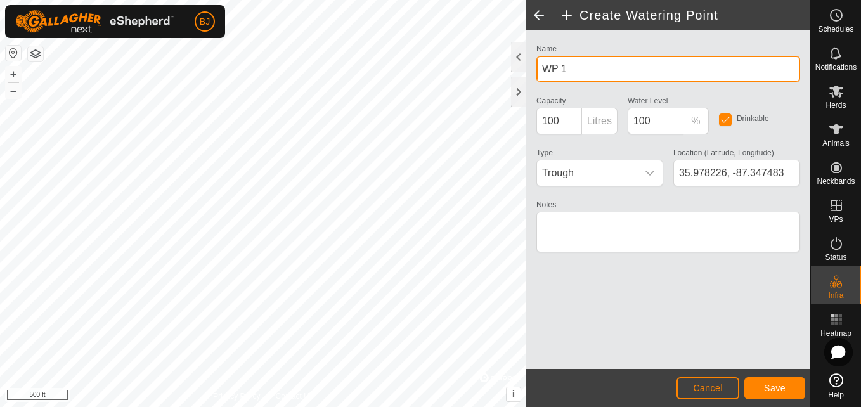
click at [571, 81] on input "WP 1" at bounding box center [668, 69] width 264 height 27
type input "W"
type input "sf wp 6"
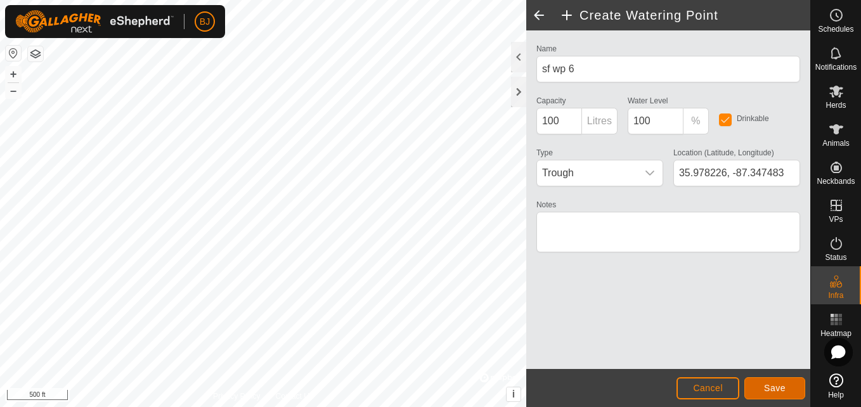
click at [770, 385] on span "Save" at bounding box center [775, 388] width 22 height 10
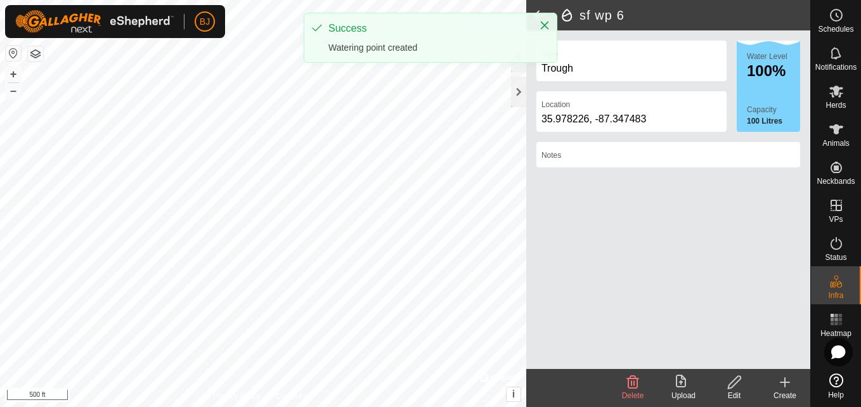
click at [787, 385] on icon at bounding box center [784, 382] width 15 height 15
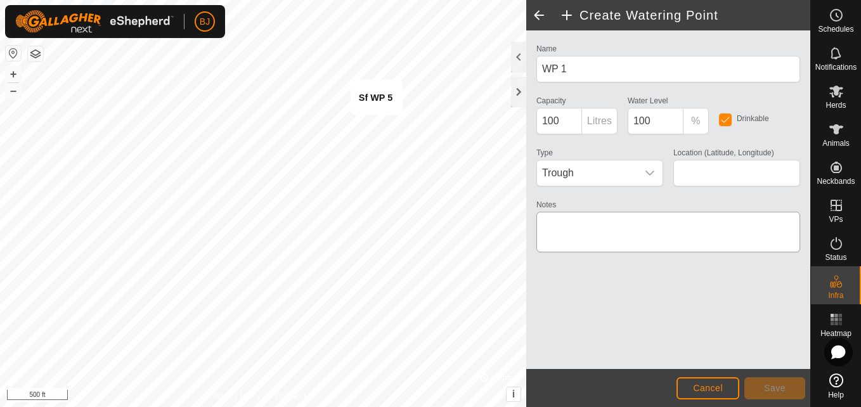
type input "35.980232, -87.347855"
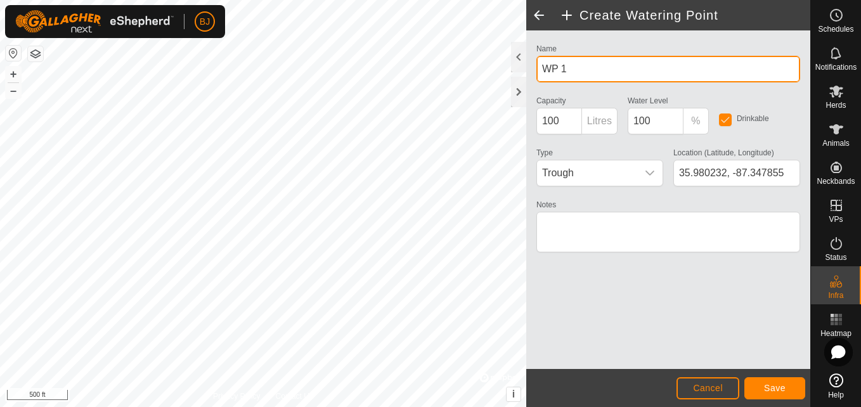
click at [588, 61] on input "WP 1" at bounding box center [668, 69] width 264 height 27
type input "W"
type input "sf wp 5"
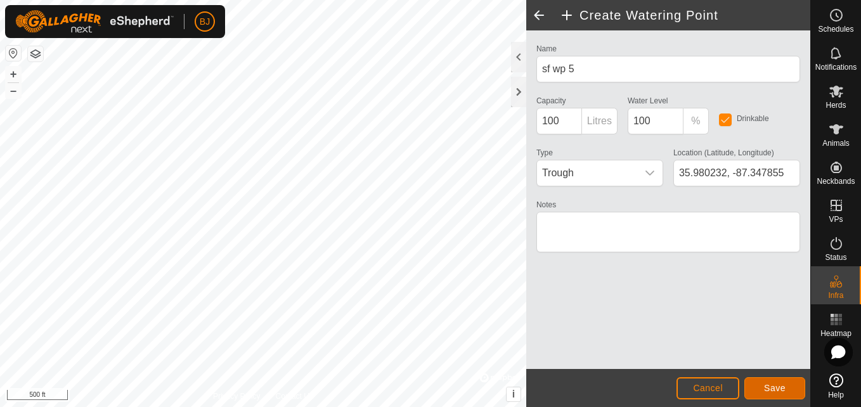
click at [765, 384] on span "Save" at bounding box center [775, 388] width 22 height 10
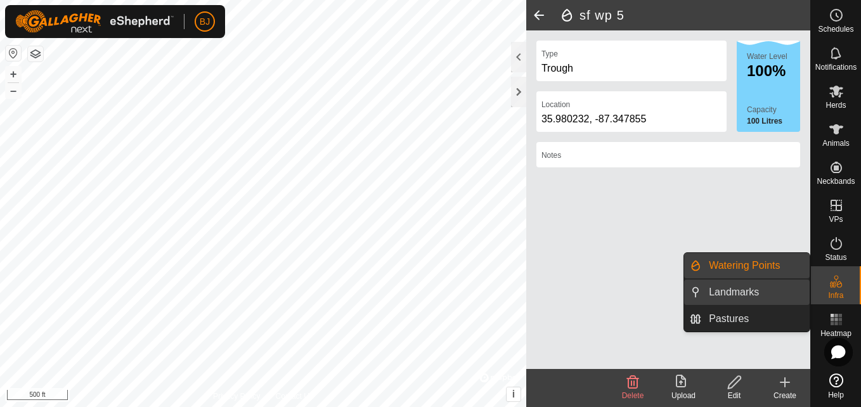
click at [782, 292] on link "Landmarks" at bounding box center [755, 292] width 108 height 25
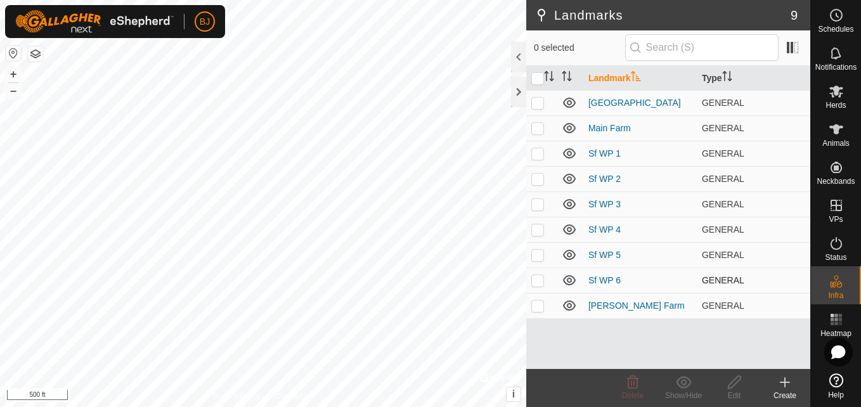
click at [534, 283] on p-checkbox at bounding box center [537, 280] width 13 height 10
checkbox input "true"
click at [536, 255] on p-checkbox at bounding box center [537, 255] width 13 height 10
checkbox input "true"
click at [537, 233] on p-checkbox at bounding box center [537, 229] width 13 height 10
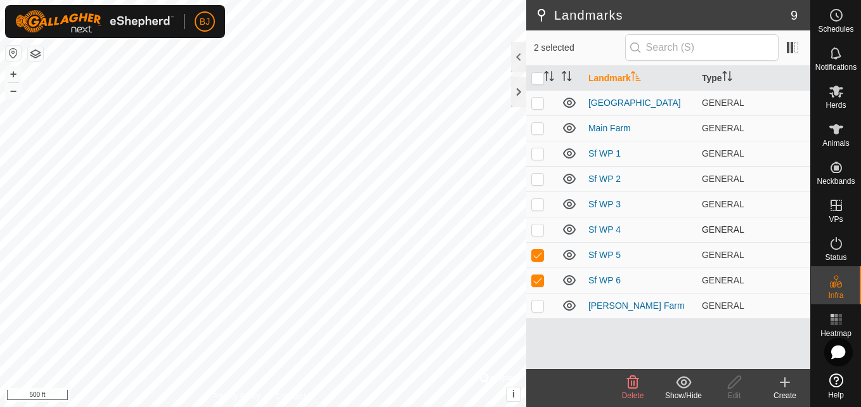
checkbox input "true"
click at [536, 200] on p-checkbox at bounding box center [537, 204] width 13 height 10
checkbox input "true"
click at [538, 186] on td at bounding box center [541, 178] width 30 height 25
checkbox input "true"
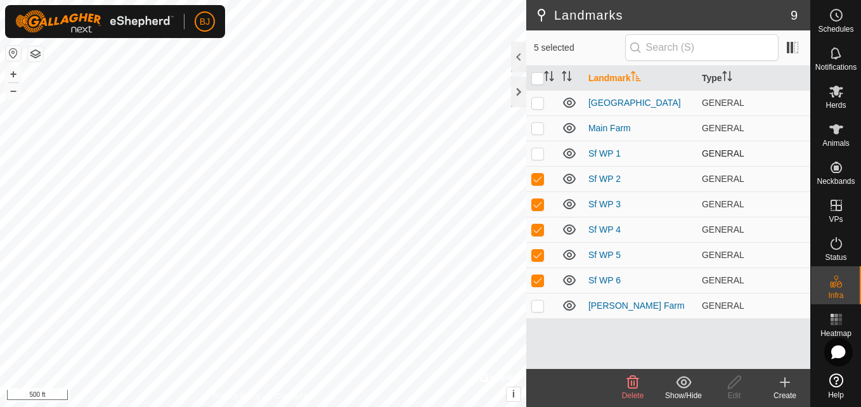
click at [534, 154] on p-checkbox at bounding box center [537, 153] width 13 height 10
click at [634, 379] on icon at bounding box center [633, 382] width 12 height 13
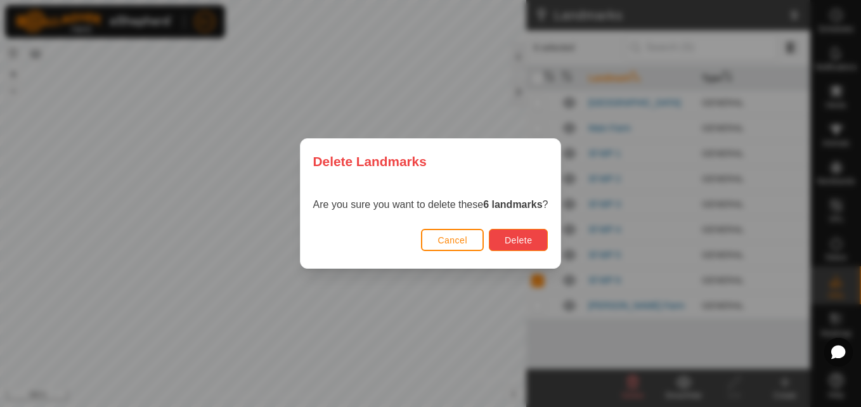
click at [532, 245] on button "Delete" at bounding box center [518, 240] width 59 height 22
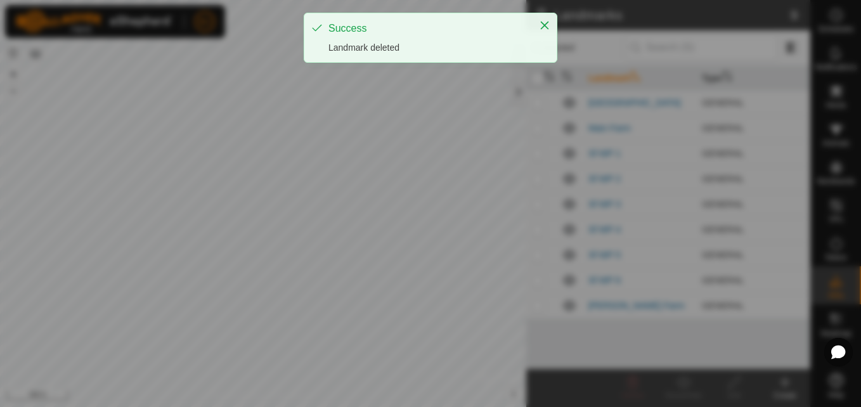
checkbox input "false"
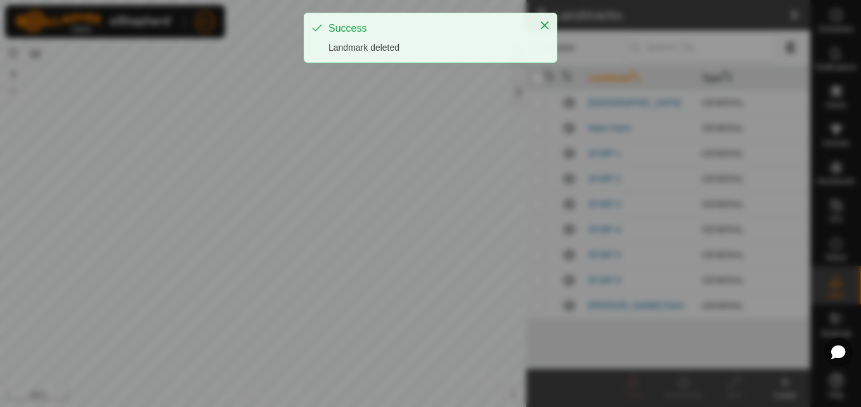
checkbox input "false"
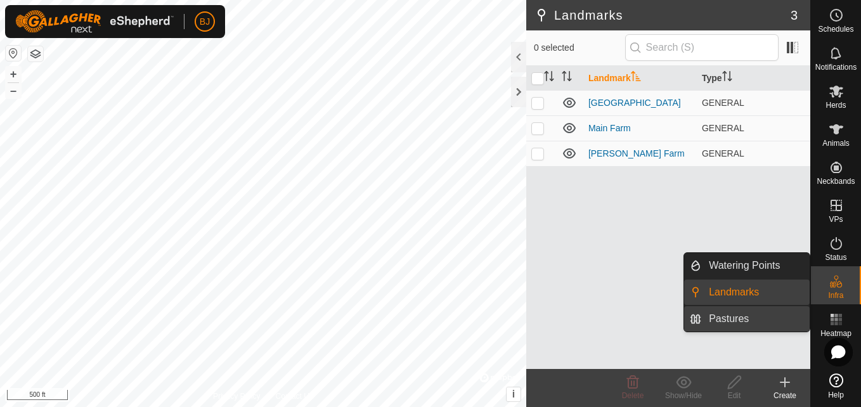
click at [761, 309] on link "Pastures" at bounding box center [755, 318] width 108 height 25
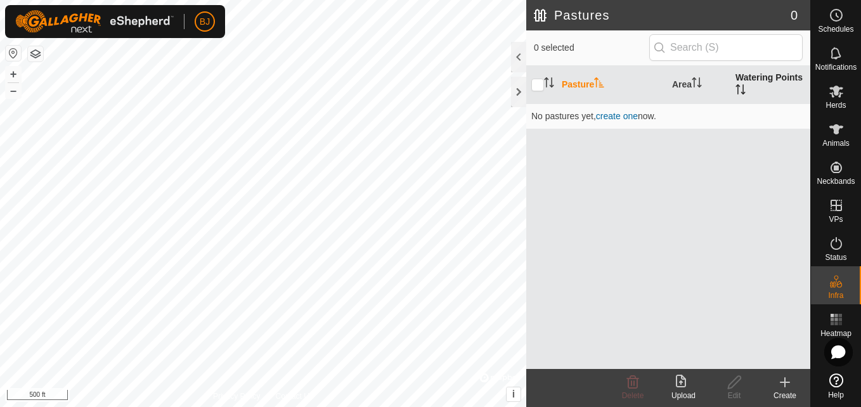
click at [739, 80] on th "Watering Points" at bounding box center [770, 85] width 80 height 38
click at [742, 86] on icon "Activate to sort" at bounding box center [740, 89] width 10 height 10
click at [612, 119] on span "create one" at bounding box center [617, 116] width 42 height 10
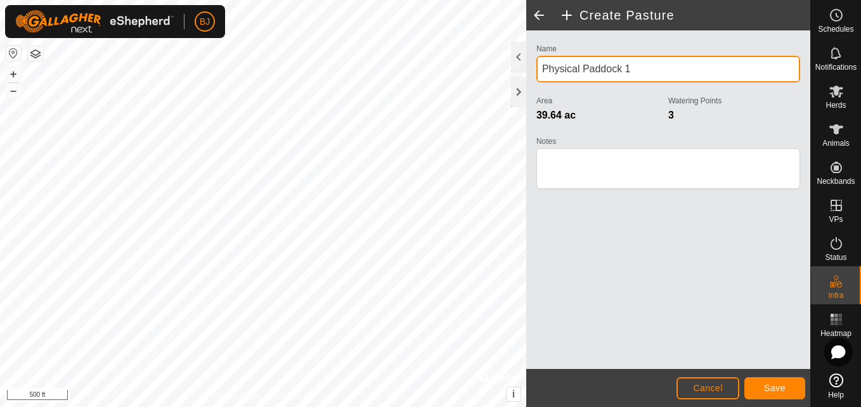
click at [650, 58] on input "Physical Paddock 1" at bounding box center [668, 69] width 264 height 27
type input "P"
type input "[PERSON_NAME] farm pasture 1"
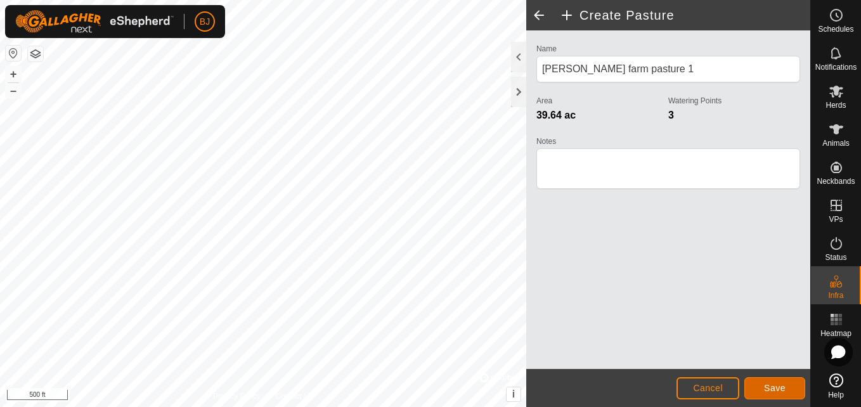
click at [759, 389] on button "Save" at bounding box center [774, 388] width 61 height 22
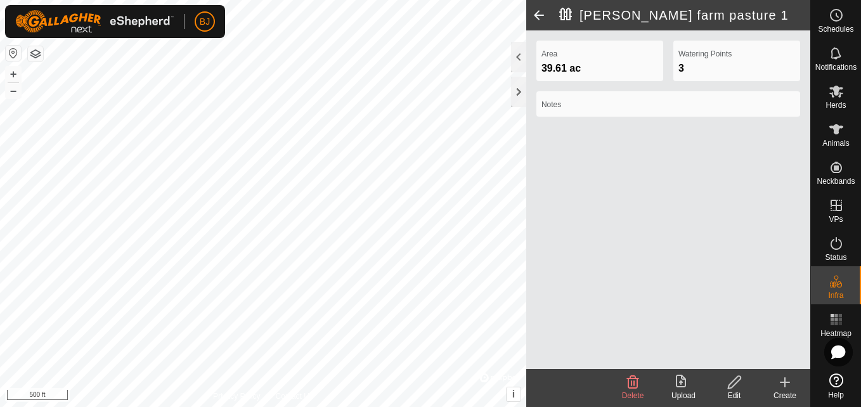
click at [785, 387] on icon at bounding box center [785, 382] width 0 height 9
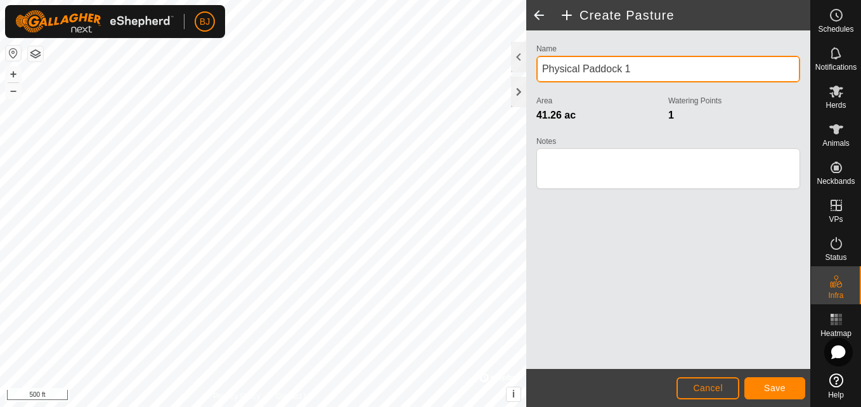
click at [643, 74] on input "Physical Paddock 1" at bounding box center [668, 69] width 264 height 27
type input "P"
type input "[PERSON_NAME] farm pasture 2"
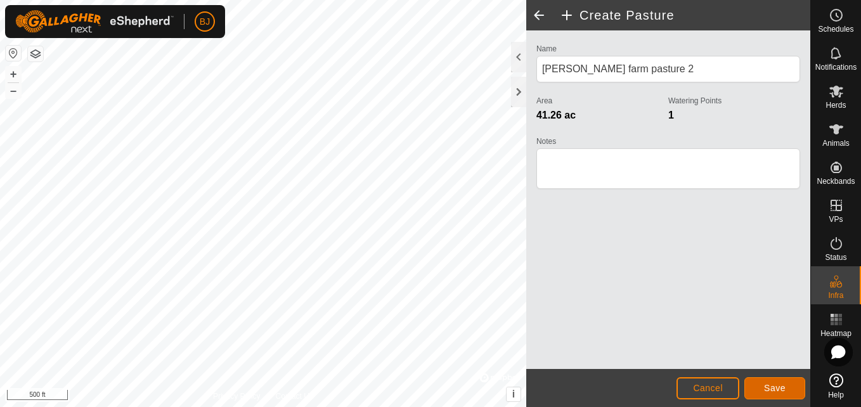
click at [765, 387] on span "Save" at bounding box center [775, 388] width 22 height 10
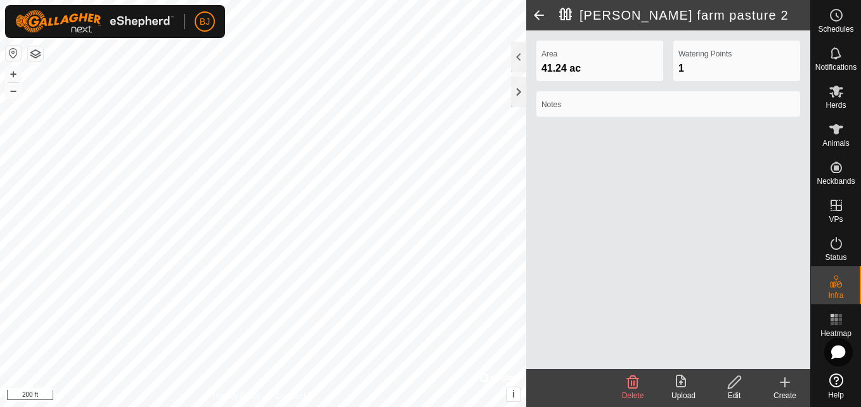
click at [786, 393] on div "Create" at bounding box center [785, 395] width 51 height 11
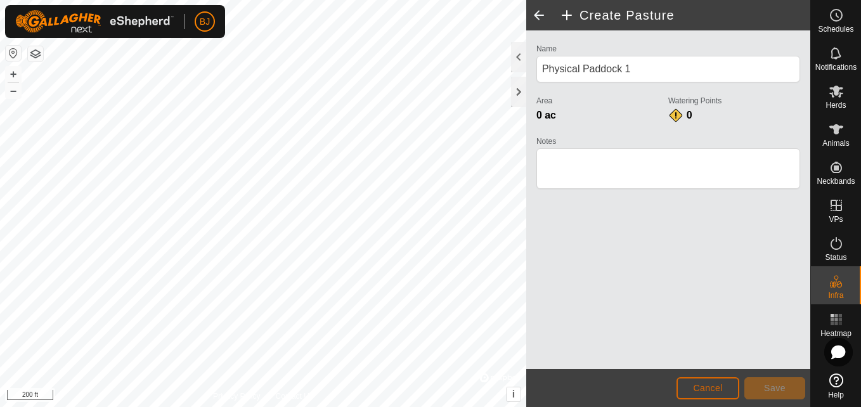
click at [684, 382] on button "Cancel" at bounding box center [707, 388] width 63 height 22
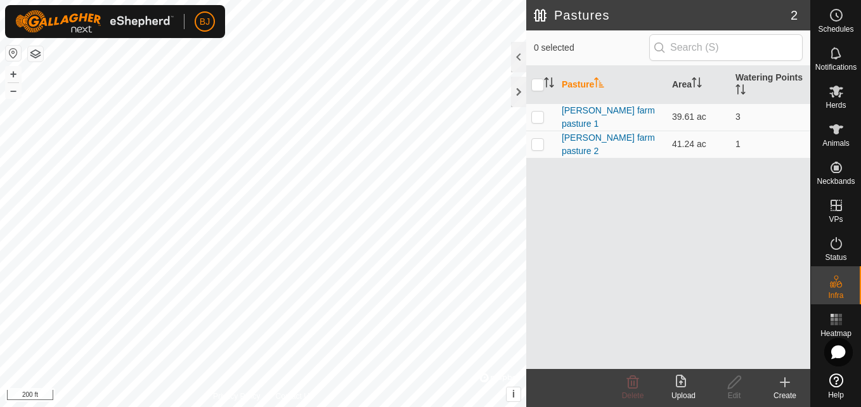
click at [782, 382] on icon at bounding box center [784, 382] width 9 height 0
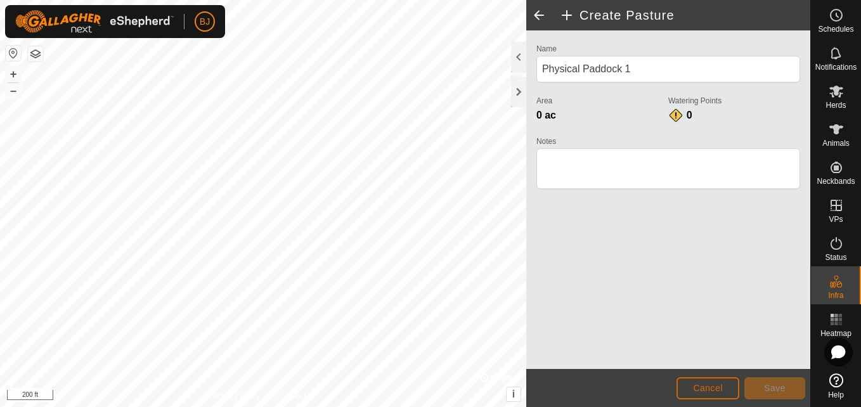
click at [705, 381] on button "Cancel" at bounding box center [707, 388] width 63 height 22
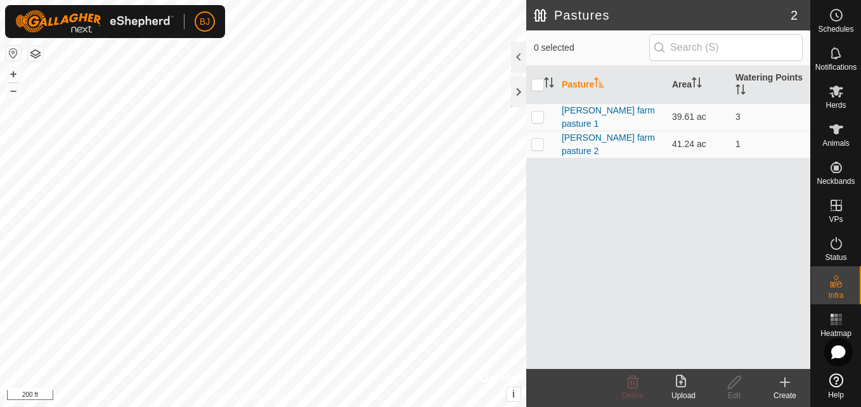
click at [785, 379] on icon at bounding box center [785, 382] width 0 height 9
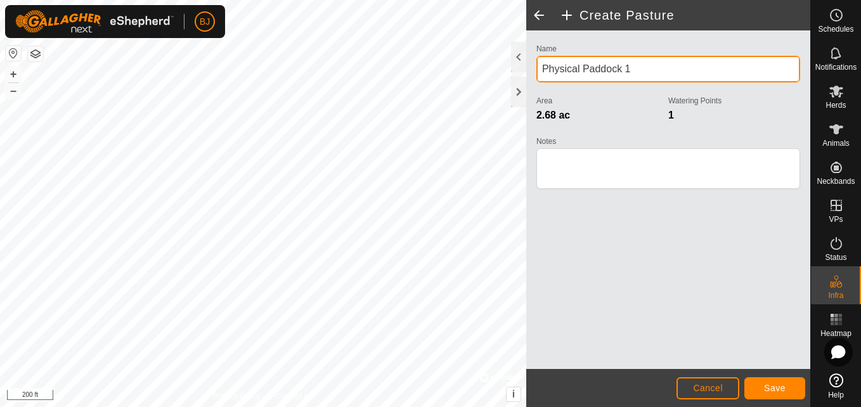
click at [643, 70] on input "Physical Paddock 1" at bounding box center [668, 69] width 264 height 27
type input "P"
type input "pearls pasture"
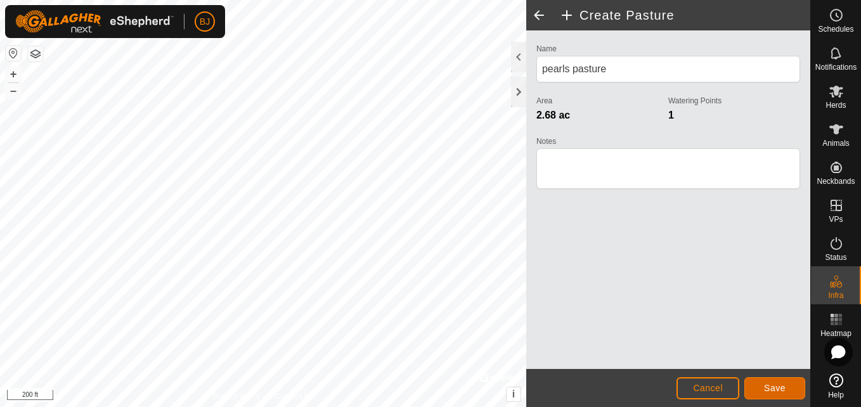
click at [758, 384] on button "Save" at bounding box center [774, 388] width 61 height 22
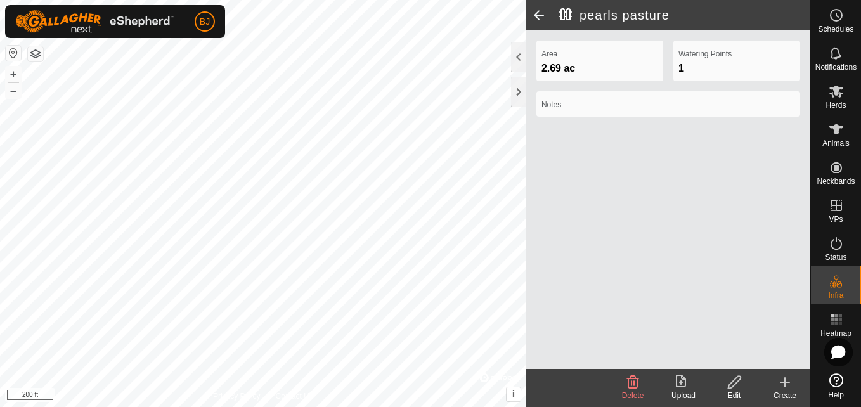
click at [784, 385] on icon at bounding box center [784, 382] width 15 height 15
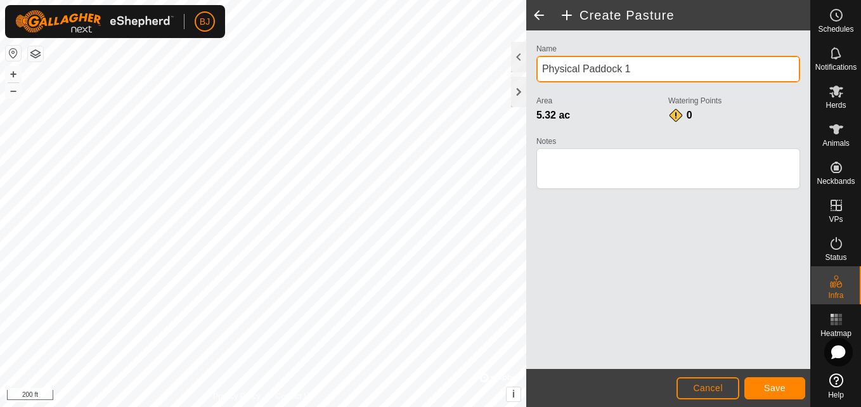
click at [638, 65] on input "Physical Paddock 1" at bounding box center [668, 69] width 264 height 27
type input "P"
type input "[PERSON_NAME] farm pasture 4"
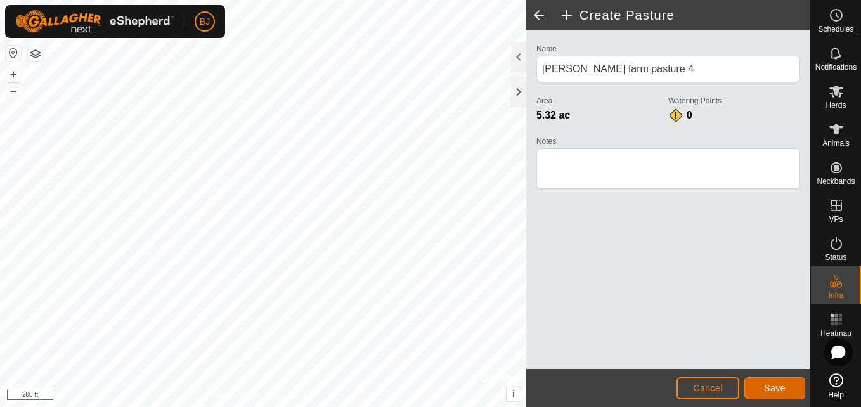
click at [775, 389] on span "Save" at bounding box center [775, 388] width 22 height 10
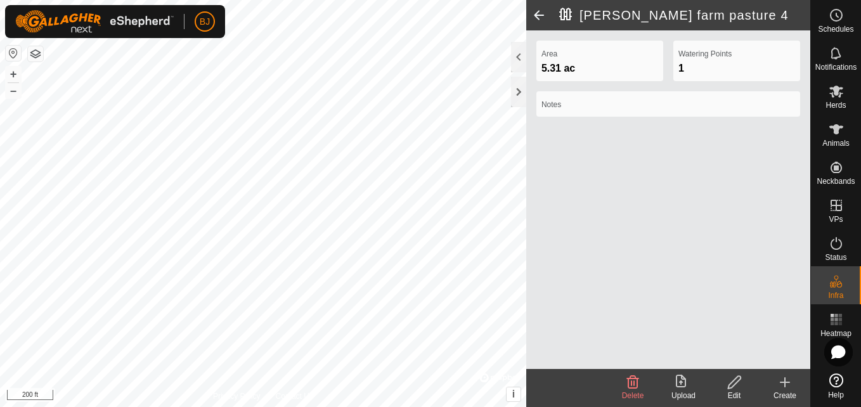
click at [536, 18] on span at bounding box center [538, 15] width 25 height 30
click at [779, 387] on icon at bounding box center [784, 382] width 15 height 15
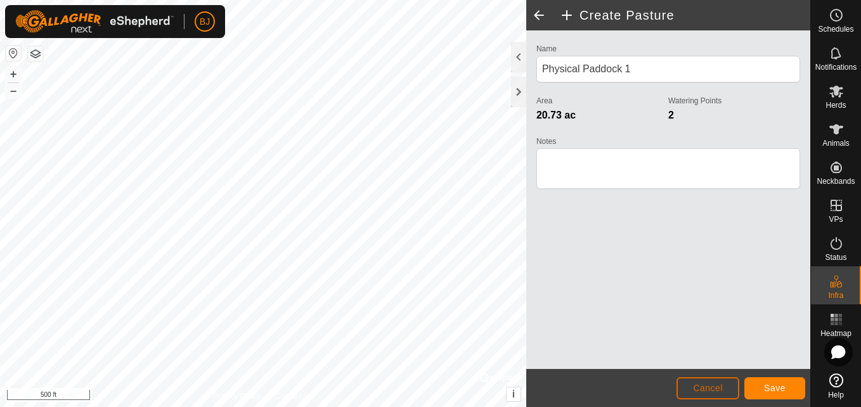
click at [688, 385] on button "Cancel" at bounding box center [707, 388] width 63 height 22
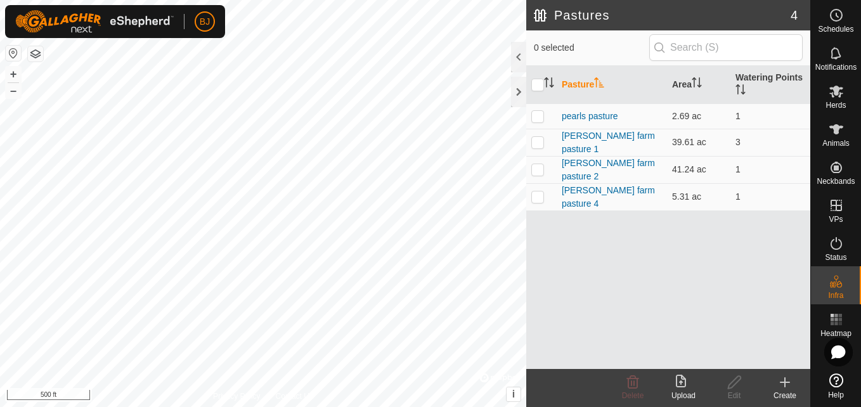
click at [782, 384] on icon at bounding box center [784, 382] width 15 height 15
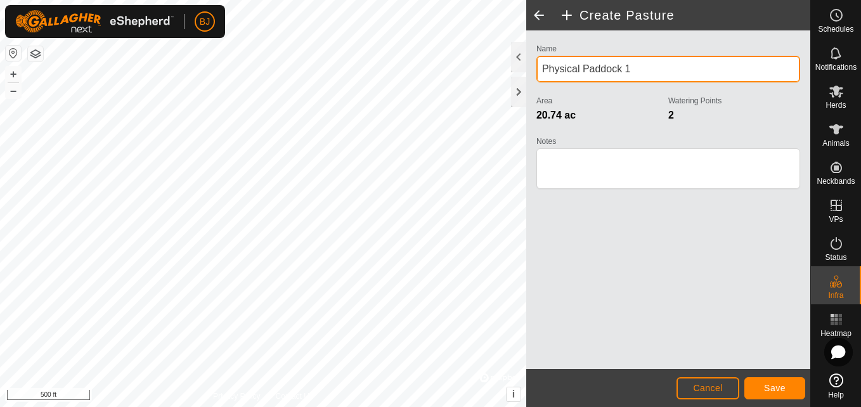
click at [626, 67] on input "Physical Paddock 1" at bounding box center [668, 69] width 264 height 27
type input "hall cemetery pasture 1"
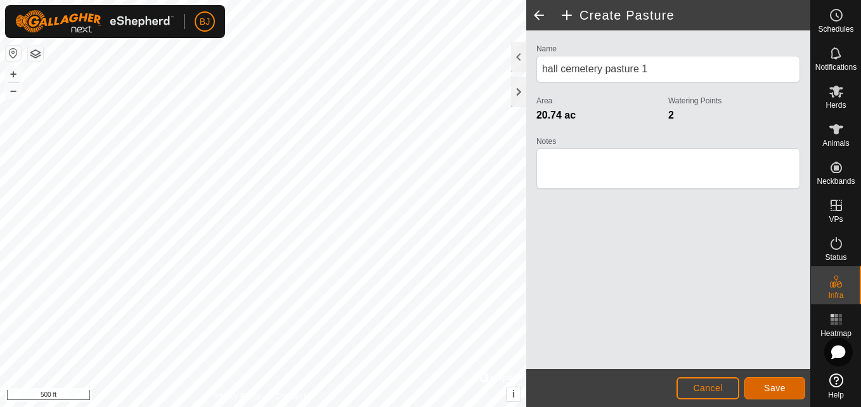
click at [761, 392] on button "Save" at bounding box center [774, 388] width 61 height 22
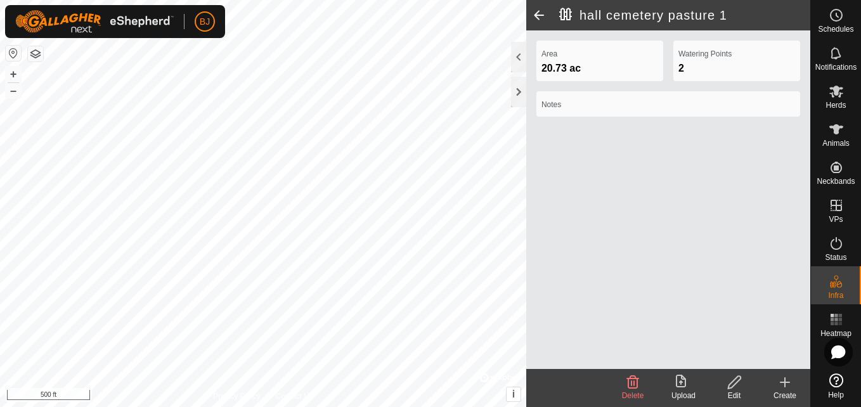
click at [785, 384] on icon at bounding box center [785, 382] width 0 height 9
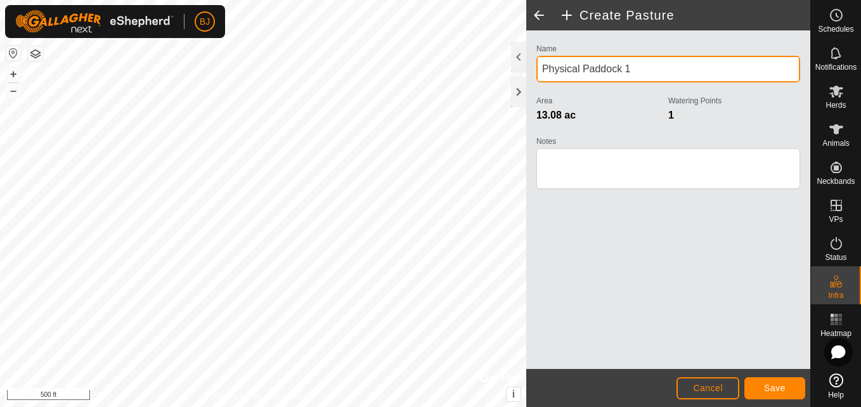
click at [620, 68] on input "Physical Paddock 1" at bounding box center [668, 69] width 264 height 27
click at [666, 68] on input "hall cemetery pasture 2 1" at bounding box center [668, 69] width 264 height 27
type input "hall cemetery pasture 2"
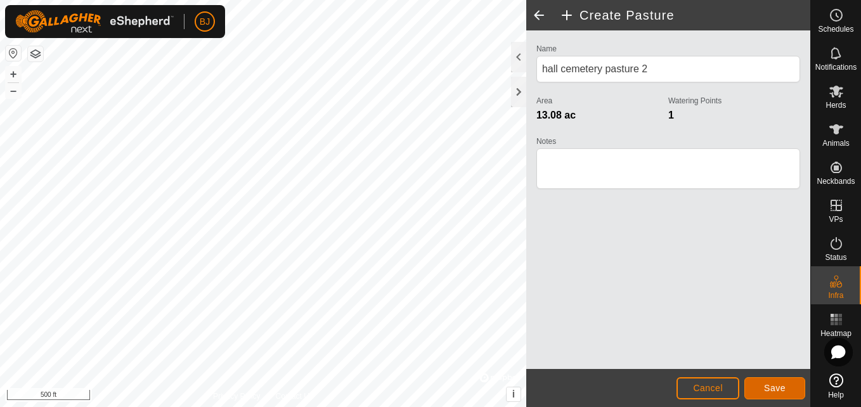
click at [746, 378] on button "Save" at bounding box center [774, 388] width 61 height 22
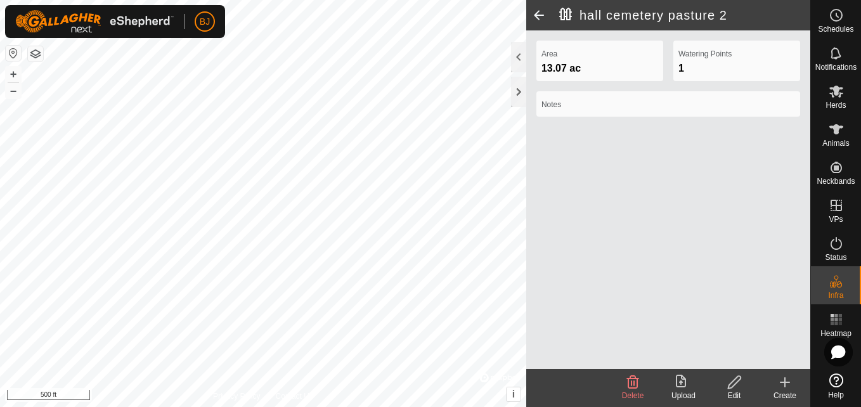
click at [783, 381] on icon at bounding box center [784, 382] width 15 height 15
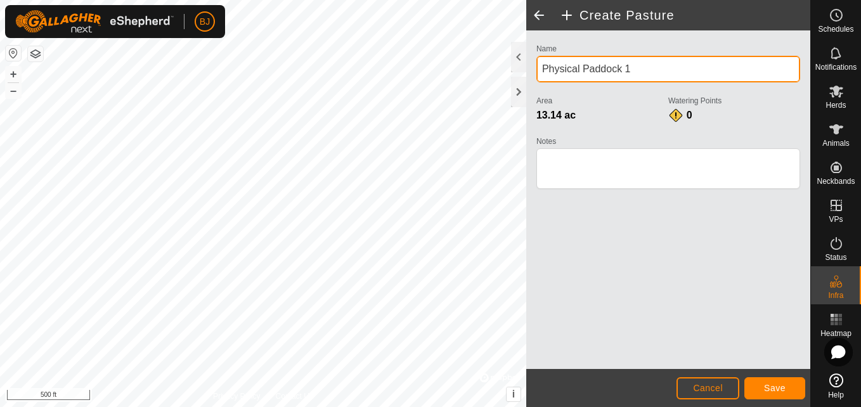
click at [633, 71] on input "Physical Paddock 1" at bounding box center [668, 69] width 264 height 27
type input "P"
type input "hall cemetery pasture 3"
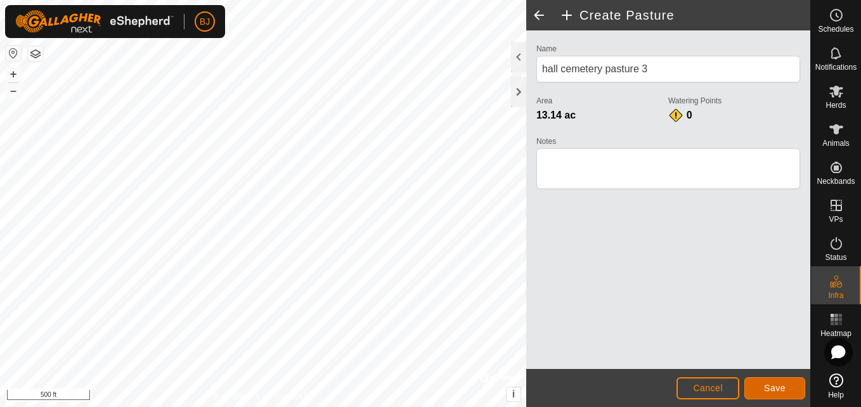
click at [761, 391] on button "Save" at bounding box center [774, 388] width 61 height 22
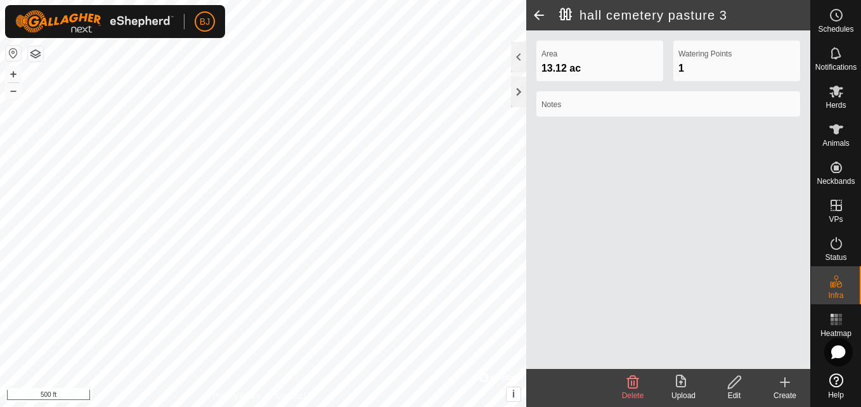
click at [788, 388] on icon at bounding box center [784, 382] width 15 height 15
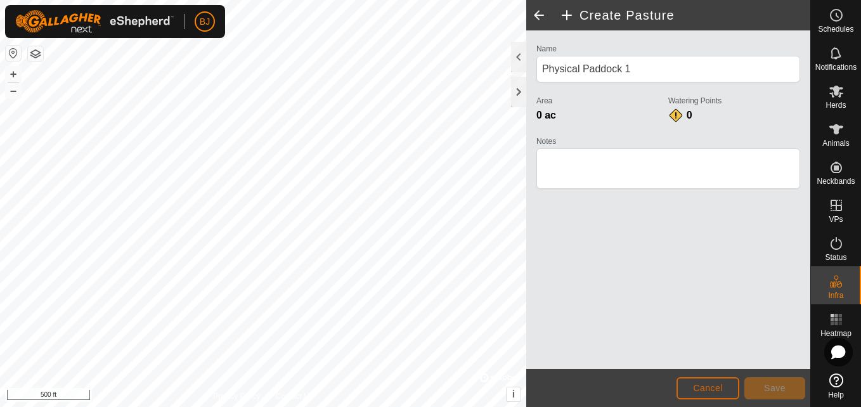
click at [685, 384] on button "Cancel" at bounding box center [707, 388] width 63 height 22
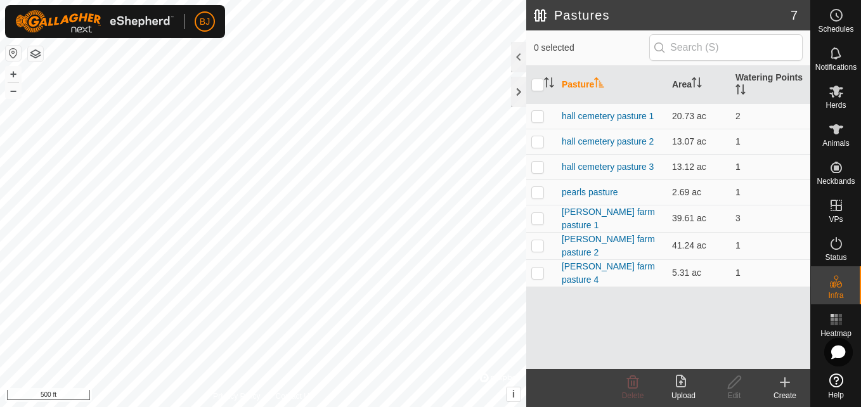
click at [783, 382] on icon at bounding box center [784, 382] width 9 height 0
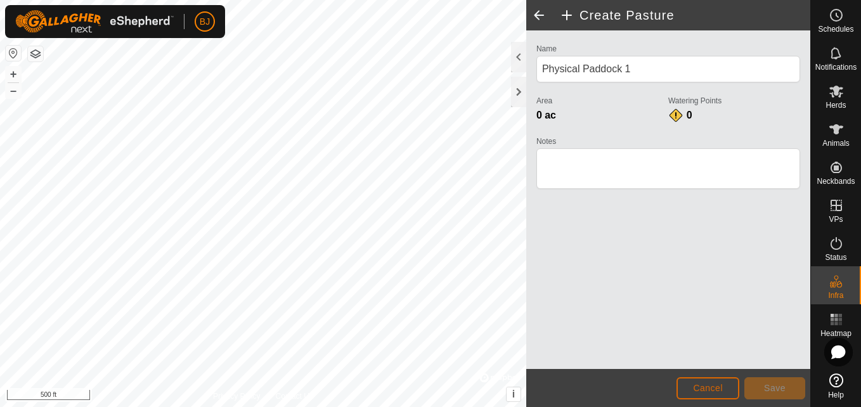
click at [690, 378] on button "Cancel" at bounding box center [707, 388] width 63 height 22
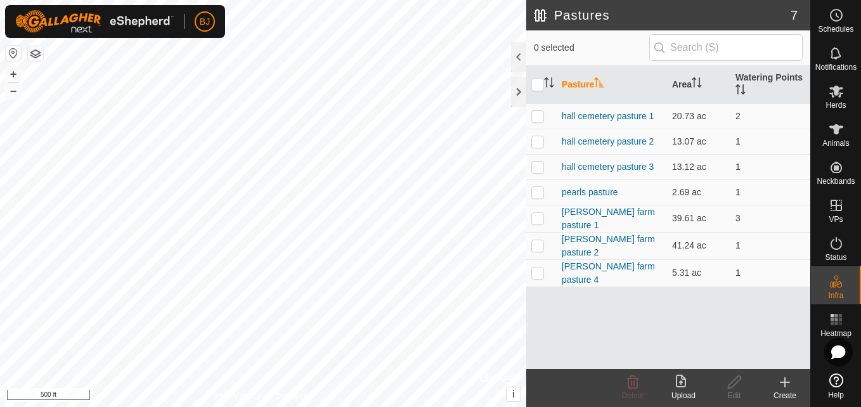
click at [784, 385] on icon at bounding box center [784, 382] width 15 height 15
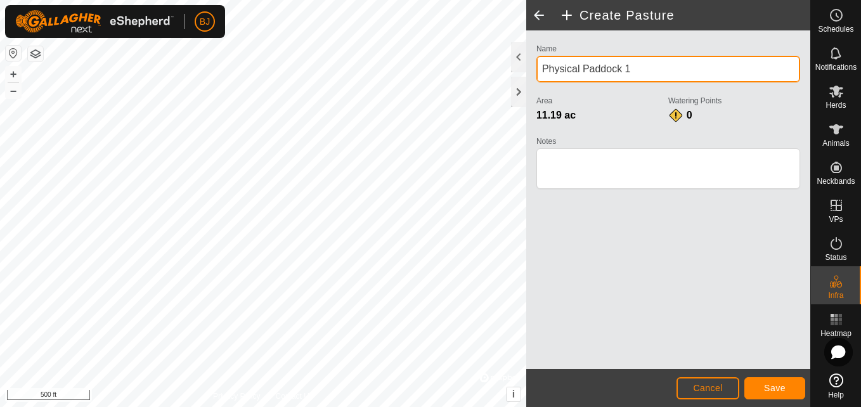
click at [620, 64] on input "Physical Paddock 1" at bounding box center [668, 69] width 264 height 27
click at [670, 68] on input "hall cemetery pasture 4 1" at bounding box center [668, 69] width 264 height 27
type input "hall cemetery pasture 4"
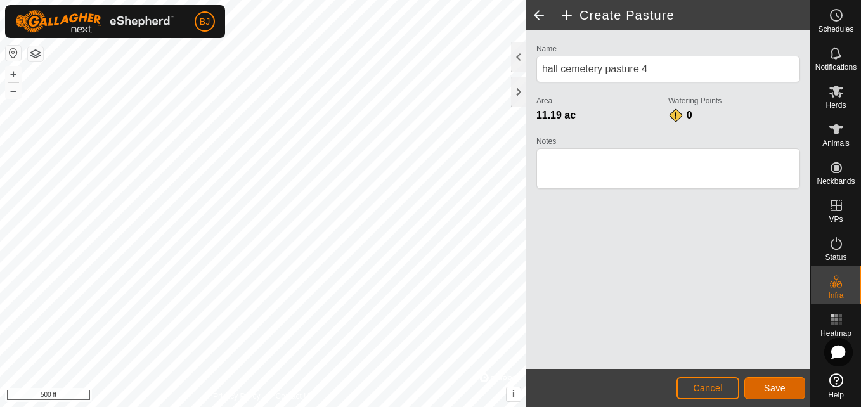
click at [764, 384] on button "Save" at bounding box center [774, 388] width 61 height 22
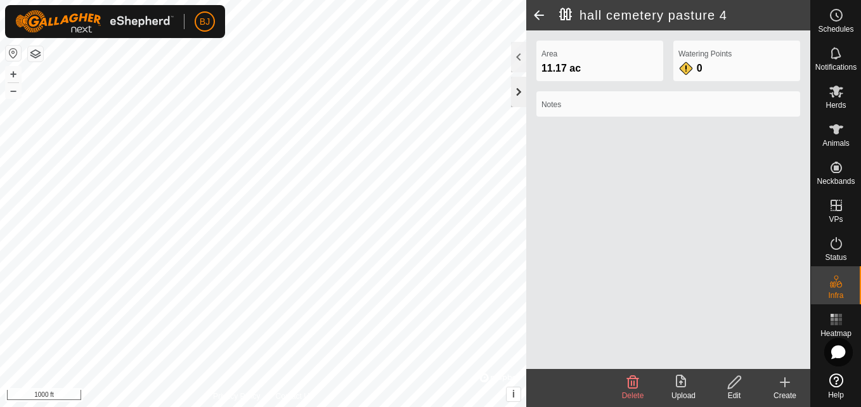
click at [525, 98] on div at bounding box center [518, 92] width 15 height 30
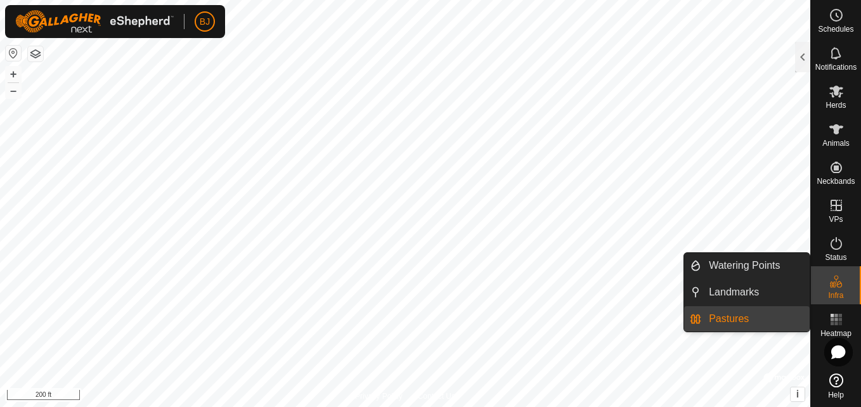
click at [751, 316] on link "Pastures" at bounding box center [755, 318] width 108 height 25
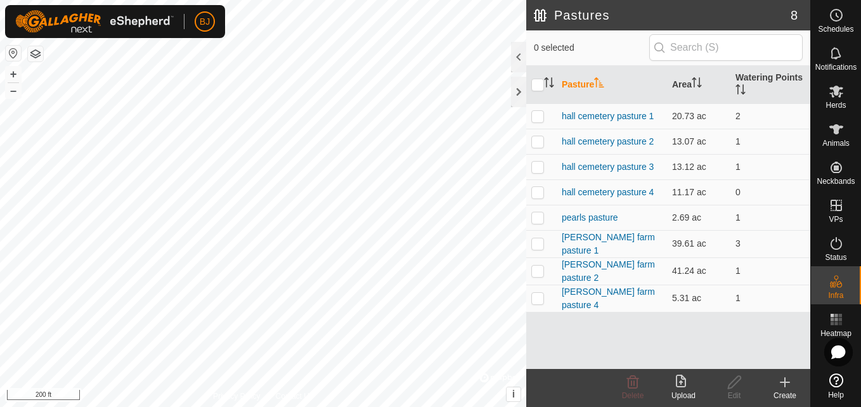
click at [787, 385] on icon at bounding box center [784, 382] width 15 height 15
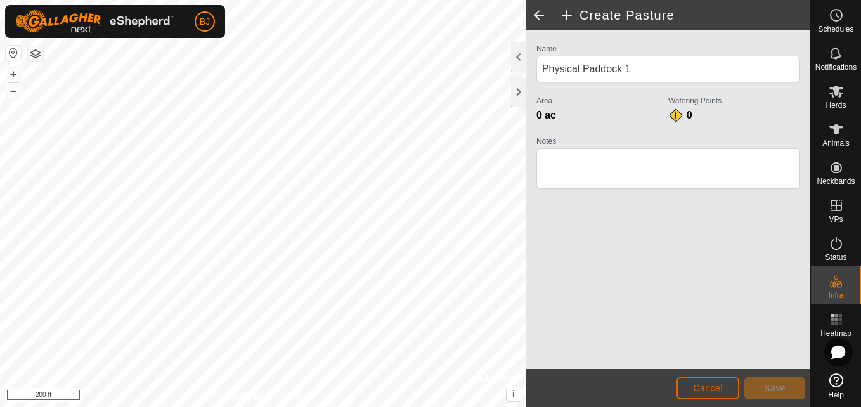
click at [699, 385] on span "Cancel" at bounding box center [708, 388] width 30 height 10
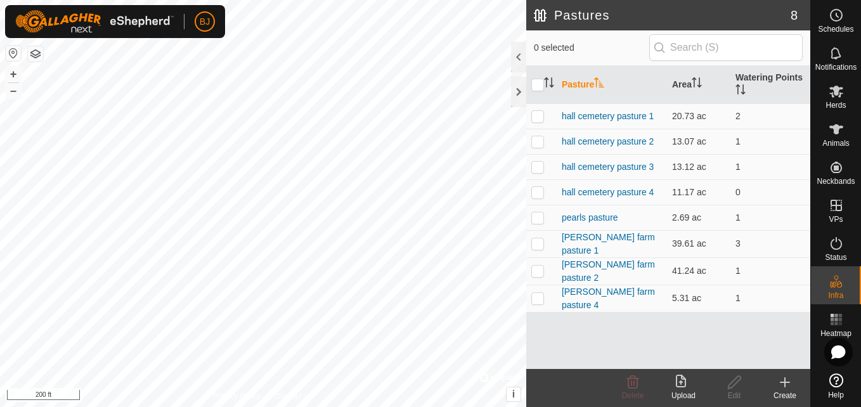
click at [782, 382] on icon at bounding box center [784, 382] width 9 height 0
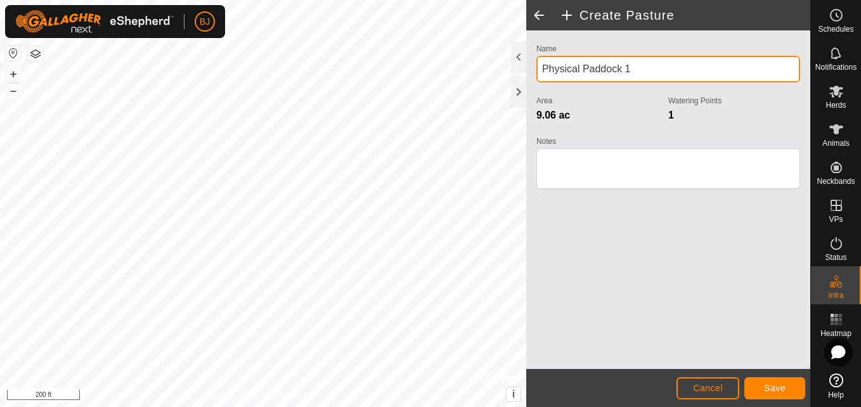
click at [642, 68] on input "Physical Paddock 1" at bounding box center [668, 69] width 264 height 27
type input "P"
type input "horse pasture"
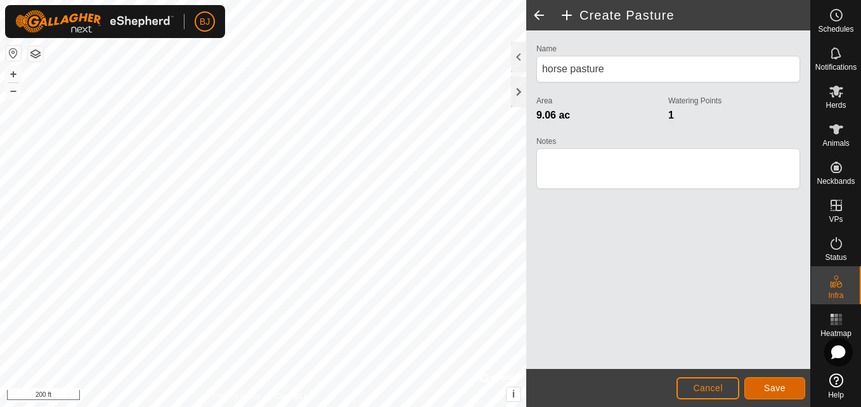
click at [759, 384] on button "Save" at bounding box center [774, 388] width 61 height 22
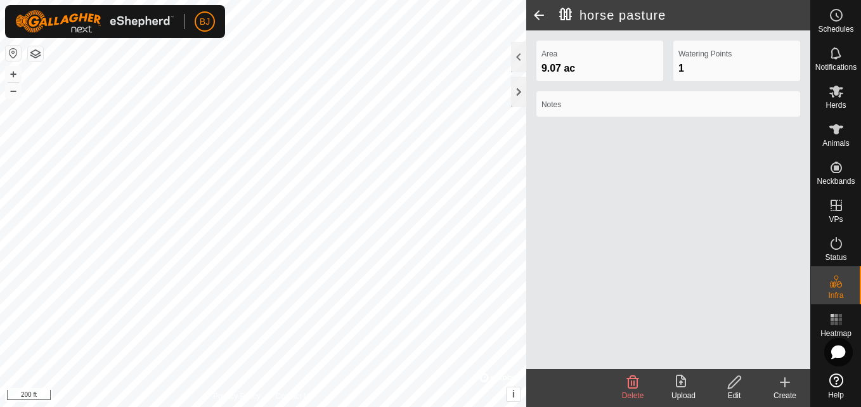
click at [785, 384] on icon at bounding box center [785, 382] width 0 height 9
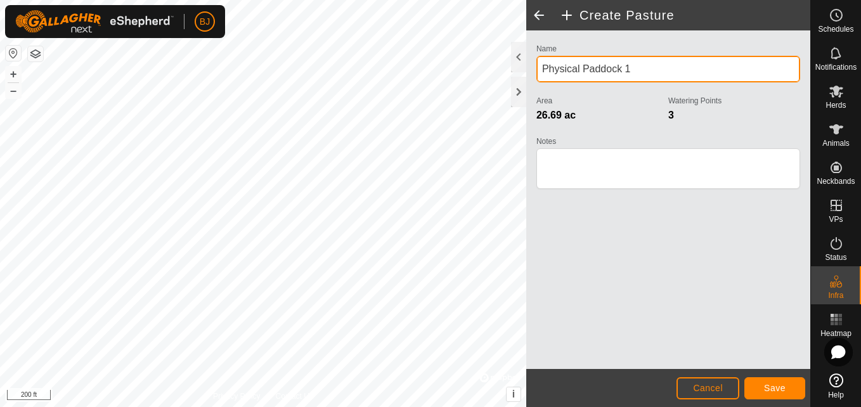
click at [635, 67] on input "Physical Paddock 1" at bounding box center [668, 69] width 264 height 27
type input "P"
type input "front pasture"
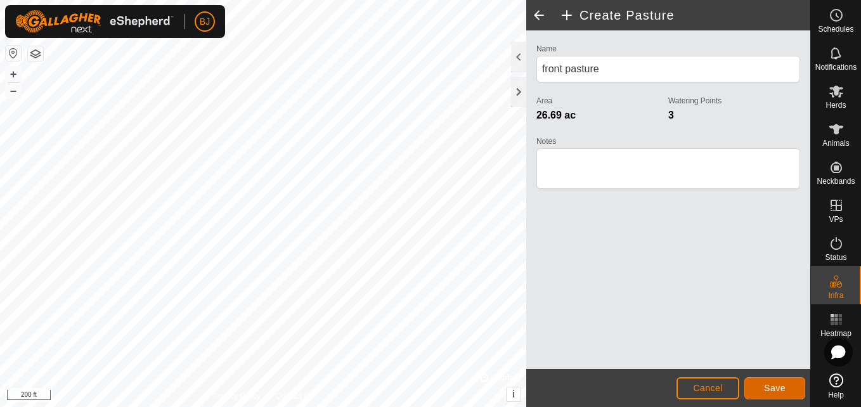
click at [760, 392] on button "Save" at bounding box center [774, 388] width 61 height 22
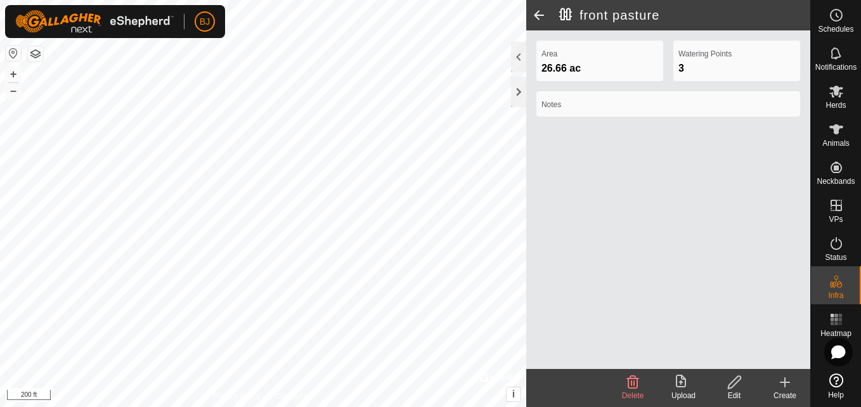
click at [782, 382] on icon at bounding box center [784, 382] width 9 height 0
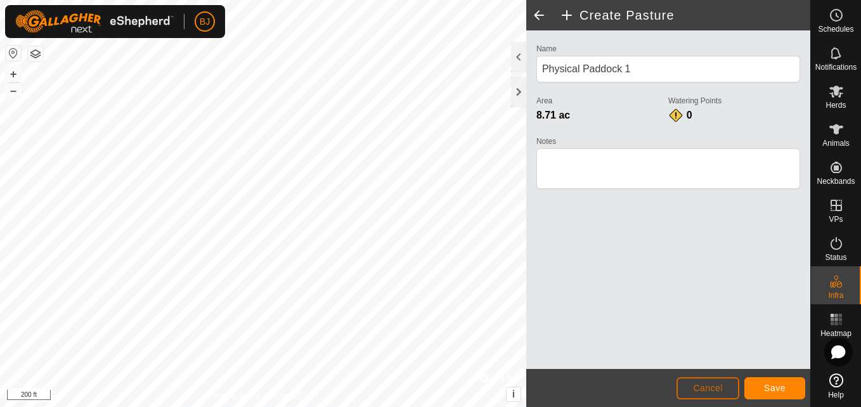
click at [711, 391] on span "Cancel" at bounding box center [708, 388] width 30 height 10
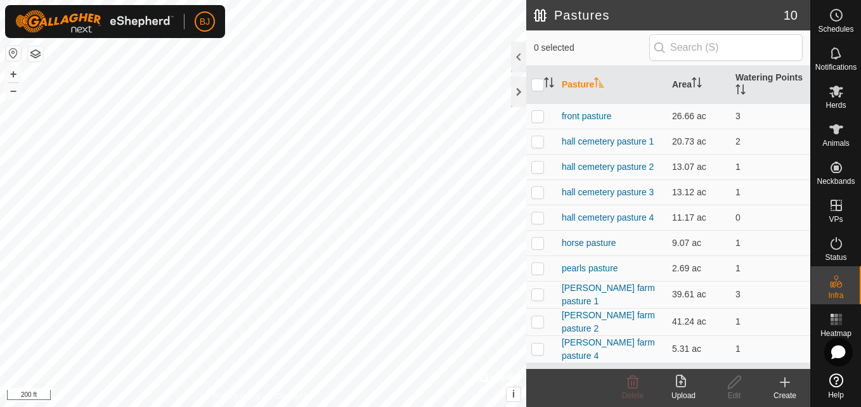
click at [782, 384] on icon at bounding box center [784, 382] width 15 height 15
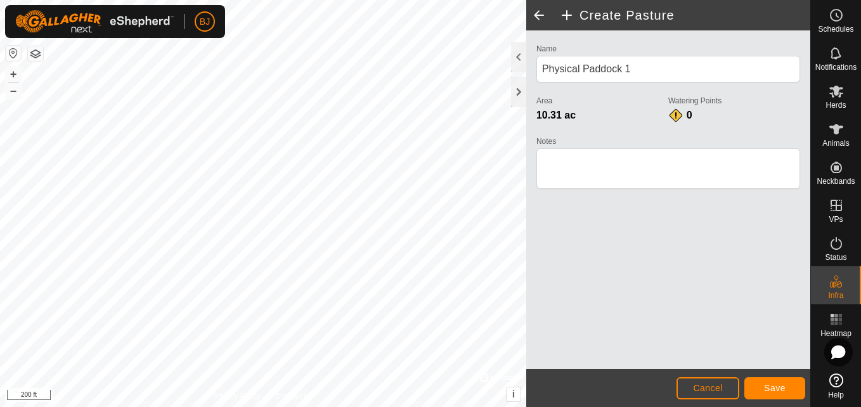
click at [649, 55] on div "Name Physical Paddock 1" at bounding box center [668, 62] width 264 height 42
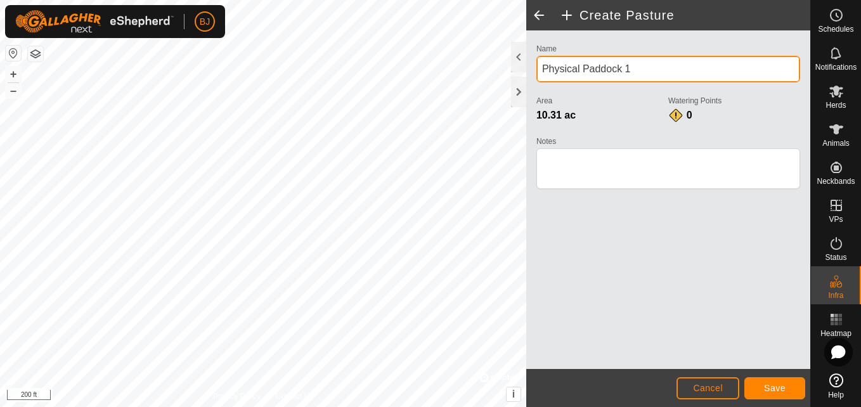
click at [640, 68] on input "Physical Paddock 1" at bounding box center [668, 69] width 264 height 27
type input "P"
type input "[PERSON_NAME] pasture"
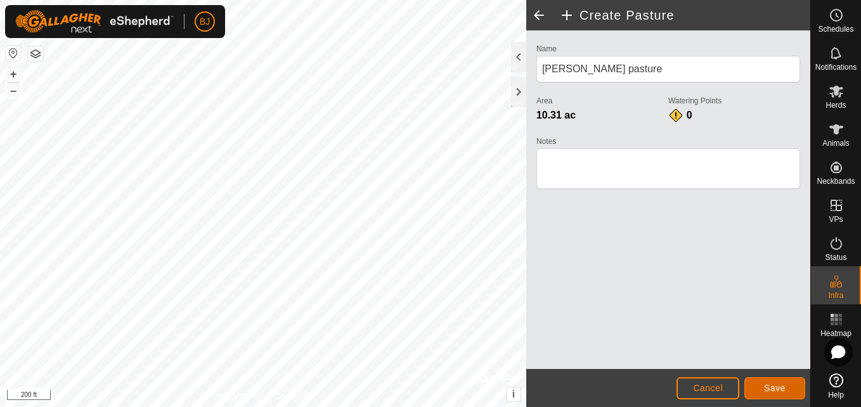
click at [766, 389] on span "Save" at bounding box center [775, 388] width 22 height 10
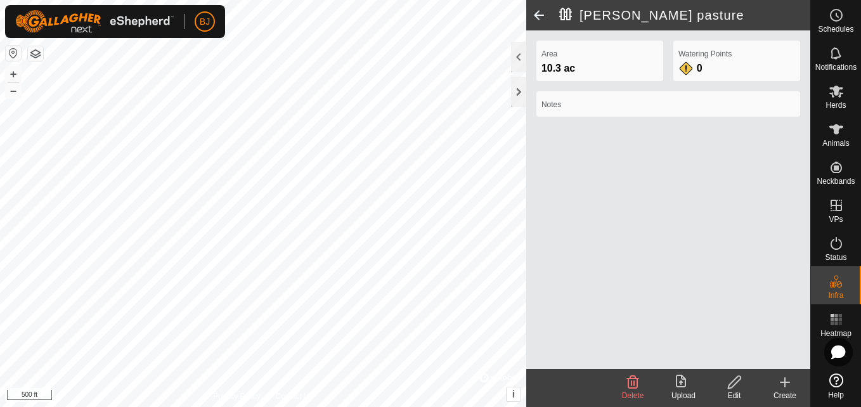
click at [782, 385] on icon at bounding box center [784, 382] width 15 height 15
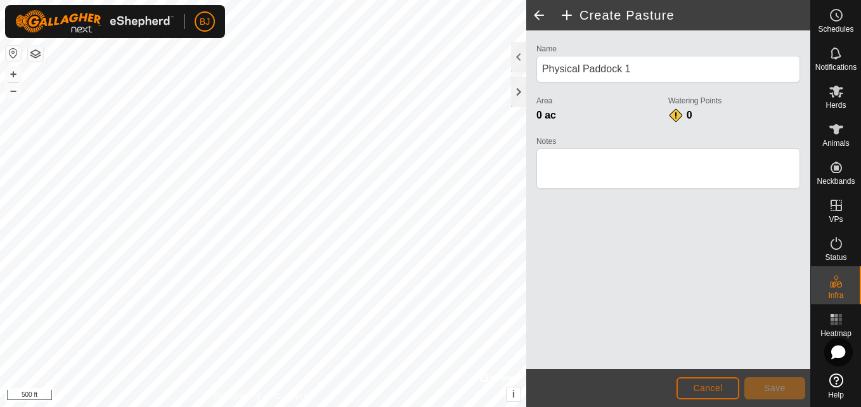
click at [701, 385] on span "Cancel" at bounding box center [708, 388] width 30 height 10
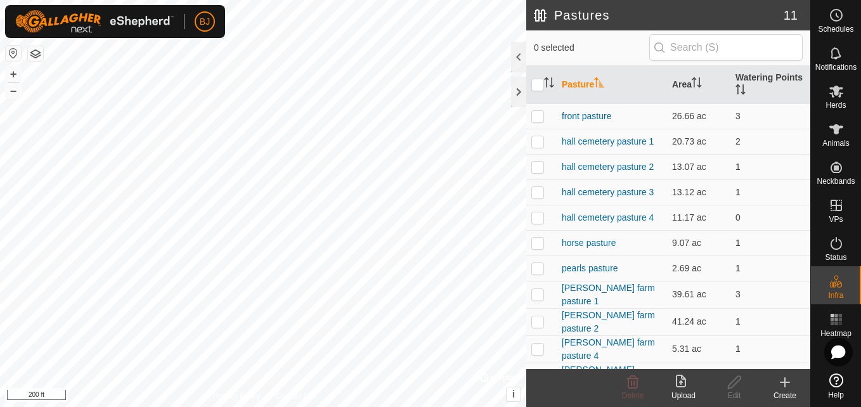
click at [781, 385] on icon at bounding box center [784, 382] width 15 height 15
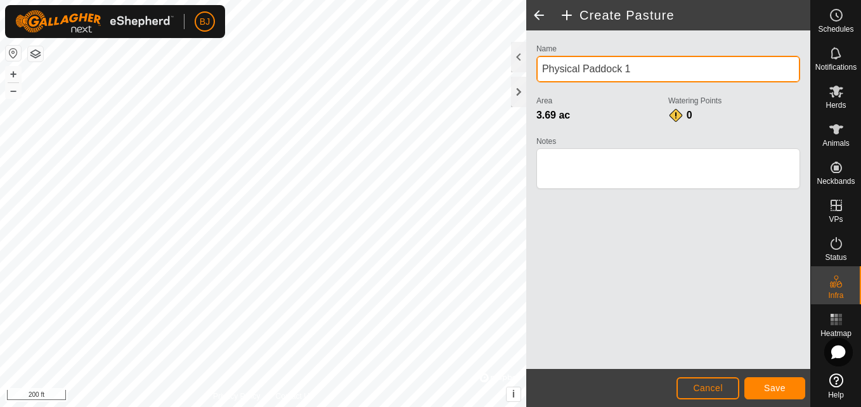
click at [636, 68] on input "Physical Paddock 1" at bounding box center [668, 69] width 264 height 27
type input "P"
type input "barnlot"
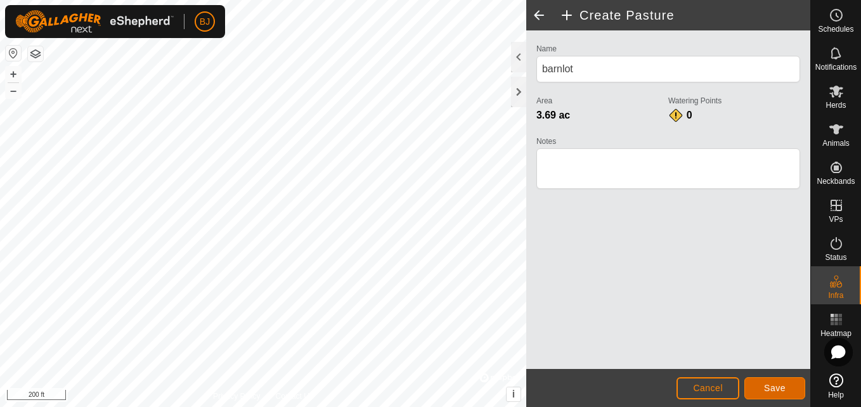
click at [761, 385] on button "Save" at bounding box center [774, 388] width 61 height 22
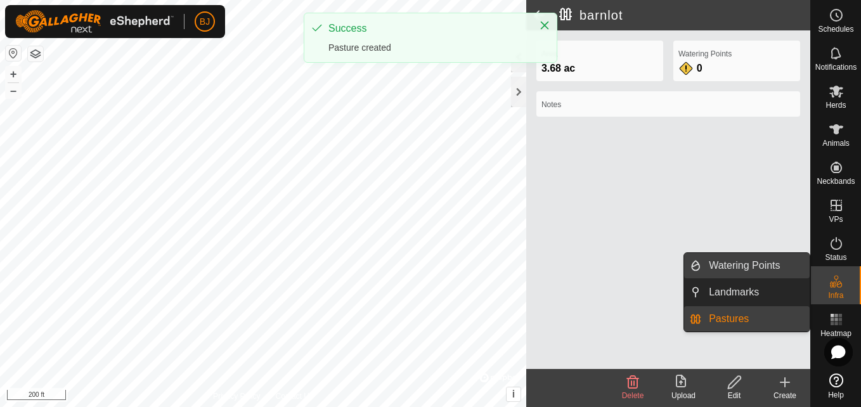
click at [786, 268] on link "Watering Points" at bounding box center [755, 265] width 108 height 25
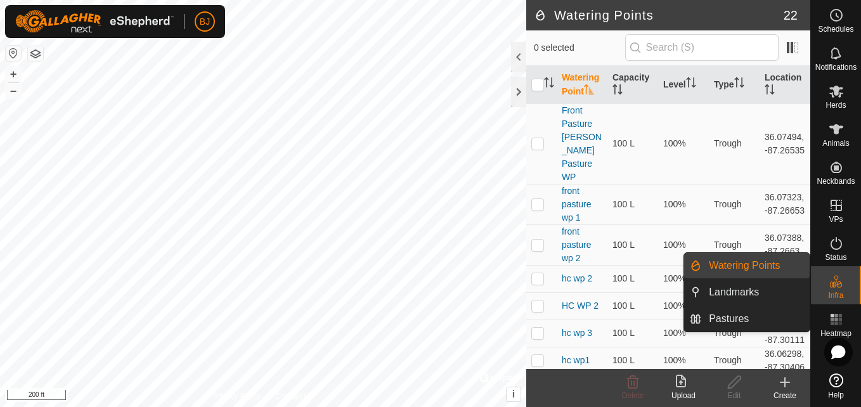
click at [791, 394] on div "Create" at bounding box center [785, 395] width 51 height 11
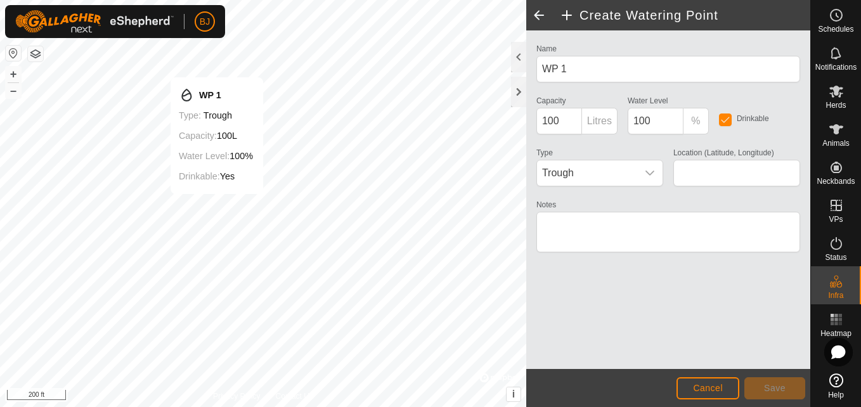
type input "36.070798, -87.264689"
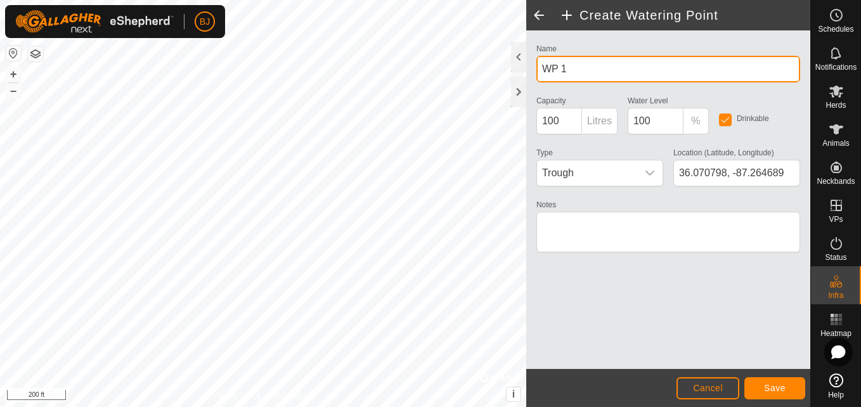
click at [581, 78] on input "WP 1" at bounding box center [668, 69] width 264 height 27
type input "W"
type input "barnlot pond"
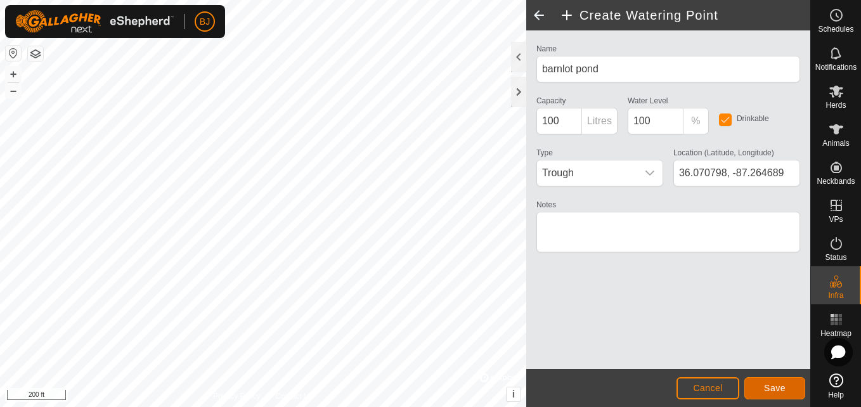
click at [768, 387] on span "Save" at bounding box center [775, 388] width 22 height 10
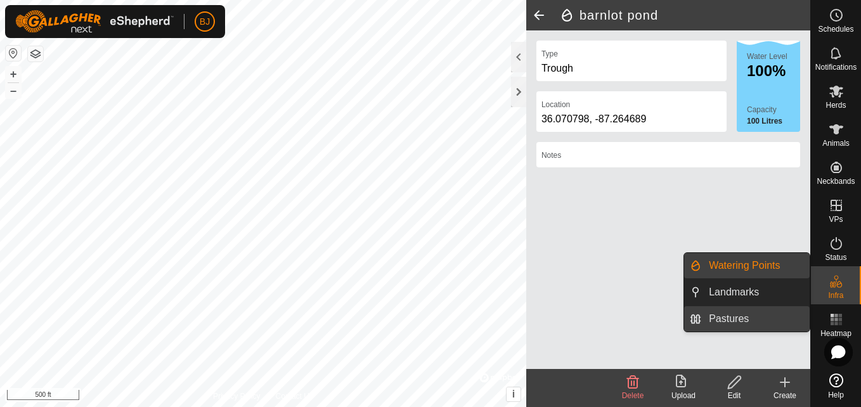
click at [735, 316] on link "Pastures" at bounding box center [755, 318] width 108 height 25
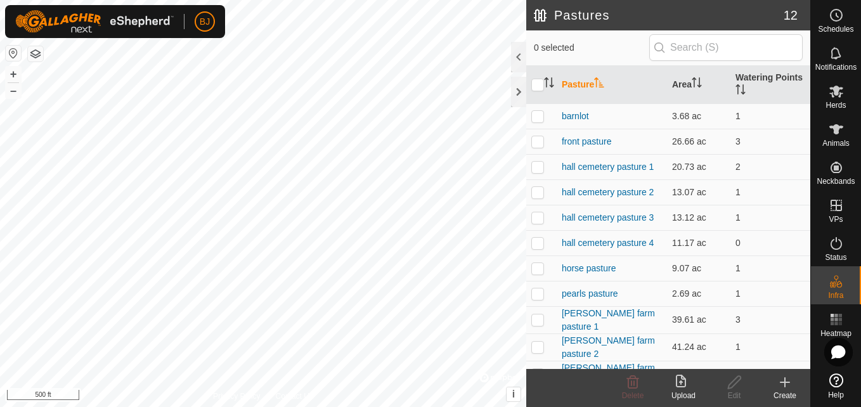
click at [785, 382] on icon at bounding box center [784, 382] width 9 height 0
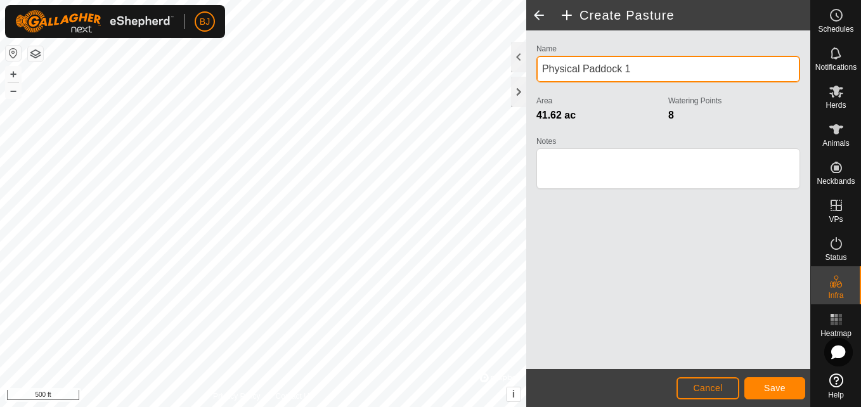
click at [636, 69] on input "Physical Paddock 1" at bounding box center [668, 69] width 264 height 27
type input "P"
type input "south 50"
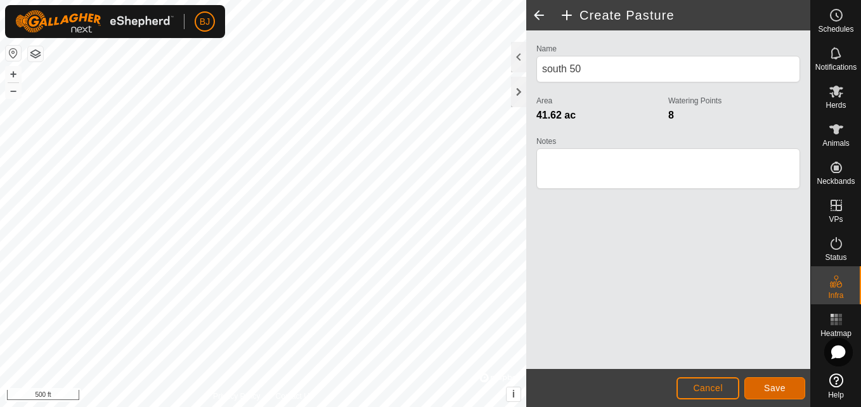
click at [764, 386] on button "Save" at bounding box center [774, 388] width 61 height 22
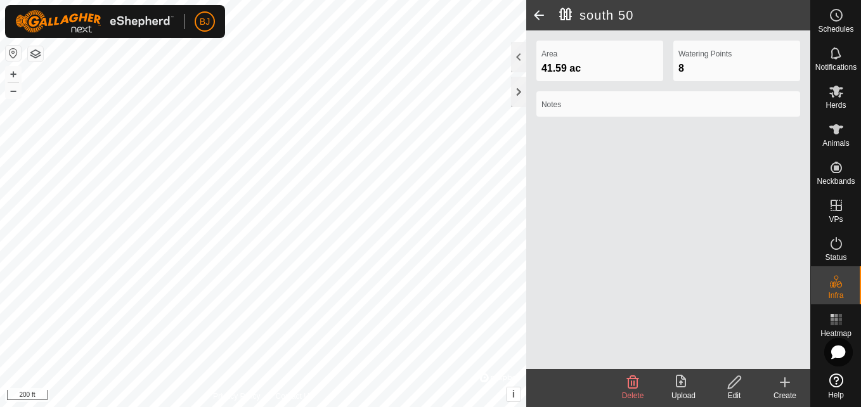
click at [790, 388] on icon at bounding box center [784, 382] width 15 height 15
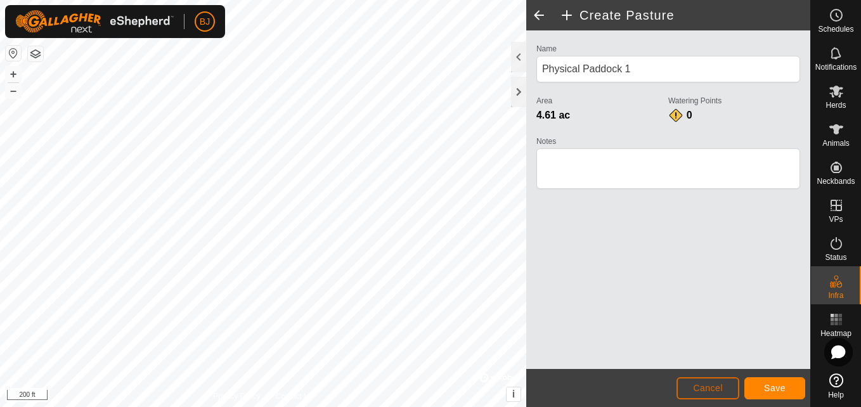
click at [704, 392] on span "Cancel" at bounding box center [708, 388] width 30 height 10
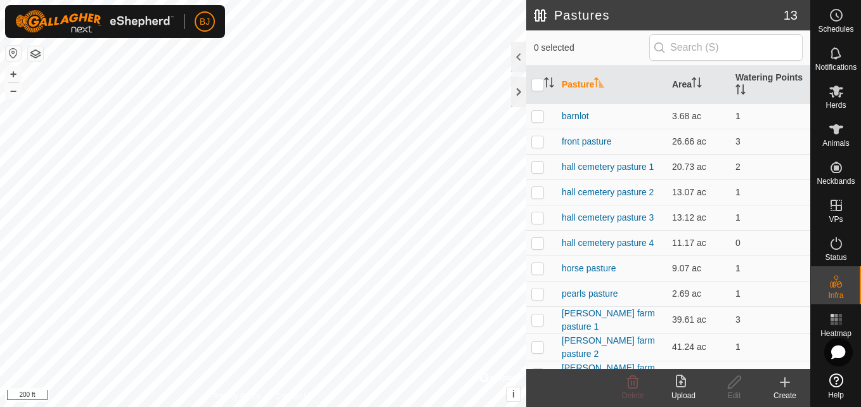
click at [782, 387] on icon at bounding box center [784, 382] width 15 height 15
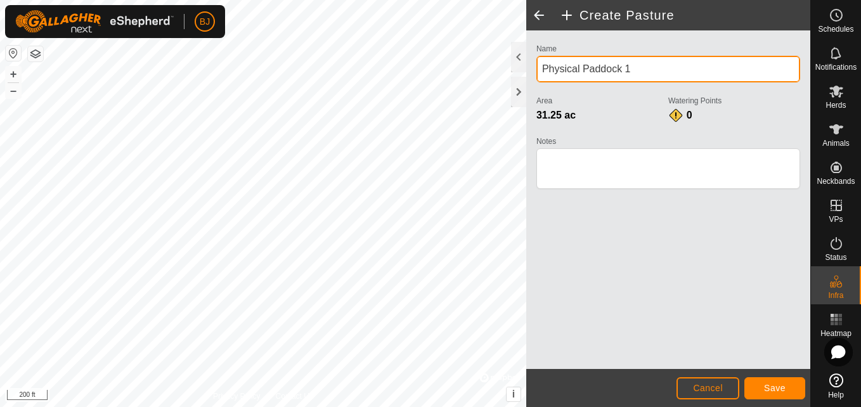
click at [640, 67] on input "Physical Paddock 1" at bounding box center [668, 69] width 264 height 27
type input "P"
type input "[PERSON_NAME] pasture"
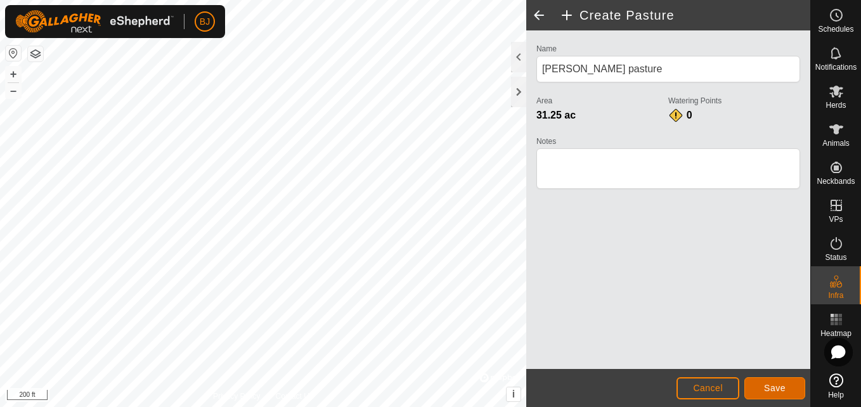
click at [775, 387] on span "Save" at bounding box center [775, 388] width 22 height 10
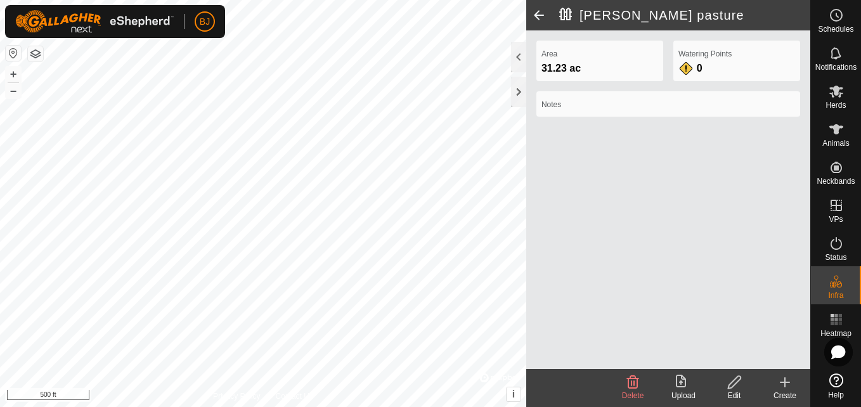
click at [585, 150] on div "Privacy Policy Contact Us + – ⇧ i © Mapbox , © OpenStreetMap , Improve this map…" at bounding box center [405, 203] width 810 height 407
click at [540, 20] on span at bounding box center [538, 15] width 25 height 30
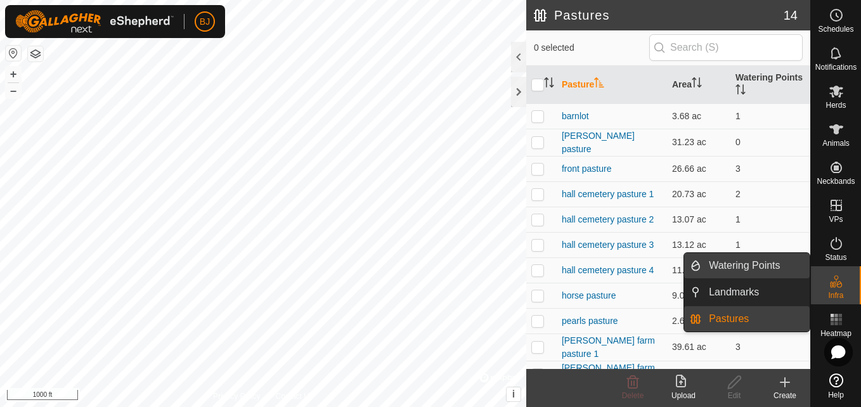
click at [773, 265] on link "Watering Points" at bounding box center [755, 265] width 108 height 25
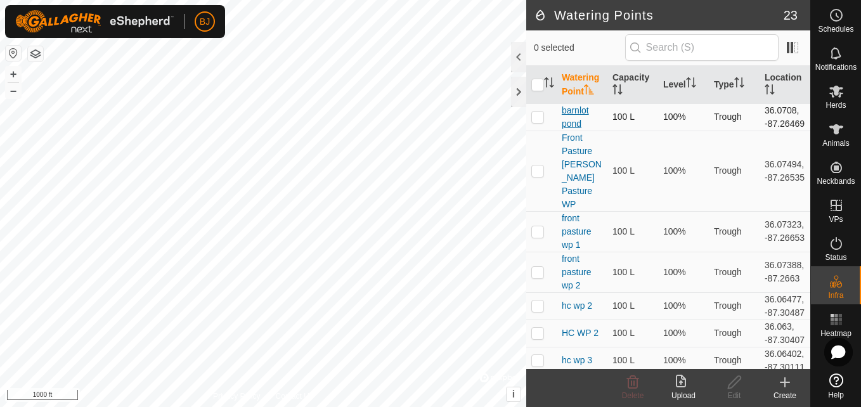
click at [576, 117] on link "barnlot pond" at bounding box center [575, 116] width 27 height 23
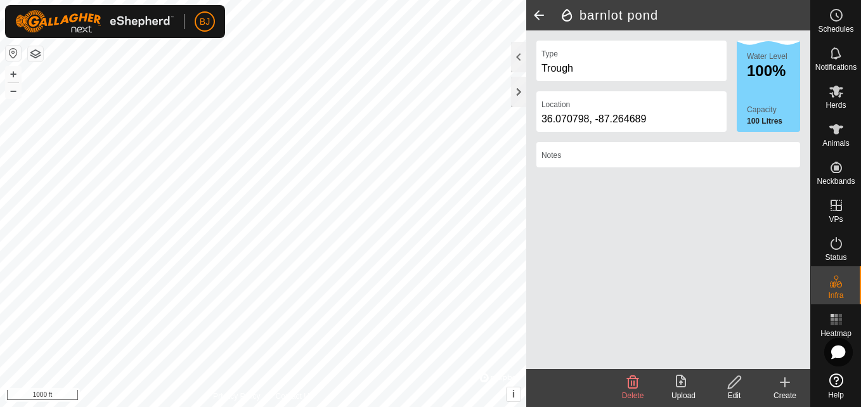
click at [538, 18] on span at bounding box center [538, 15] width 25 height 30
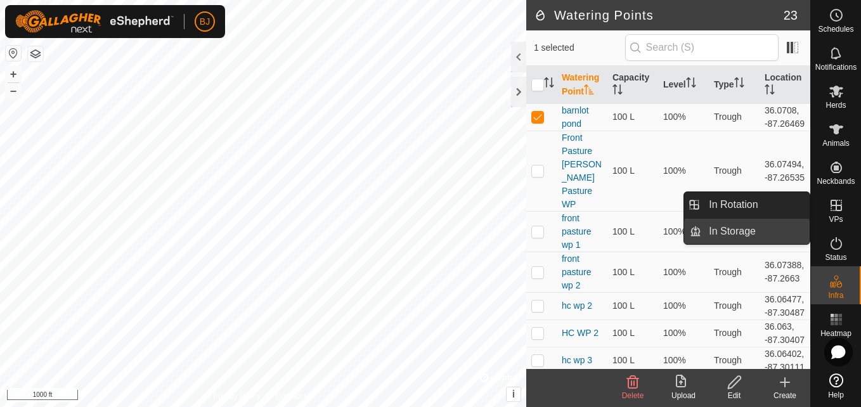
click at [769, 229] on link "In Storage" at bounding box center [755, 231] width 108 height 25
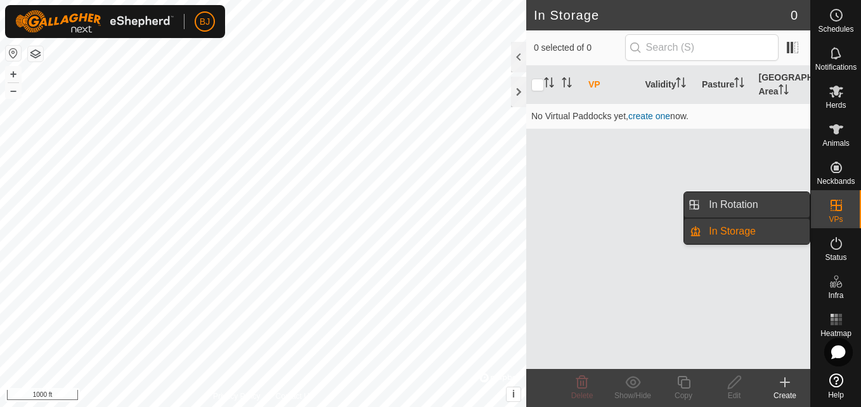
click at [793, 200] on link "In Rotation" at bounding box center [755, 204] width 108 height 25
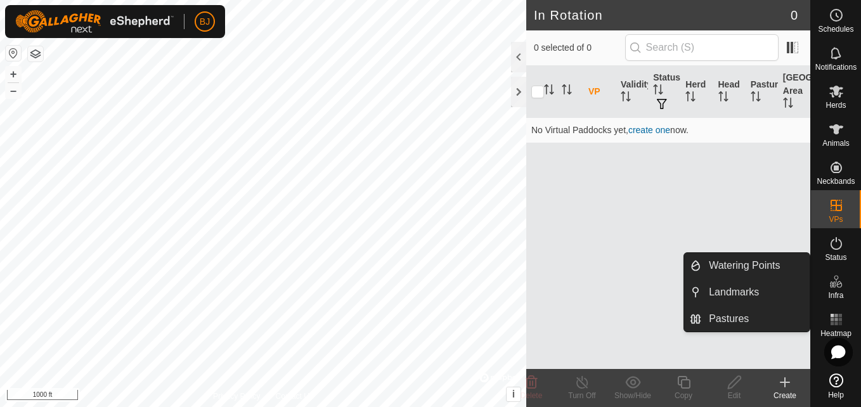
click at [832, 292] on span "Infra" at bounding box center [835, 296] width 15 height 8
click at [774, 266] on link "Watering Points" at bounding box center [755, 265] width 108 height 25
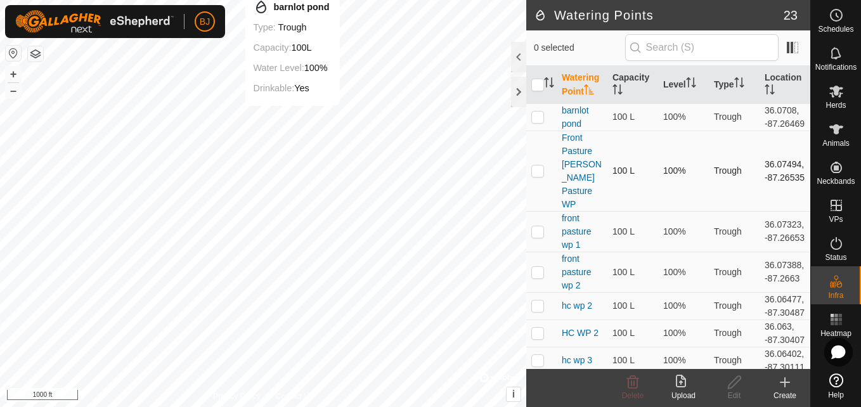
checkbox input "true"
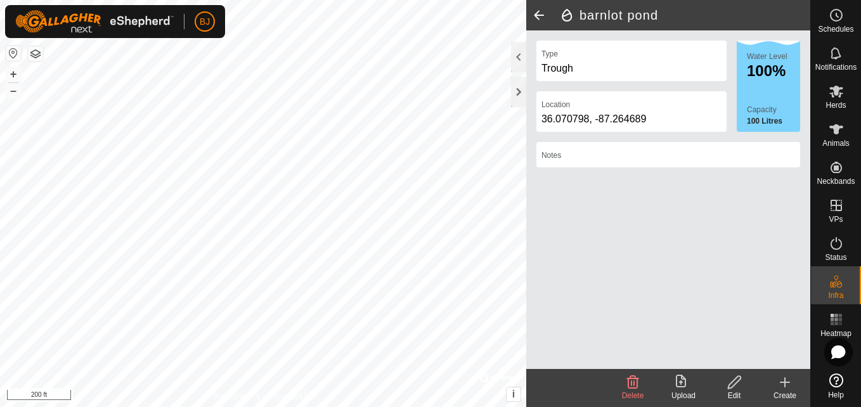
click at [591, 112] on div "36.070798, -87.264689" at bounding box center [631, 119] width 180 height 15
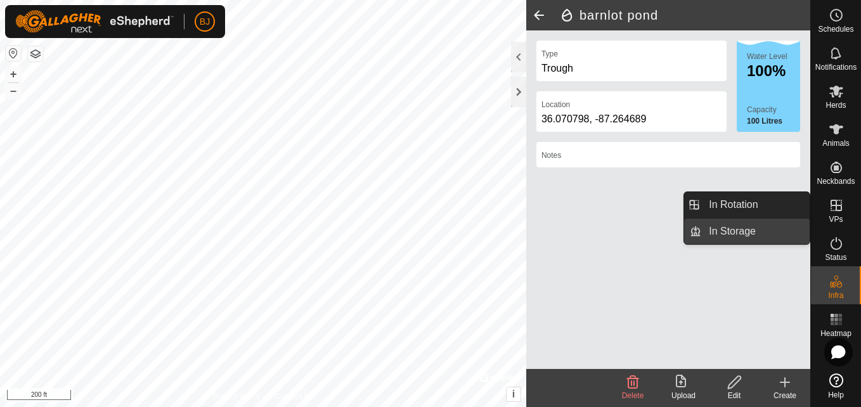
click at [768, 231] on link "In Storage" at bounding box center [755, 231] width 108 height 25
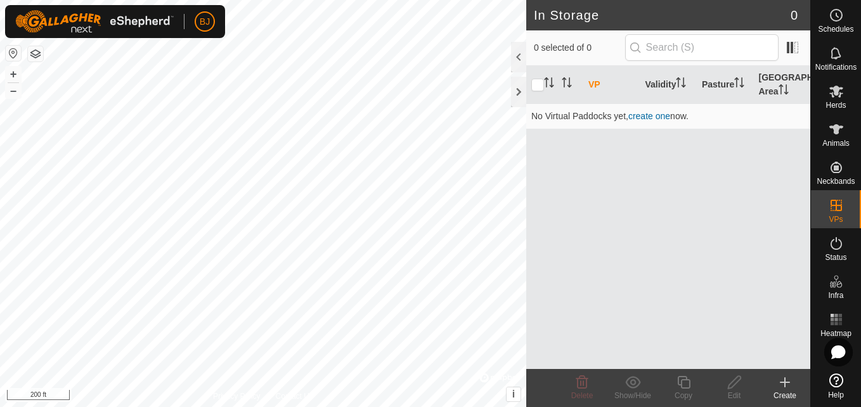
click at [782, 382] on icon at bounding box center [784, 382] width 9 height 0
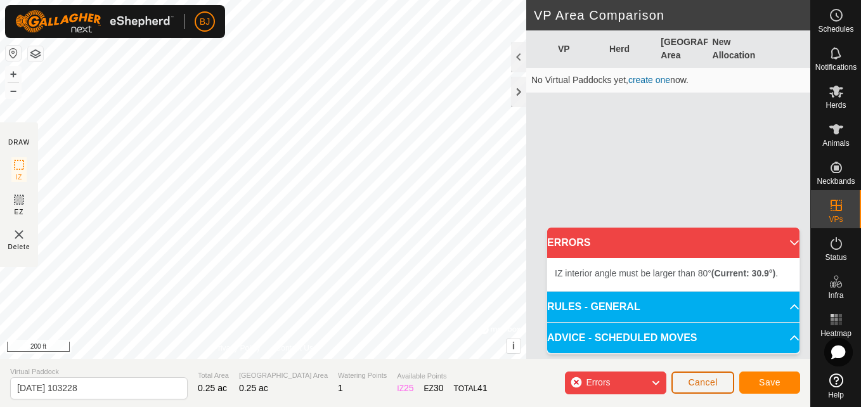
click at [705, 386] on span "Cancel" at bounding box center [703, 382] width 30 height 10
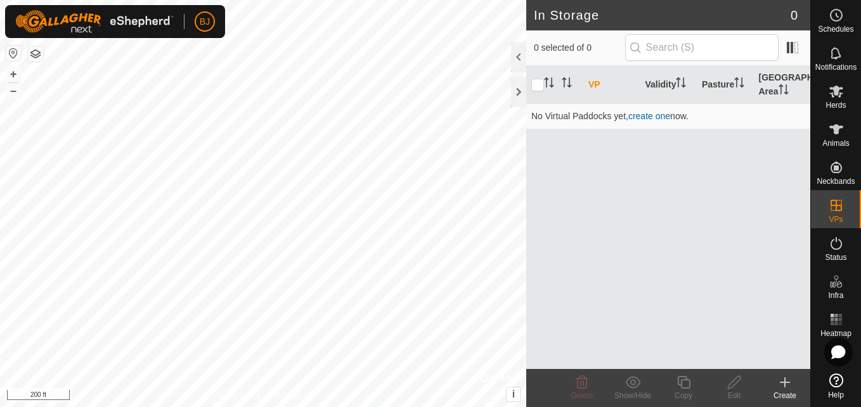
click at [780, 384] on icon at bounding box center [784, 382] width 15 height 15
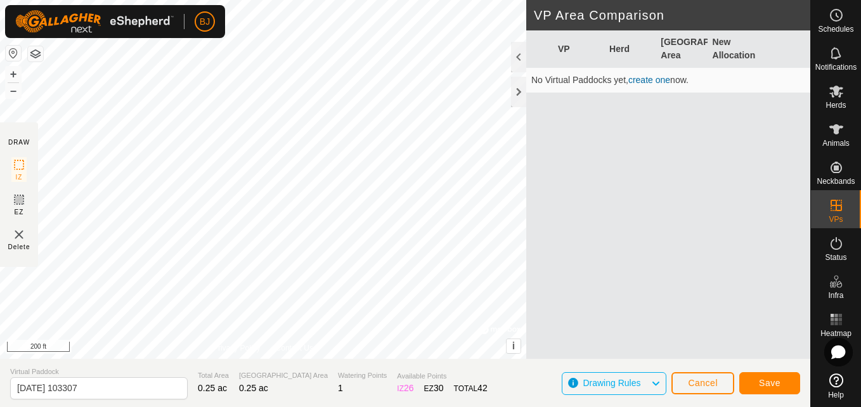
click at [609, 378] on span "Drawing Rules" at bounding box center [612, 383] width 58 height 10
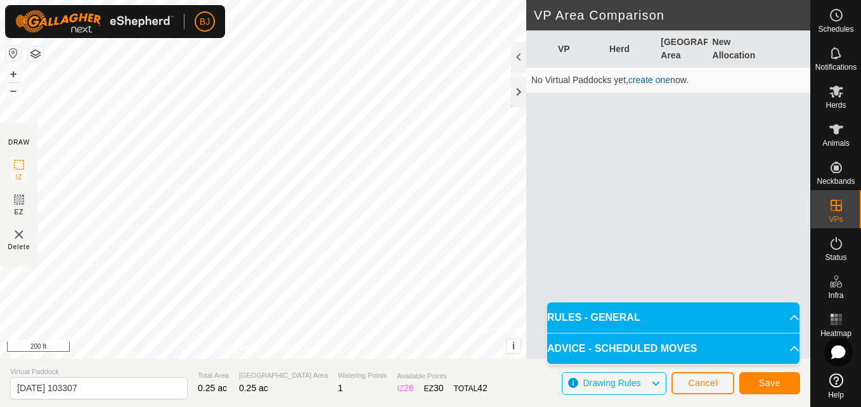
click at [609, 378] on span "Drawing Rules" at bounding box center [612, 383] width 58 height 10
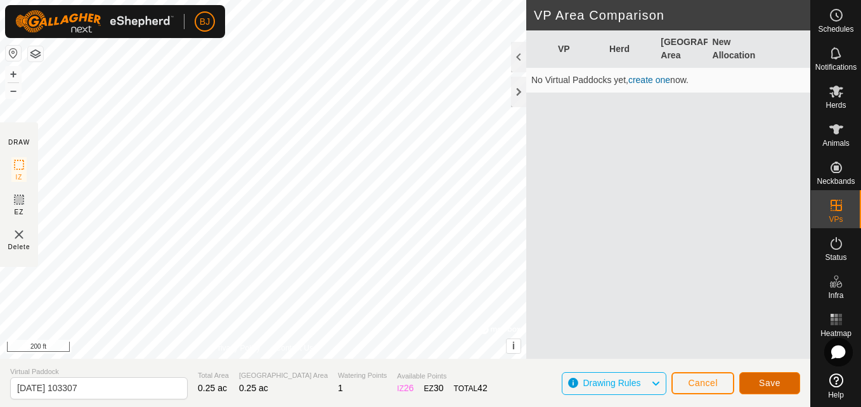
click at [758, 383] on button "Save" at bounding box center [769, 383] width 61 height 22
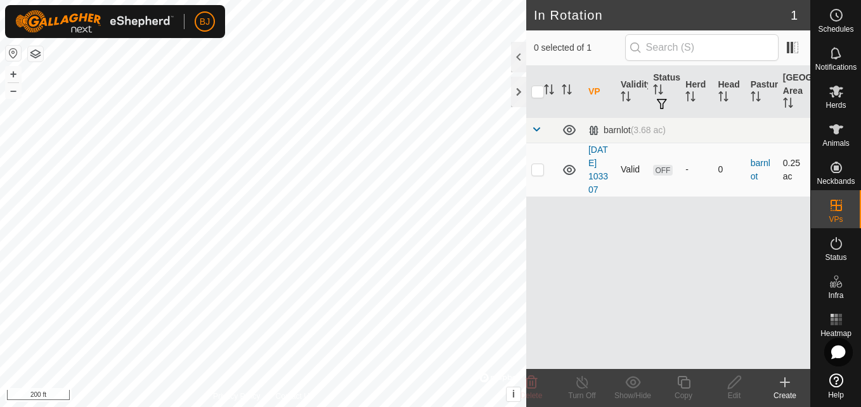
click at [532, 174] on p-checkbox at bounding box center [537, 169] width 13 height 10
checkbox input "true"
click at [534, 378] on icon at bounding box center [532, 382] width 12 height 13
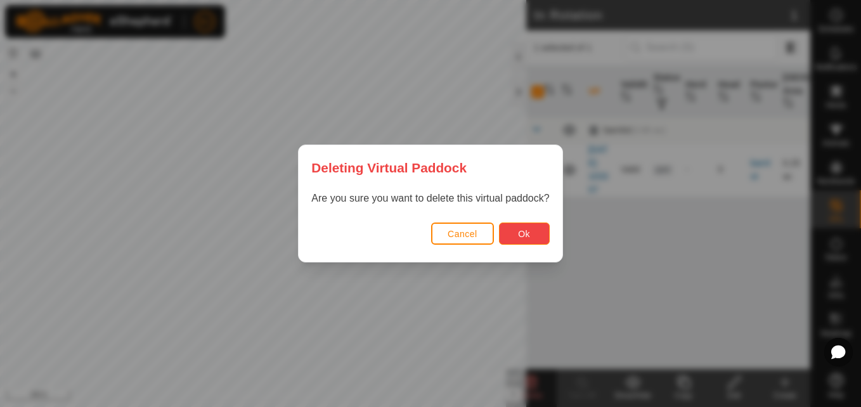
click at [523, 238] on span "Ok" at bounding box center [524, 234] width 12 height 10
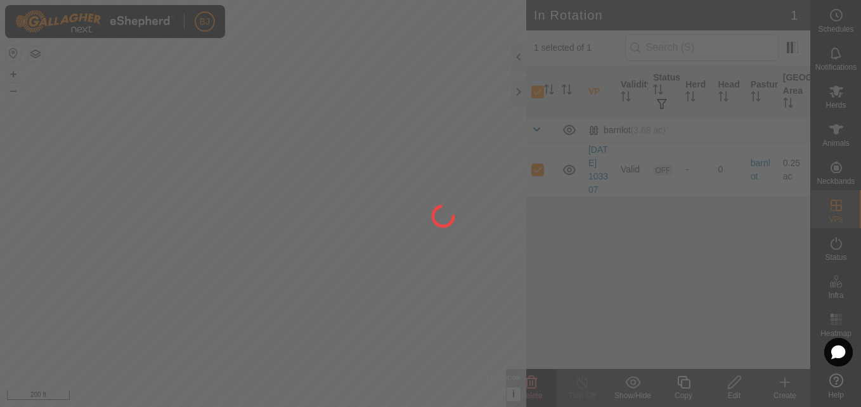
checkbox input "false"
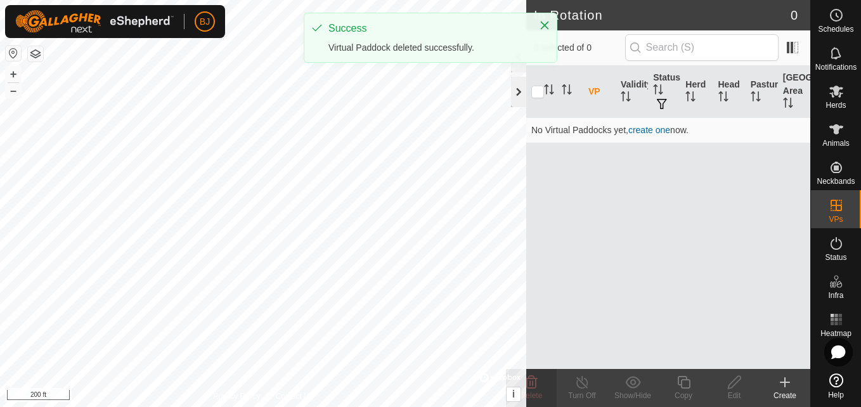
click at [519, 90] on div at bounding box center [518, 92] width 15 height 30
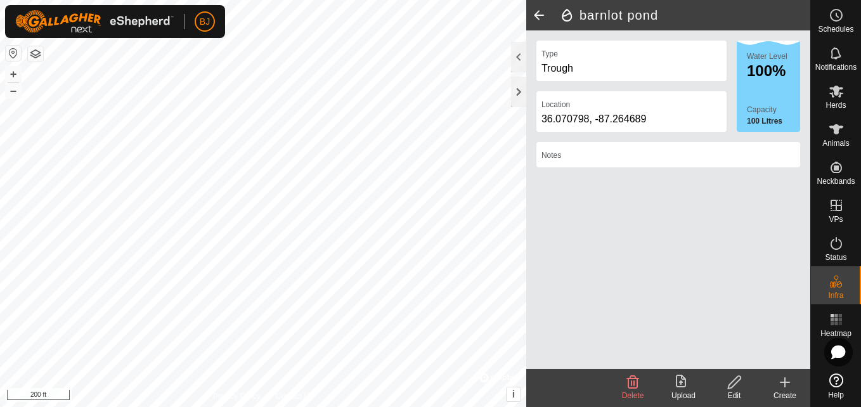
click at [681, 386] on icon at bounding box center [681, 381] width 10 height 13
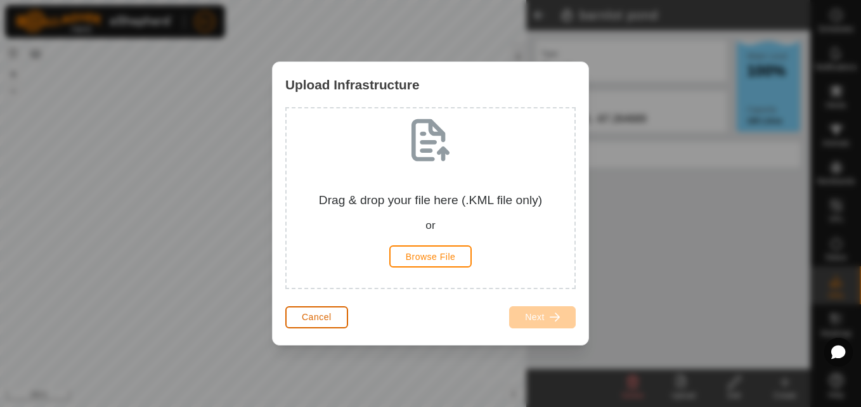
click at [333, 316] on button "Cancel" at bounding box center [316, 317] width 63 height 22
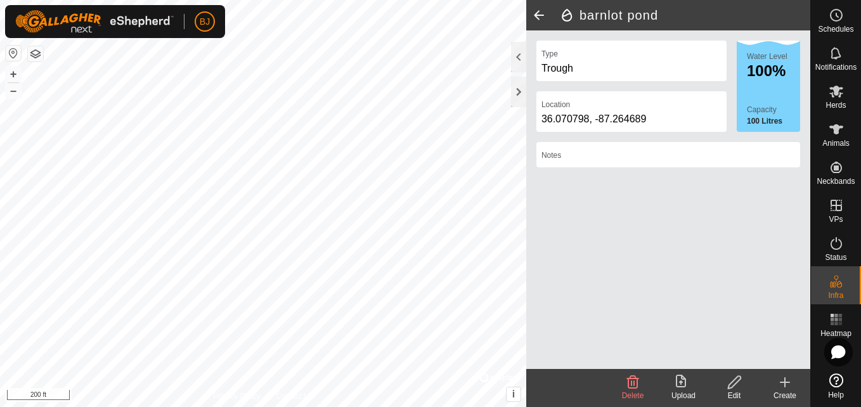
click at [734, 387] on icon at bounding box center [735, 382] width 16 height 15
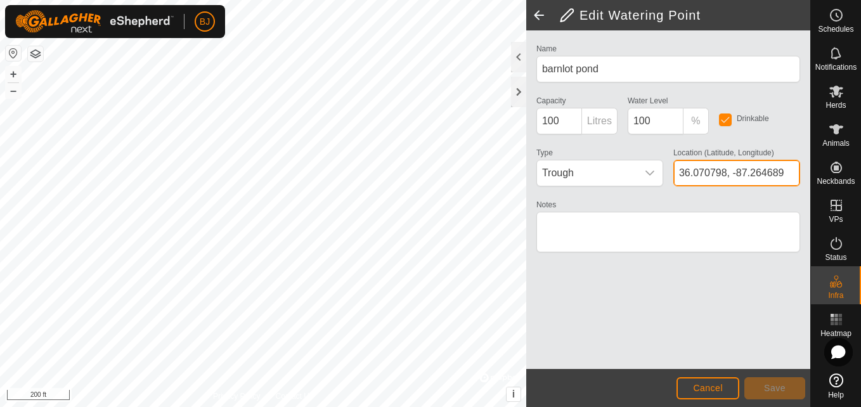
click at [719, 171] on input "36.070798, -87.264689" at bounding box center [736, 173] width 127 height 27
click at [653, 172] on icon "dropdown trigger" at bounding box center [649, 173] width 9 height 5
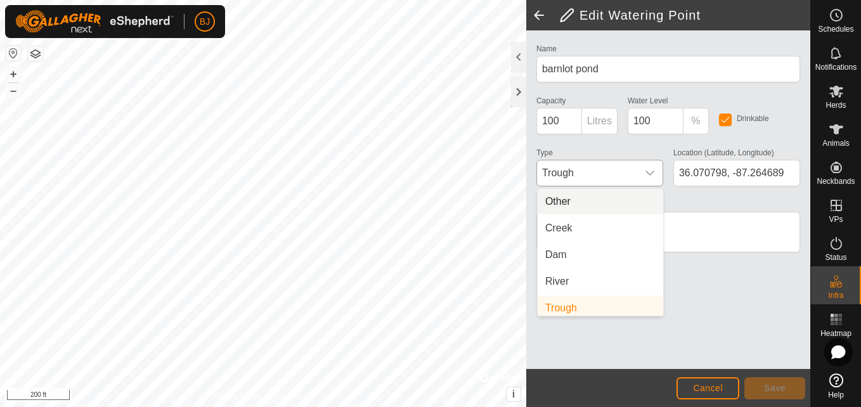
click at [635, 200] on li "Other" at bounding box center [601, 201] width 126 height 25
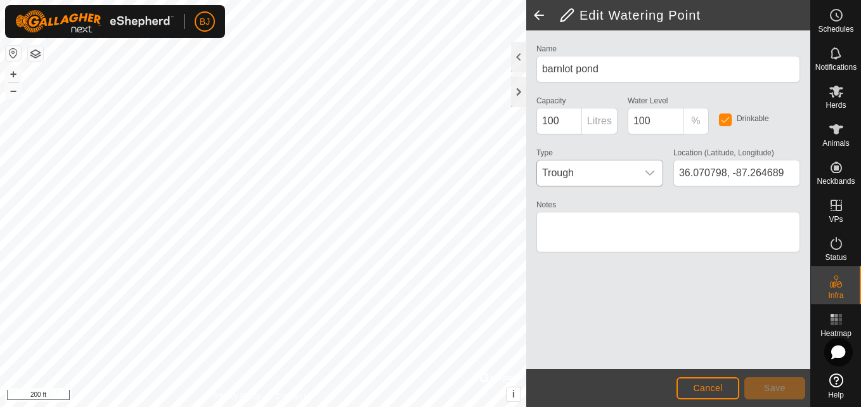
scroll to position [5, 0]
click at [761, 389] on button "Save" at bounding box center [774, 388] width 61 height 22
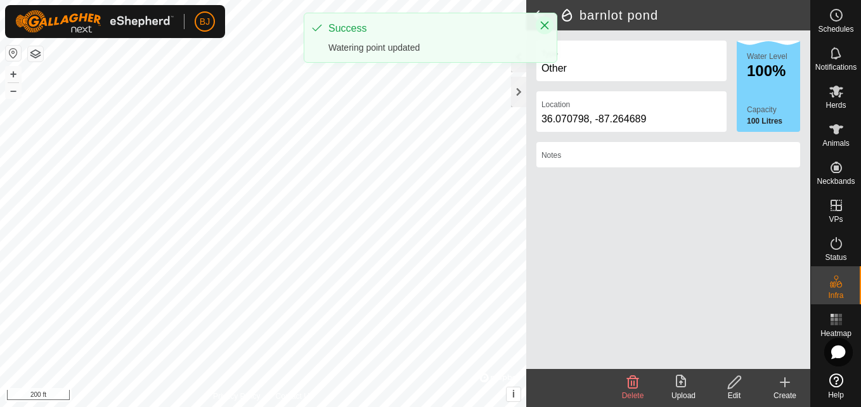
click at [544, 21] on icon "Close" at bounding box center [545, 25] width 10 height 10
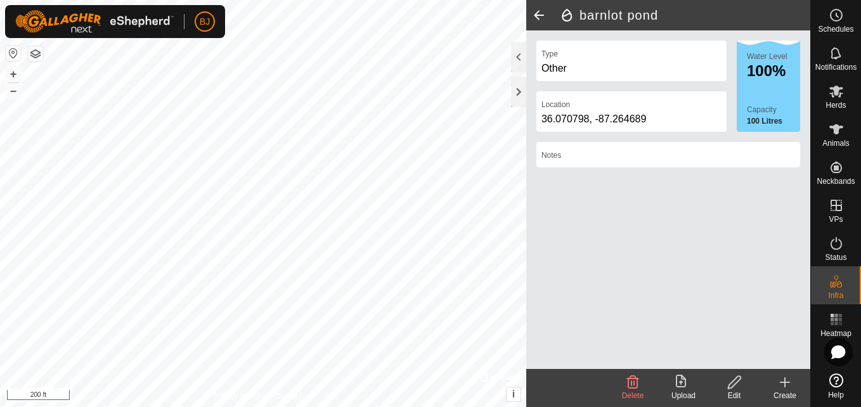
click at [539, 16] on span at bounding box center [538, 15] width 25 height 30
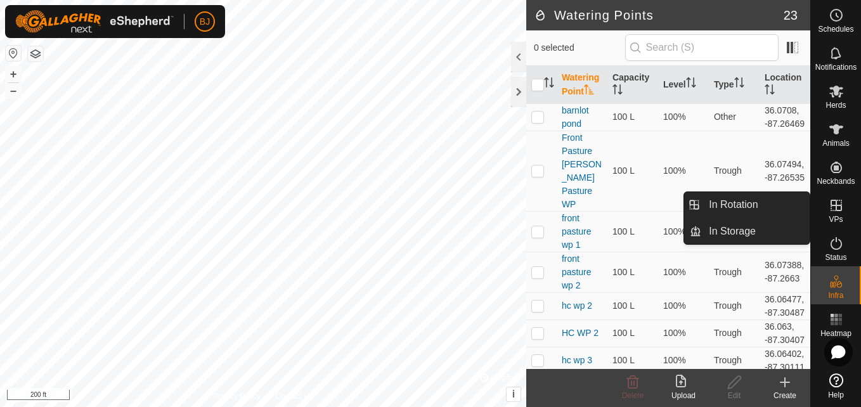
click at [834, 205] on icon at bounding box center [836, 205] width 11 height 11
click at [847, 205] on es-virtualpaddocks-svg-icon at bounding box center [836, 205] width 23 height 20
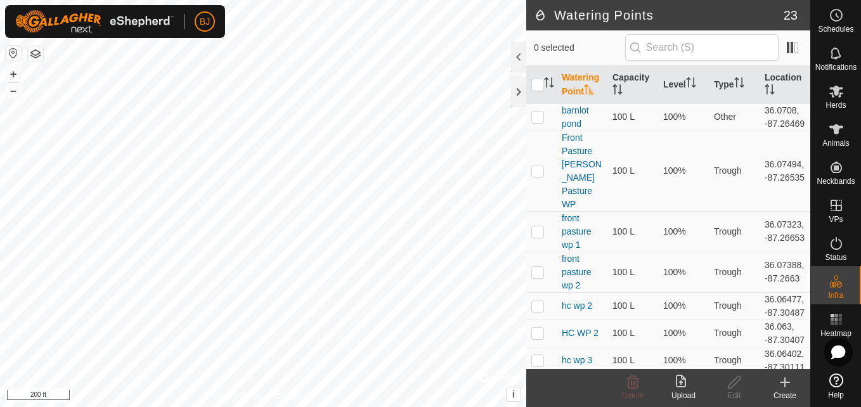
click at [832, 384] on icon at bounding box center [836, 380] width 14 height 14
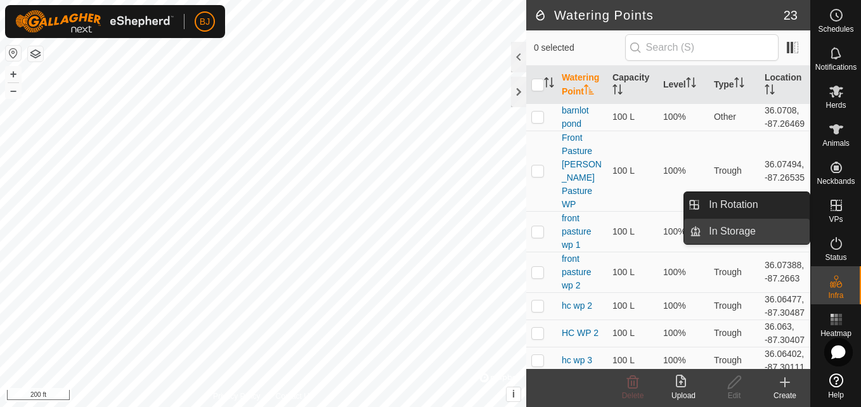
click at [740, 228] on link "In Storage" at bounding box center [755, 231] width 108 height 25
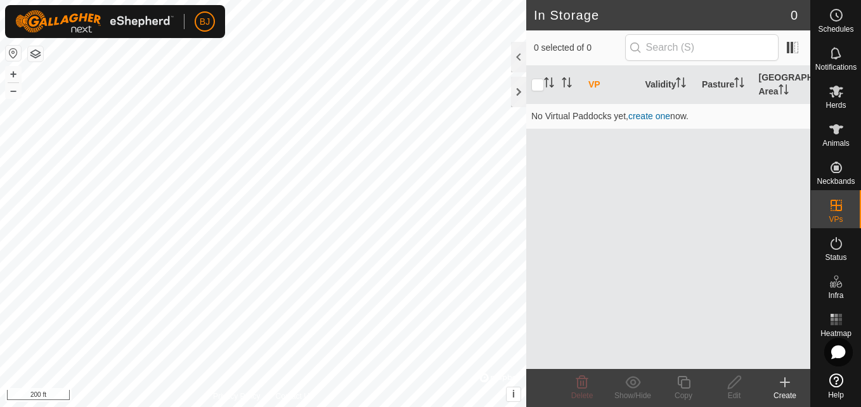
click at [776, 382] on create-svg-icon at bounding box center [785, 382] width 51 height 15
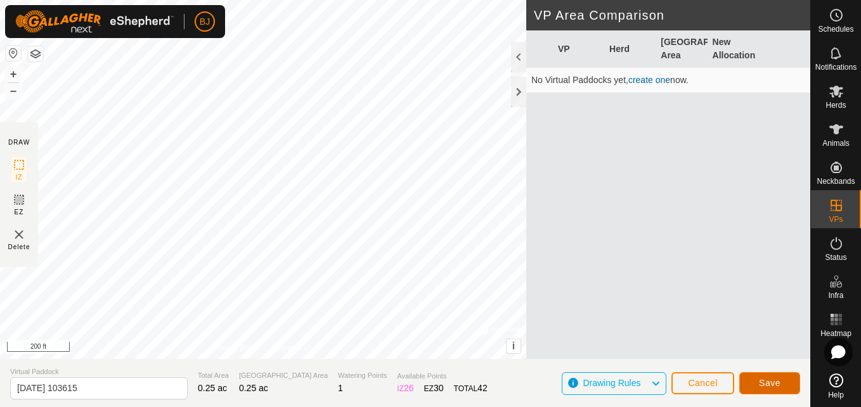
click at [768, 375] on button "Save" at bounding box center [769, 383] width 61 height 22
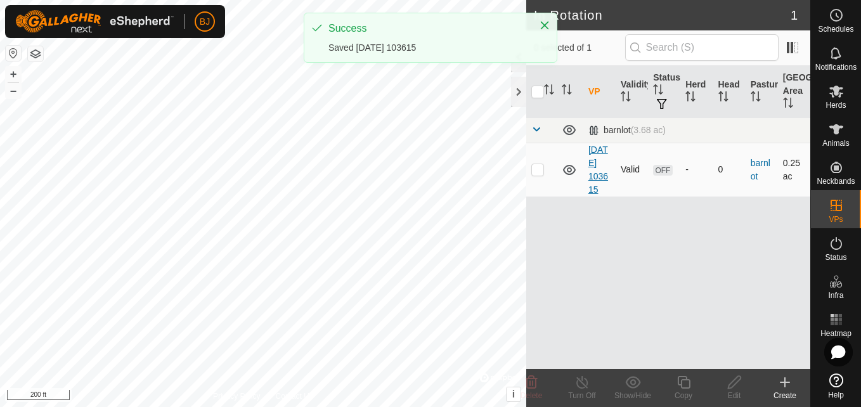
click at [595, 192] on link "[DATE] 103615" at bounding box center [598, 170] width 20 height 50
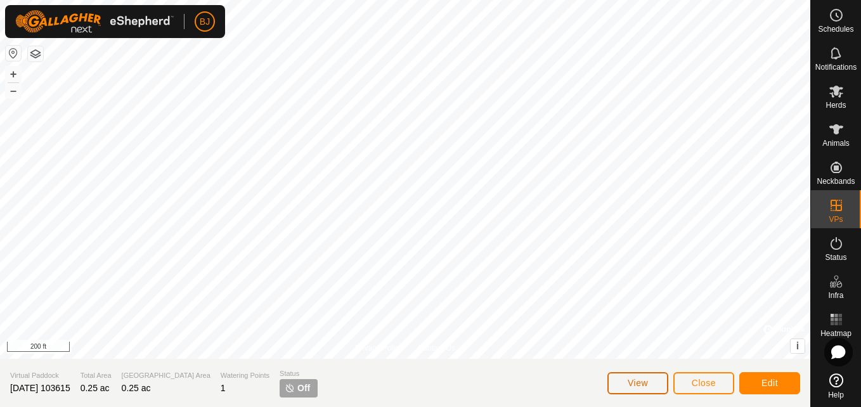
click at [628, 380] on span "View" at bounding box center [638, 383] width 20 height 10
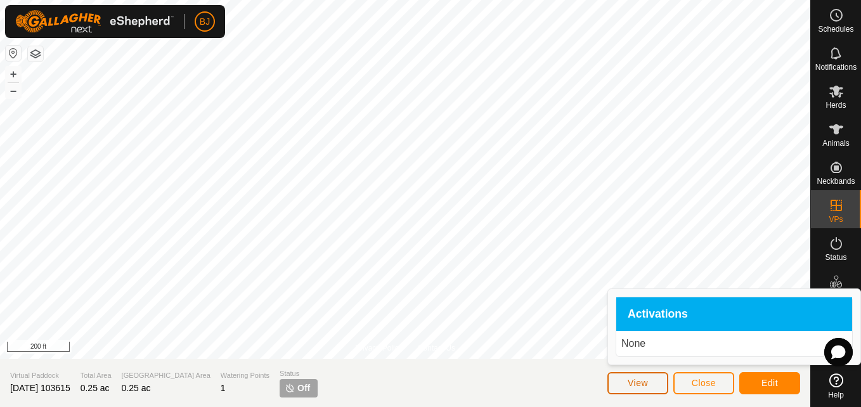
click at [628, 380] on span "View" at bounding box center [638, 383] width 20 height 10
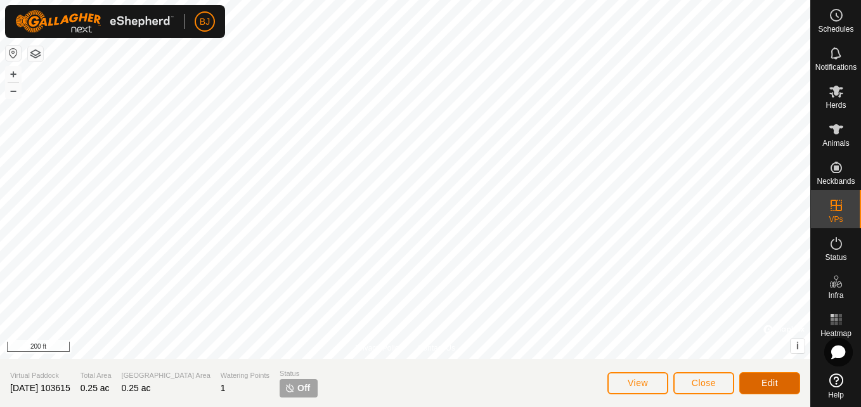
click at [754, 376] on button "Edit" at bounding box center [769, 383] width 61 height 22
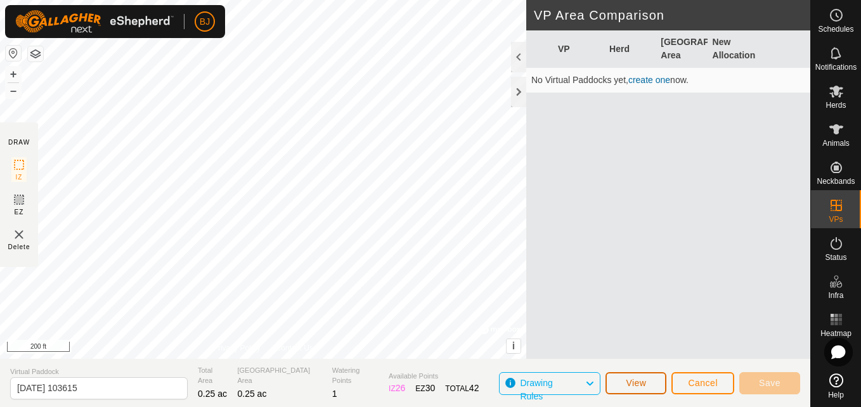
click at [623, 390] on button "View" at bounding box center [635, 383] width 61 height 22
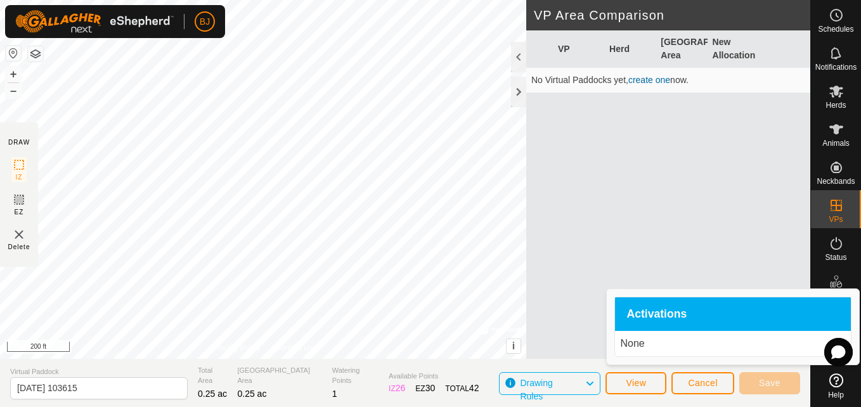
click at [631, 346] on p "None" at bounding box center [733, 343] width 226 height 15
click at [693, 381] on span "Cancel" at bounding box center [703, 383] width 30 height 10
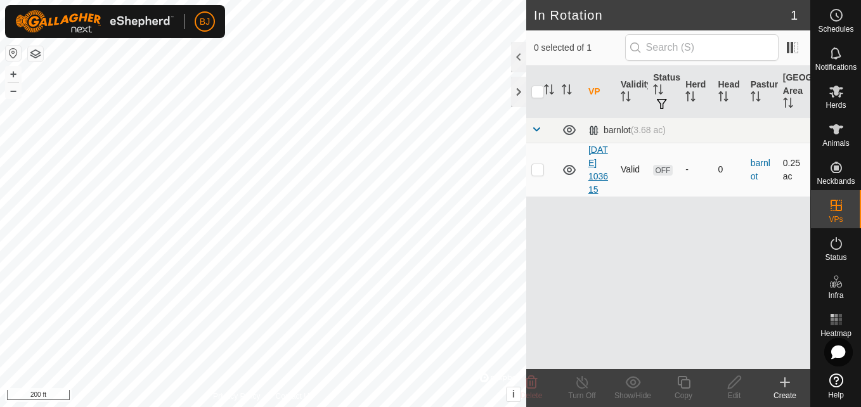
click at [599, 191] on link "[DATE] 103615" at bounding box center [598, 170] width 20 height 50
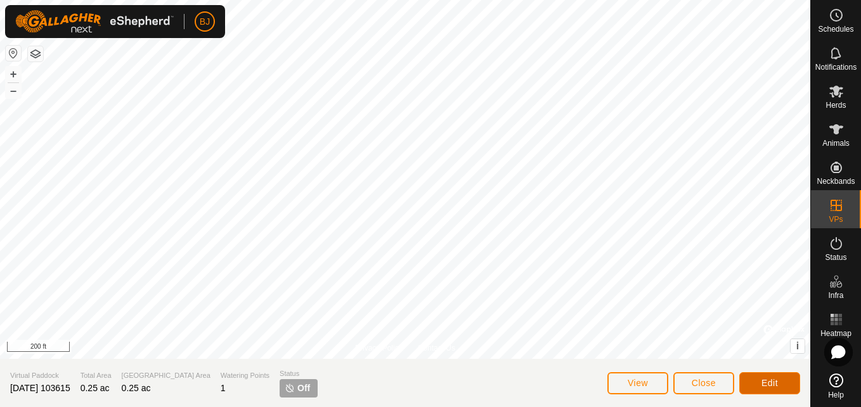
click at [743, 385] on button "Edit" at bounding box center [769, 383] width 61 height 22
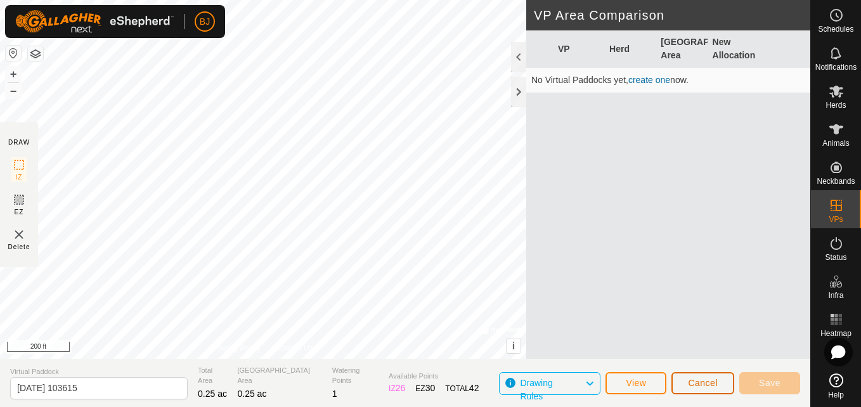
click at [683, 380] on button "Cancel" at bounding box center [702, 383] width 63 height 22
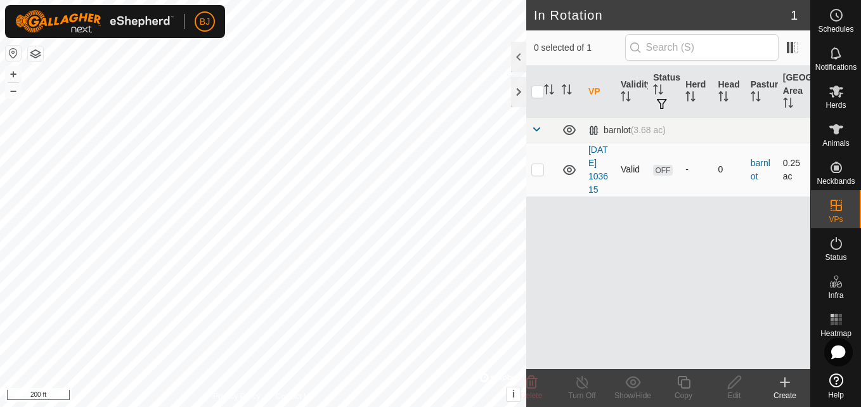
click at [533, 183] on td at bounding box center [541, 170] width 30 height 54
checkbox input "true"
click at [529, 382] on icon at bounding box center [532, 382] width 12 height 13
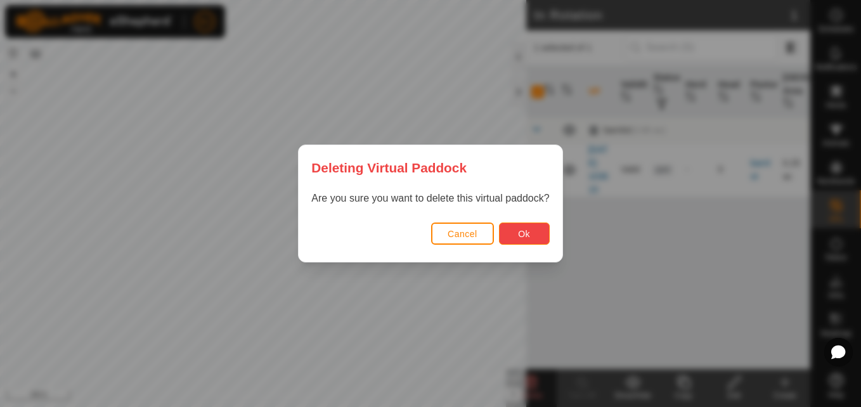
click at [522, 230] on span "Ok" at bounding box center [524, 234] width 12 height 10
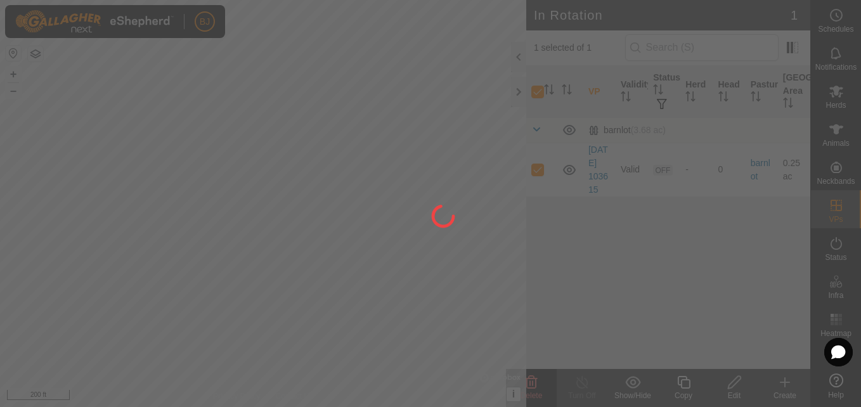
checkbox input "false"
